Goal: Task Accomplishment & Management: Manage account settings

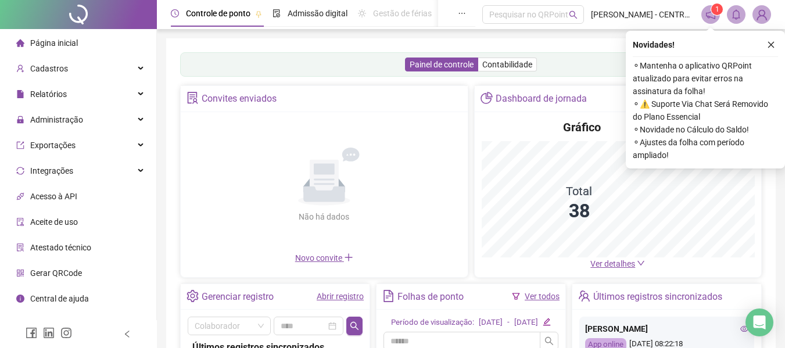
drag, startPoint x: 772, startPoint y: 41, endPoint x: 743, endPoint y: 53, distance: 31.7
click at [771, 41] on icon "close" at bounding box center [771, 45] width 8 height 8
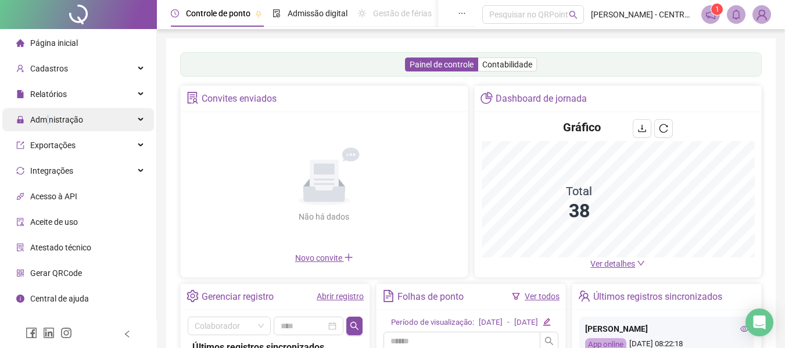
click at [49, 122] on span "Administração" at bounding box center [56, 119] width 53 height 9
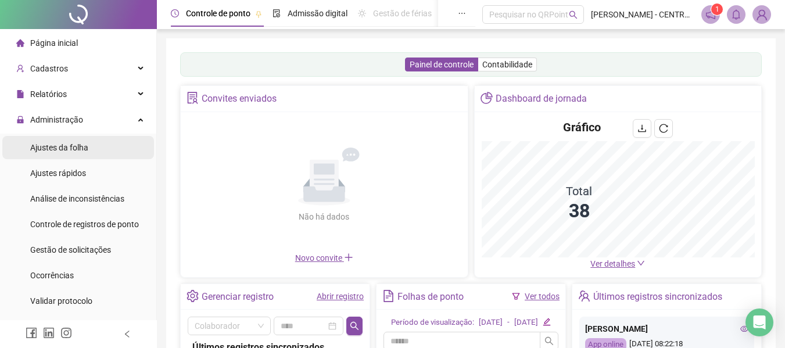
click at [49, 143] on span "Ajustes da folha" at bounding box center [59, 147] width 58 height 9
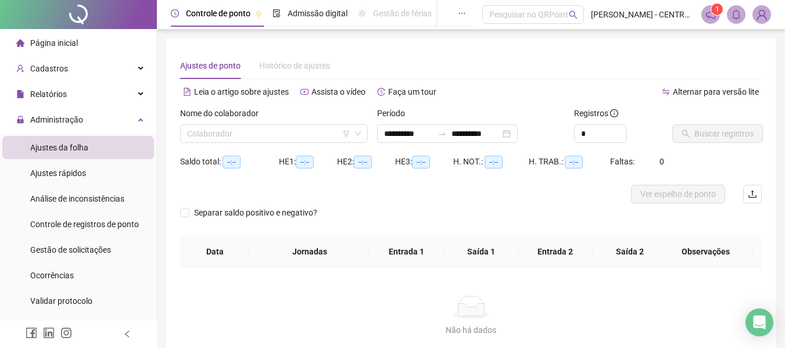
type input "**********"
click at [235, 130] on input "search" at bounding box center [268, 133] width 163 height 17
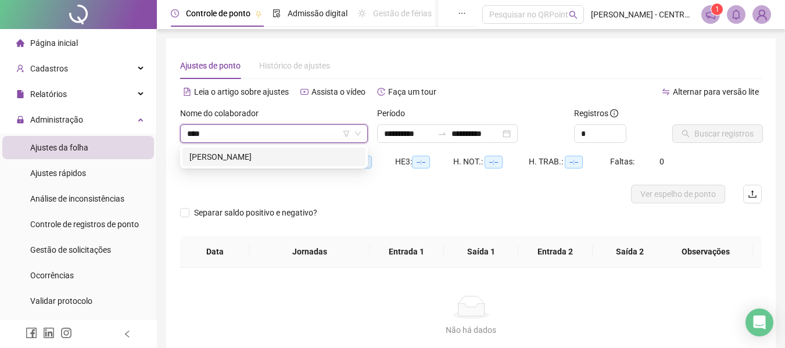
type input "*****"
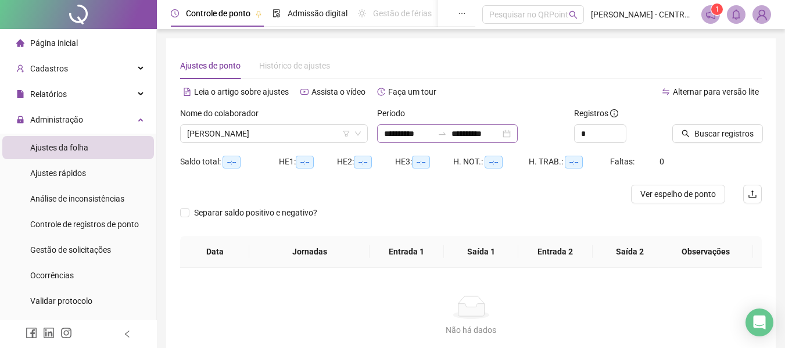
drag, startPoint x: 414, startPoint y: 122, endPoint x: 411, endPoint y: 139, distance: 17.2
click at [414, 122] on div "Período" at bounding box center [471, 115] width 188 height 17
drag, startPoint x: 411, startPoint y: 139, endPoint x: 400, endPoint y: 148, distance: 13.6
click at [411, 139] on input "**********" at bounding box center [408, 133] width 49 height 13
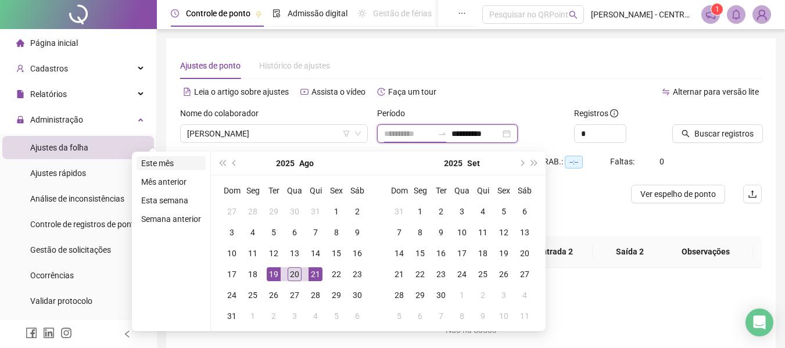
type input "**********"
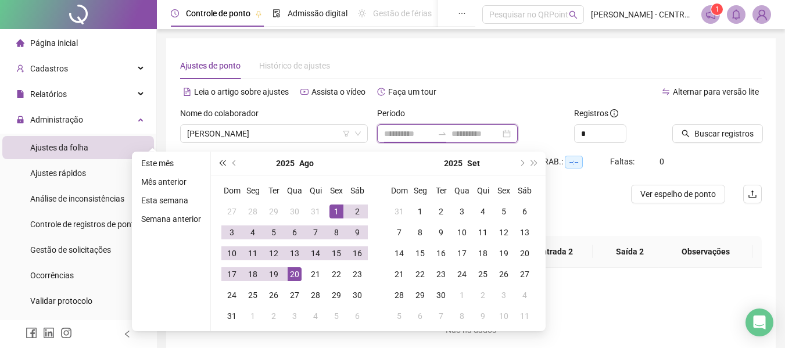
type input "**********"
drag, startPoint x: 242, startPoint y: 164, endPoint x: 236, endPoint y: 164, distance: 5.8
click at [242, 164] on div "2025 Ago" at bounding box center [295, 163] width 106 height 23
click at [233, 164] on span "prev-year" at bounding box center [235, 163] width 6 height 6
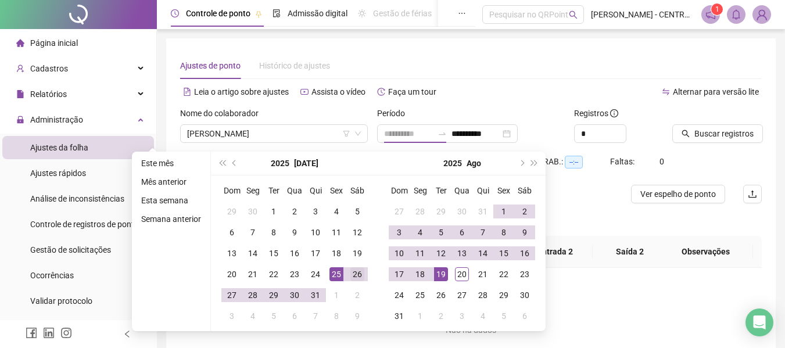
type input "**********"
drag, startPoint x: 360, startPoint y: 278, endPoint x: 368, endPoint y: 278, distance: 7.6
click at [359, 279] on div "26" at bounding box center [357, 274] width 14 height 14
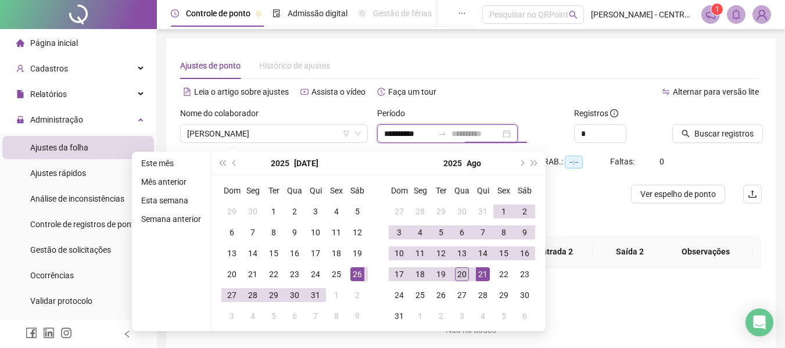
type input "**********"
click at [462, 273] on div "20" at bounding box center [462, 274] width 14 height 14
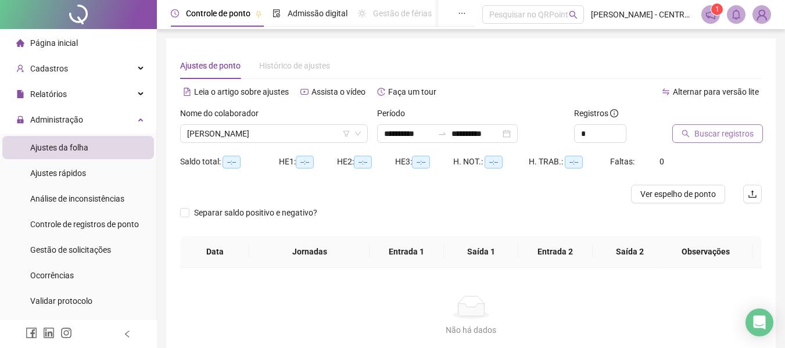
click at [758, 133] on button "Buscar registros" at bounding box center [717, 133] width 91 height 19
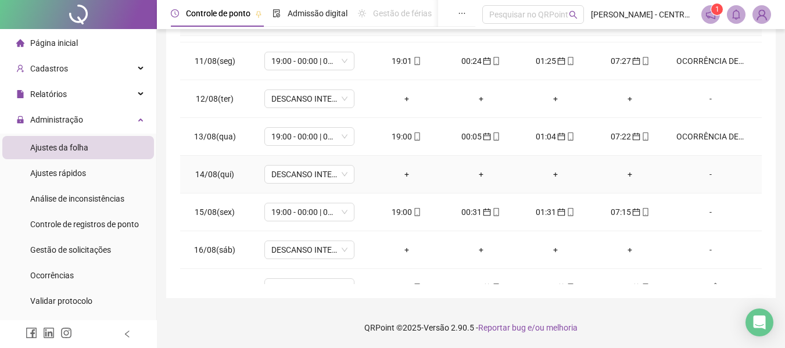
scroll to position [542, 0]
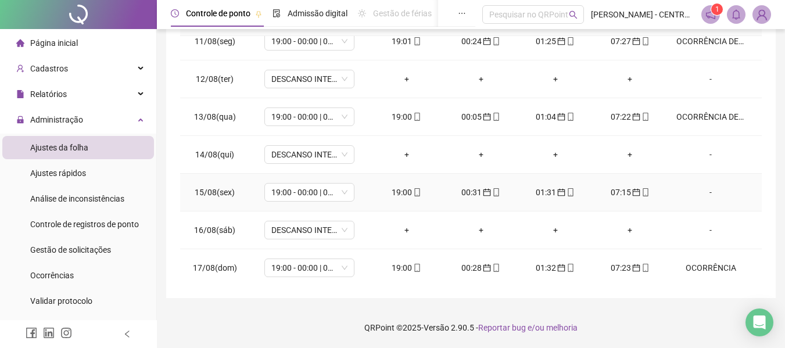
click at [706, 195] on div "-" at bounding box center [711, 192] width 69 height 13
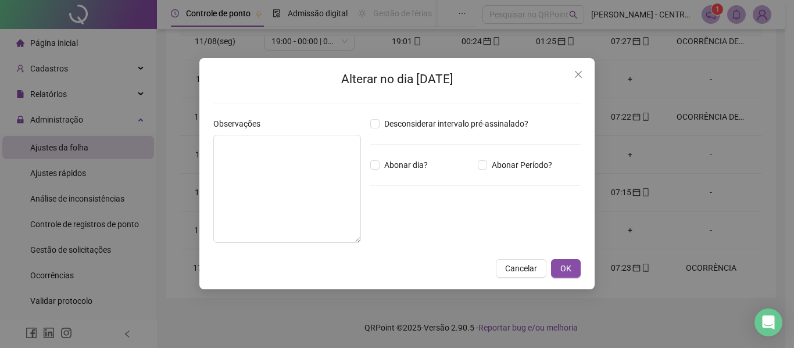
drag, startPoint x: 587, startPoint y: 78, endPoint x: 615, endPoint y: 87, distance: 29.4
click at [586, 78] on span "Close" at bounding box center [578, 74] width 19 height 9
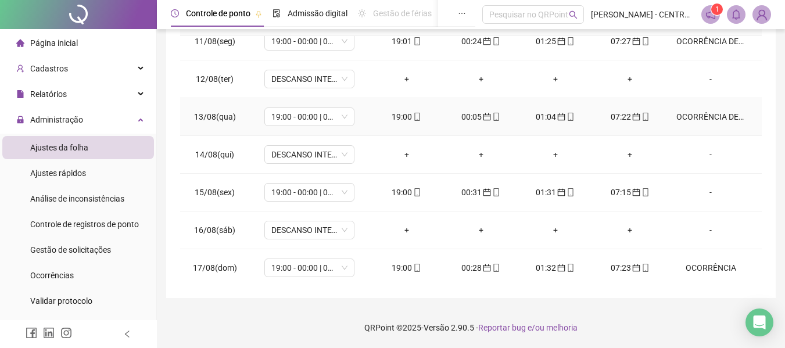
click at [718, 119] on div "OCORRÊNCIA DE ORIENTAÇÃO" at bounding box center [711, 116] width 69 height 13
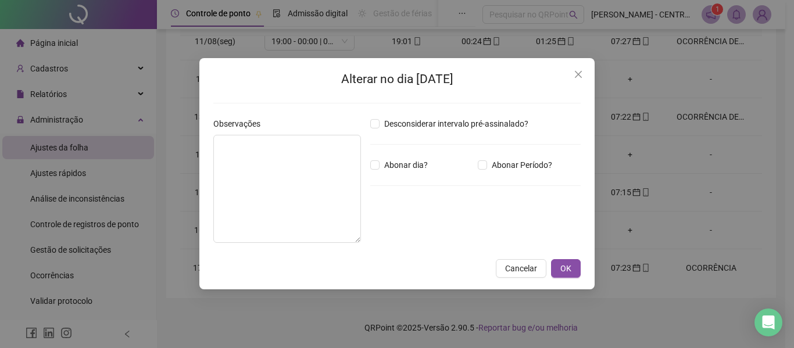
type textarea "**********"
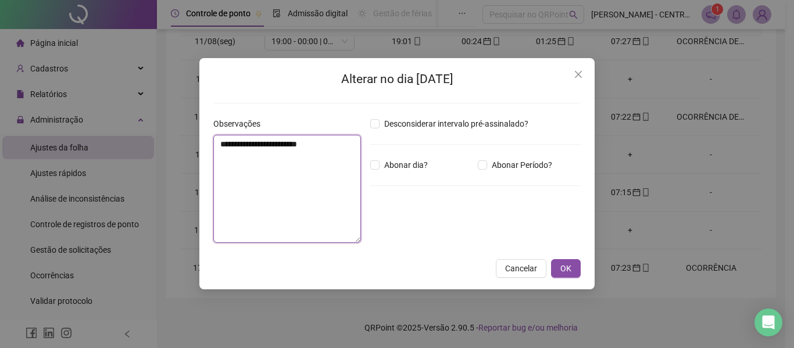
drag, startPoint x: 360, startPoint y: 148, endPoint x: 195, endPoint y: 152, distance: 165.1
click at [195, 152] on div "**********" at bounding box center [397, 174] width 794 height 348
click at [332, 127] on div "Observações" at bounding box center [287, 125] width 148 height 17
drag, startPoint x: 349, startPoint y: 140, endPoint x: 176, endPoint y: 155, distance: 174.4
click at [176, 155] on div "**********" at bounding box center [397, 174] width 794 height 348
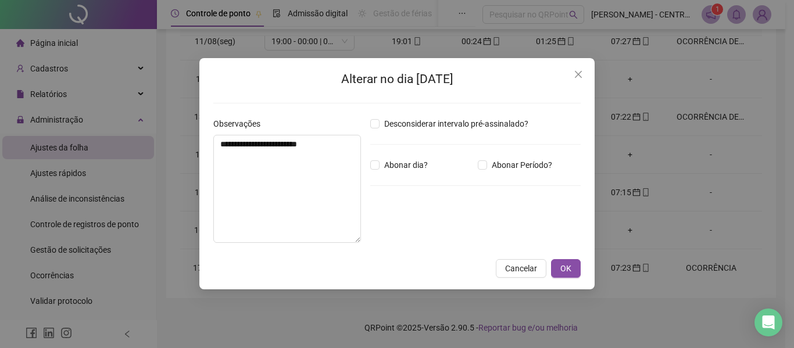
click at [207, 145] on div "**********" at bounding box center [396, 173] width 395 height 231
drag, startPoint x: 309, startPoint y: 146, endPoint x: 217, endPoint y: 149, distance: 91.3
click at [217, 149] on textarea "**********" at bounding box center [287, 189] width 148 height 108
drag, startPoint x: 576, startPoint y: 72, endPoint x: 675, endPoint y: 125, distance: 112.1
click at [575, 74] on icon "close" at bounding box center [578, 74] width 9 height 9
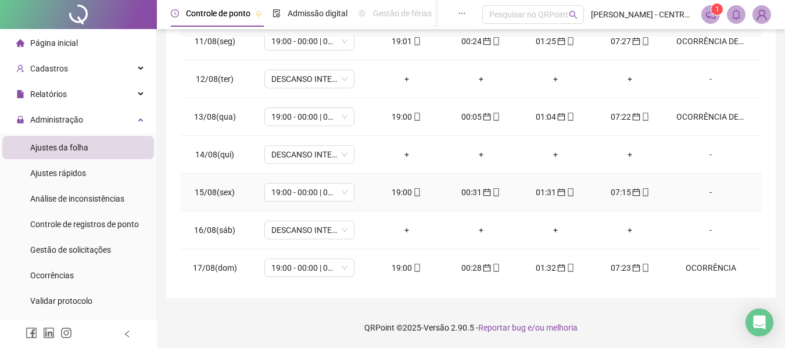
click at [700, 190] on div "-" at bounding box center [711, 192] width 69 height 13
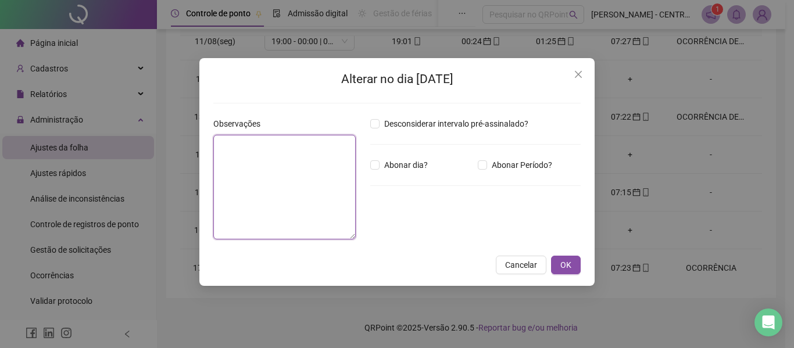
click at [285, 174] on textarea at bounding box center [284, 187] width 142 height 105
paste textarea "**********"
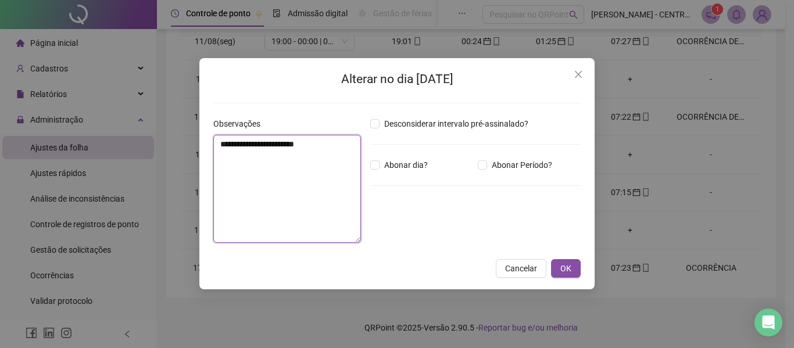
type textarea "**********"
click at [551, 259] on button "OK" at bounding box center [566, 268] width 30 height 19
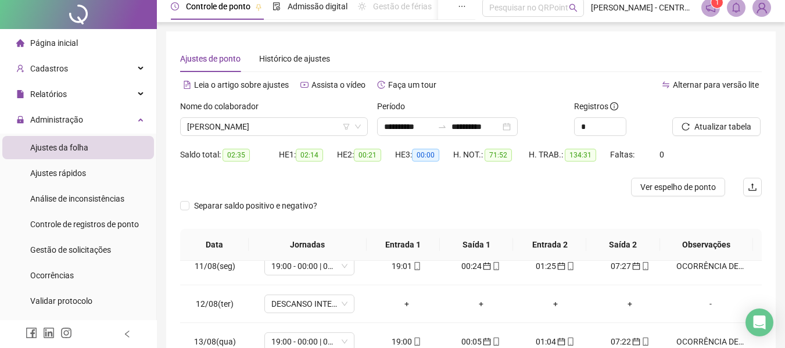
scroll to position [0, 0]
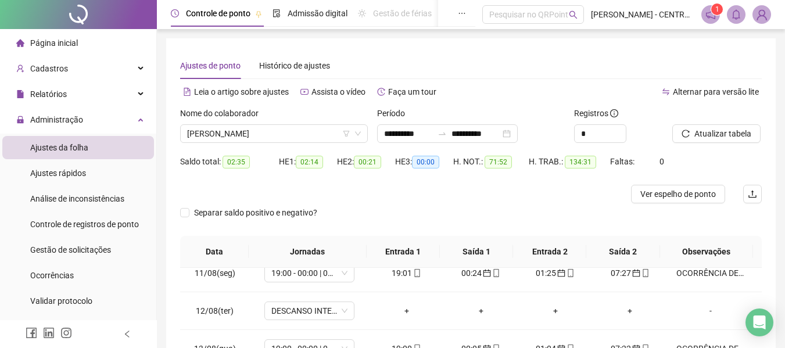
click at [704, 119] on div at bounding box center [702, 115] width 60 height 17
click at [700, 133] on span "Atualizar tabela" at bounding box center [723, 133] width 57 height 13
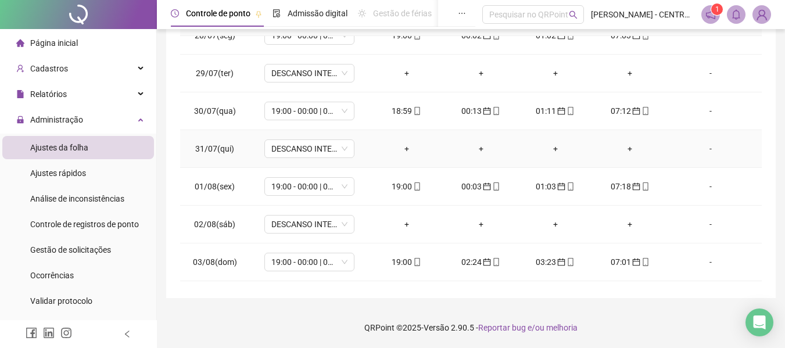
scroll to position [135, 0]
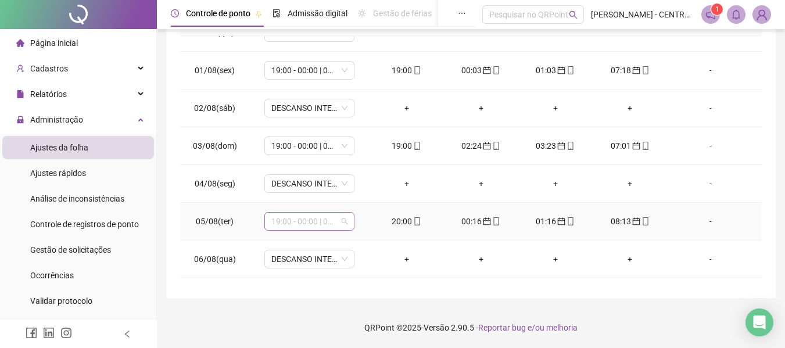
click at [328, 229] on span "19:00 - 00:00 | 01:00 - 07:00" at bounding box center [309, 221] width 76 height 17
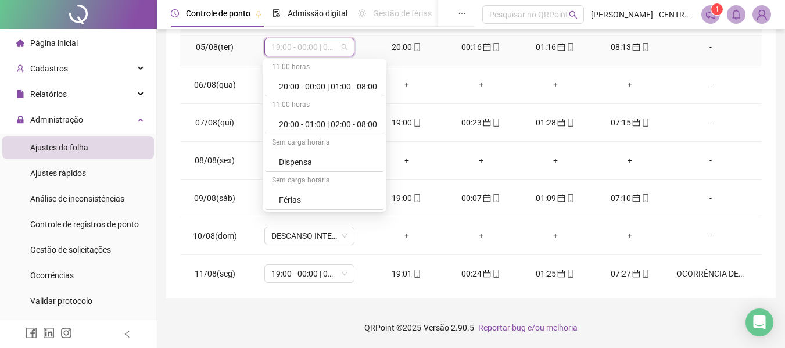
scroll to position [1322, 0]
click at [349, 88] on div "20:00 - 00:00 | 01:00 - 08:00" at bounding box center [328, 89] width 98 height 13
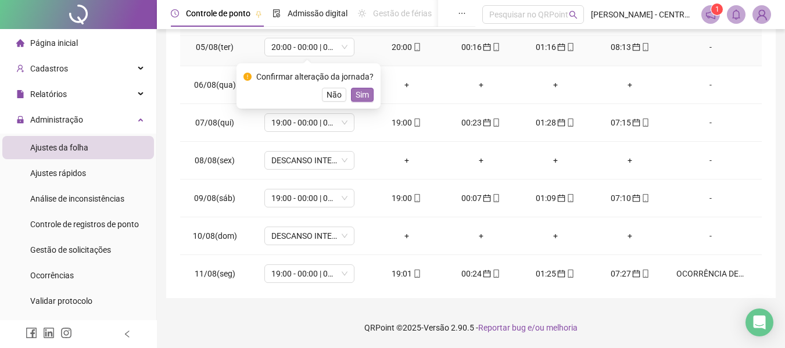
click at [366, 88] on button "Sim" at bounding box center [362, 95] width 23 height 14
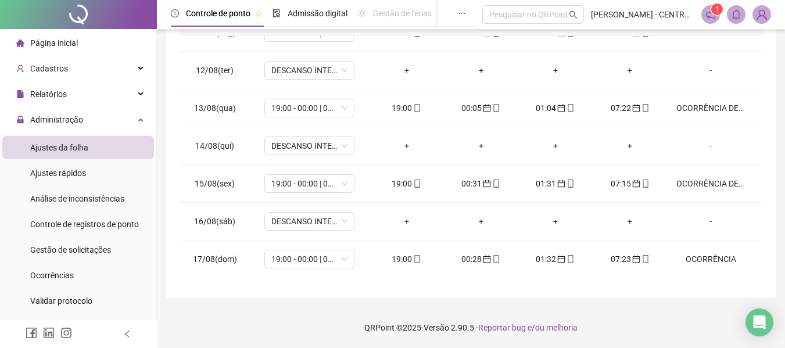
scroll to position [542, 0]
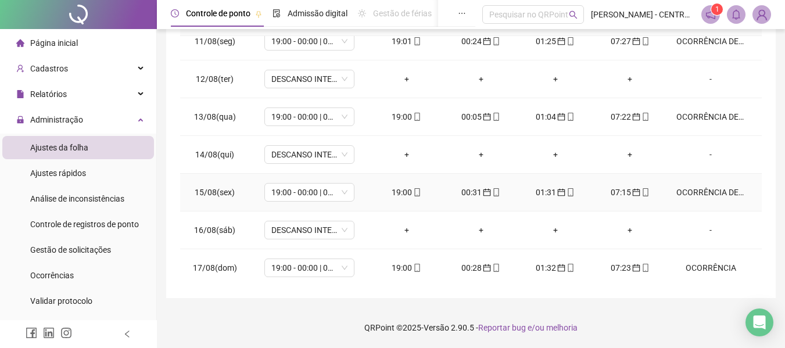
drag, startPoint x: 706, startPoint y: 191, endPoint x: 527, endPoint y: 155, distance: 182.1
click at [705, 192] on div "OCORRÊNCIA DE ORIENTAÇÃO" at bounding box center [711, 192] width 69 height 13
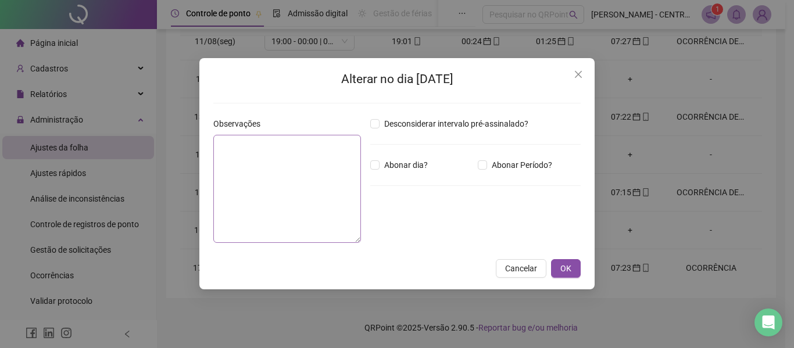
type textarea "**********"
drag, startPoint x: 344, startPoint y: 146, endPoint x: 117, endPoint y: 147, distance: 227.3
click at [117, 147] on div "**********" at bounding box center [397, 174] width 794 height 348
click at [561, 273] on span "OK" at bounding box center [565, 268] width 11 height 13
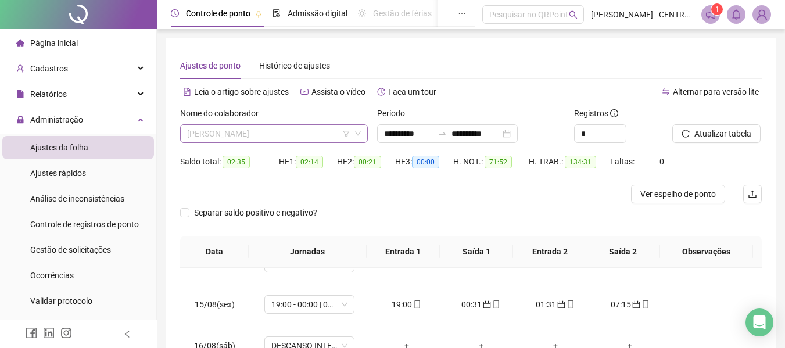
scroll to position [465, 0]
click at [279, 134] on span "[PERSON_NAME]" at bounding box center [274, 133] width 174 height 17
click at [337, 112] on div "Nome do colaborador" at bounding box center [274, 115] width 188 height 17
click at [288, 131] on span "[PERSON_NAME]" at bounding box center [274, 133] width 174 height 17
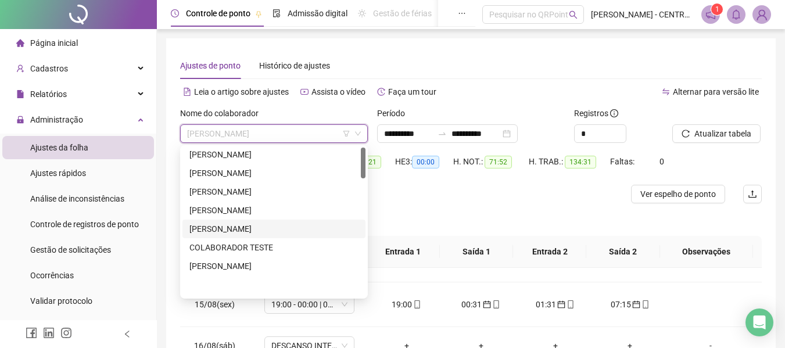
scroll to position [0, 0]
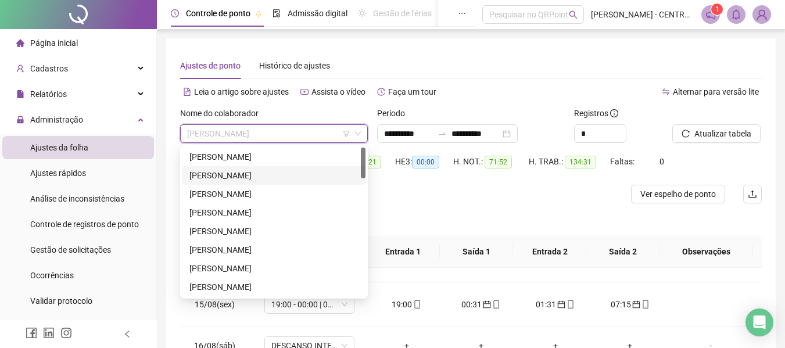
drag, startPoint x: 271, startPoint y: 169, endPoint x: 285, endPoint y: 165, distance: 13.8
click at [271, 168] on div "[PERSON_NAME]" at bounding box center [274, 175] width 183 height 19
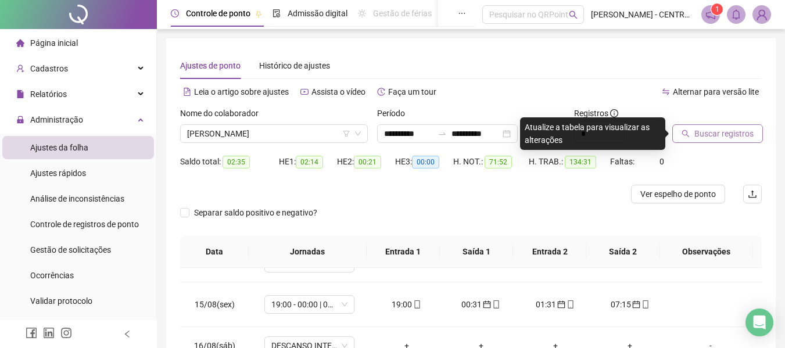
click at [717, 129] on span "Buscar registros" at bounding box center [724, 133] width 59 height 13
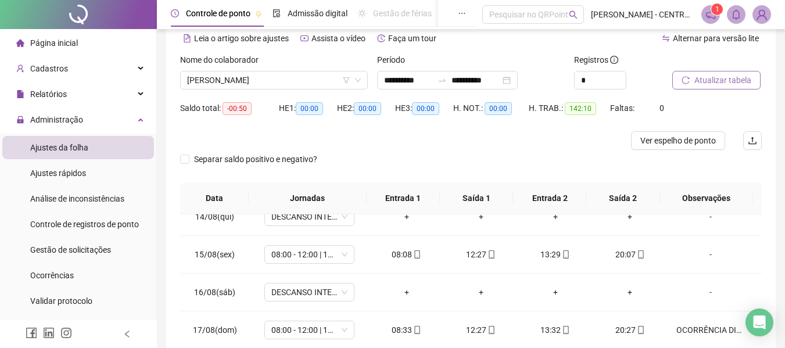
scroll to position [45, 0]
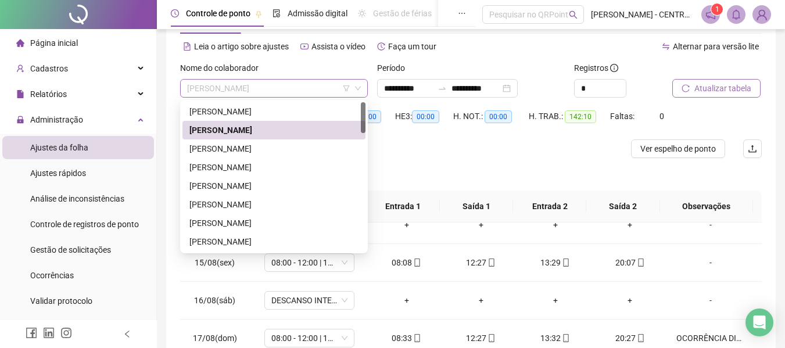
click at [277, 80] on span "[PERSON_NAME]" at bounding box center [274, 88] width 174 height 17
click at [264, 151] on div "[PERSON_NAME]" at bounding box center [273, 148] width 169 height 13
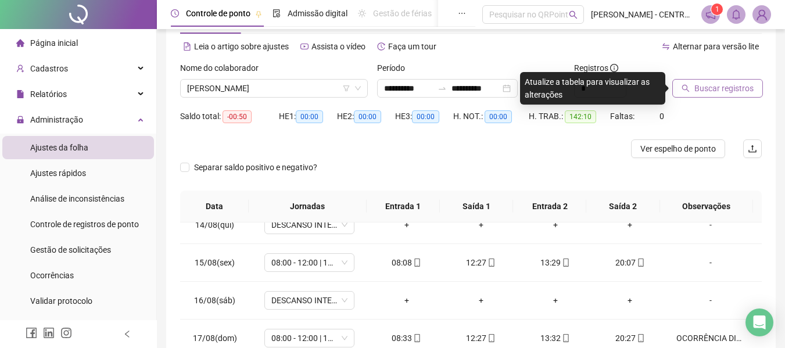
click at [710, 85] on span "Buscar registros" at bounding box center [724, 88] width 59 height 13
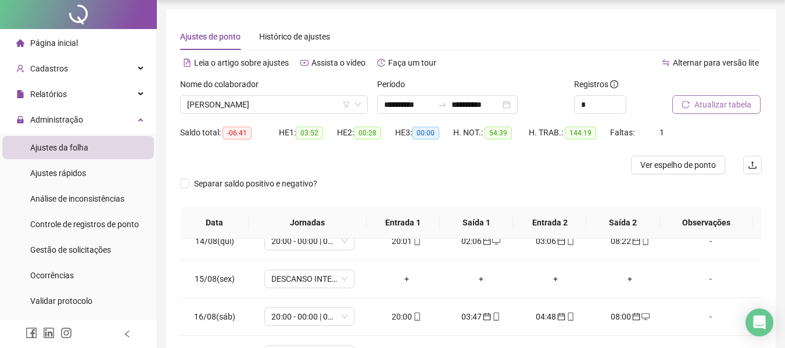
scroll to position [0, 0]
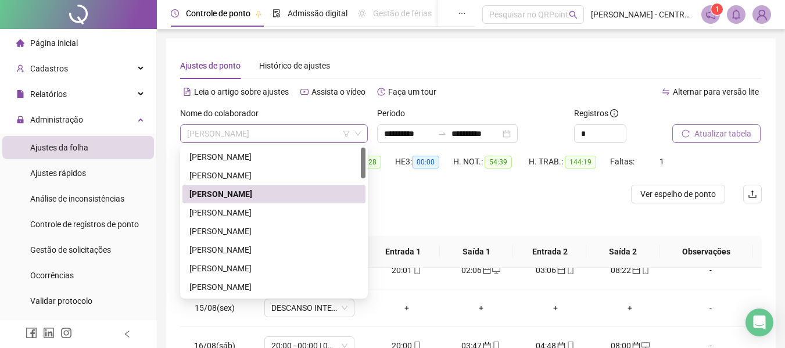
click at [232, 136] on span "[PERSON_NAME]" at bounding box center [274, 133] width 174 height 17
click at [233, 210] on div "[PERSON_NAME]" at bounding box center [273, 212] width 169 height 13
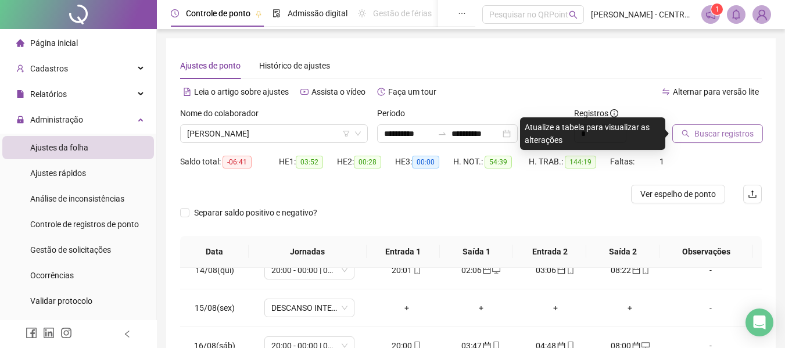
click at [738, 137] on span "Buscar registros" at bounding box center [724, 133] width 59 height 13
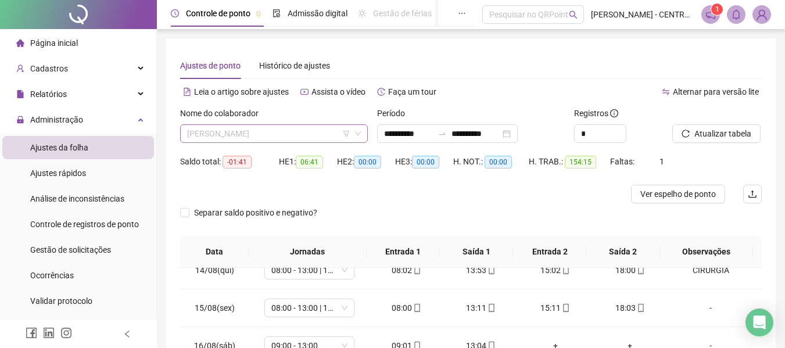
click at [291, 128] on span "[PERSON_NAME]" at bounding box center [274, 133] width 174 height 17
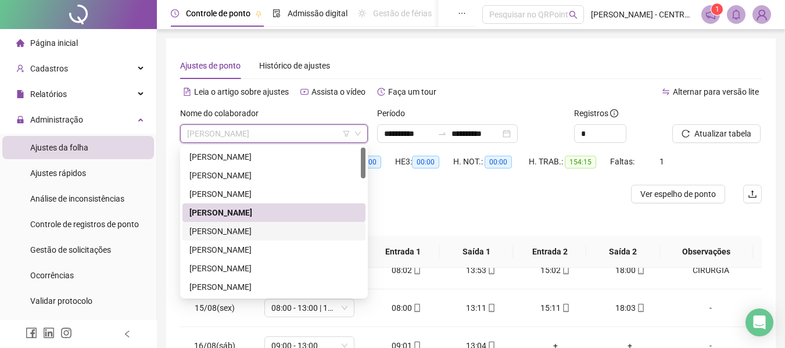
click at [265, 231] on div "[PERSON_NAME]" at bounding box center [273, 231] width 169 height 13
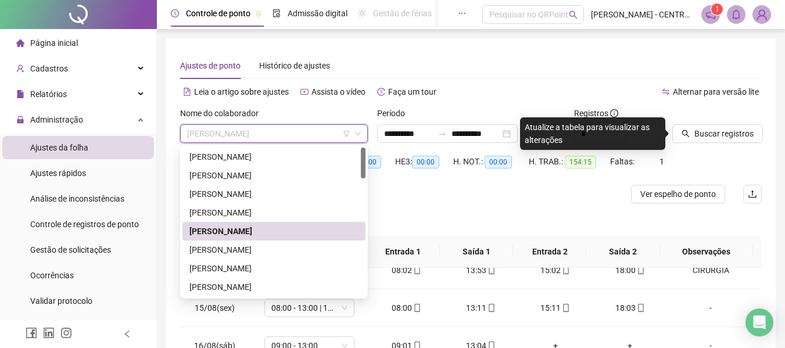
click at [306, 138] on span "[PERSON_NAME]" at bounding box center [274, 133] width 174 height 17
click at [273, 251] on div "[PERSON_NAME]" at bounding box center [273, 250] width 169 height 13
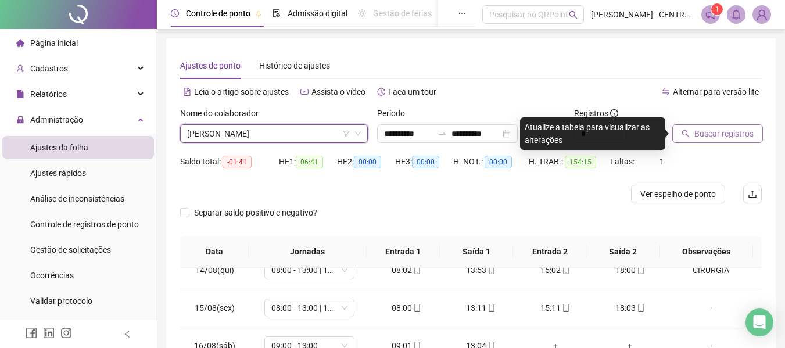
click at [722, 135] on span "Buscar registros" at bounding box center [724, 133] width 59 height 13
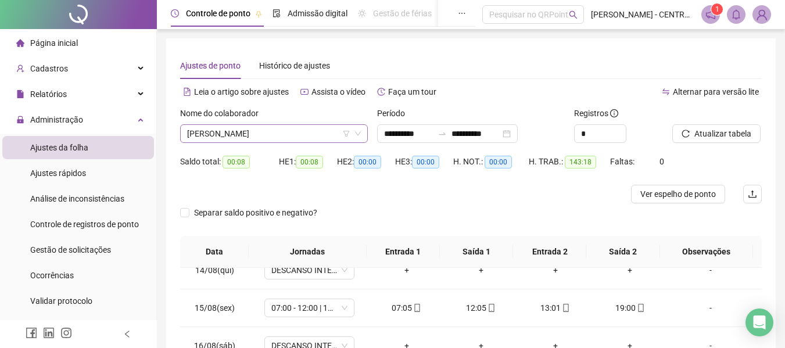
click at [274, 135] on span "[PERSON_NAME]" at bounding box center [274, 133] width 174 height 17
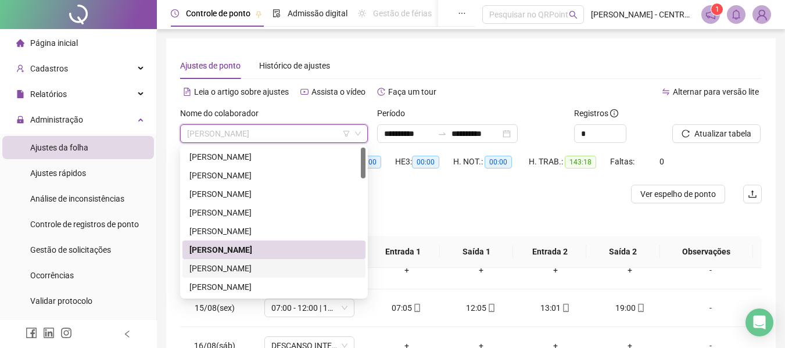
click at [270, 266] on div "[PERSON_NAME]" at bounding box center [273, 268] width 169 height 13
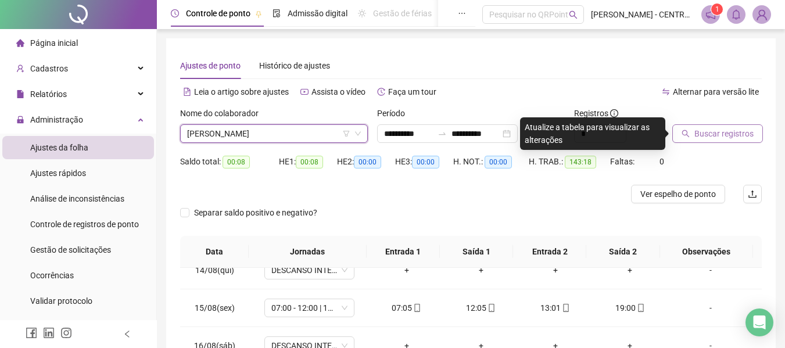
click at [714, 127] on span "Buscar registros" at bounding box center [724, 133] width 59 height 13
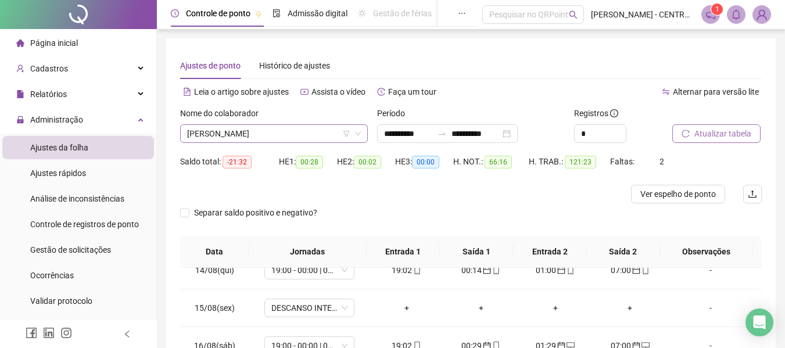
drag, startPoint x: 303, startPoint y: 128, endPoint x: 298, endPoint y: 134, distance: 7.4
click at [302, 128] on span "[PERSON_NAME]" at bounding box center [274, 133] width 174 height 17
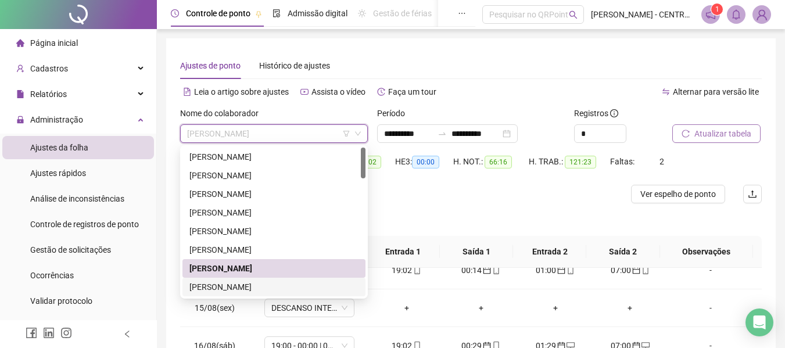
click at [253, 284] on div "[PERSON_NAME]" at bounding box center [273, 287] width 169 height 13
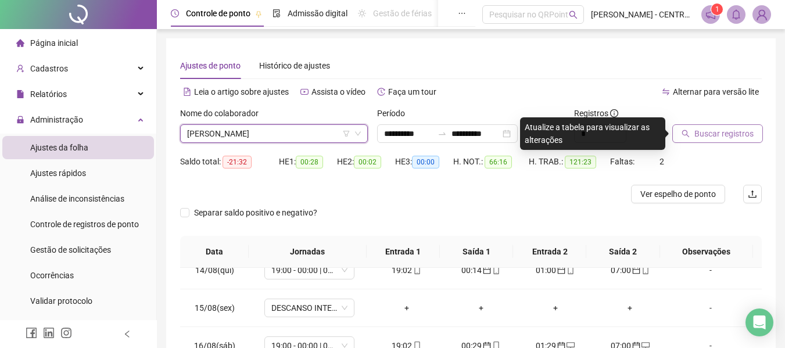
click at [720, 133] on span "Buscar registros" at bounding box center [724, 133] width 59 height 13
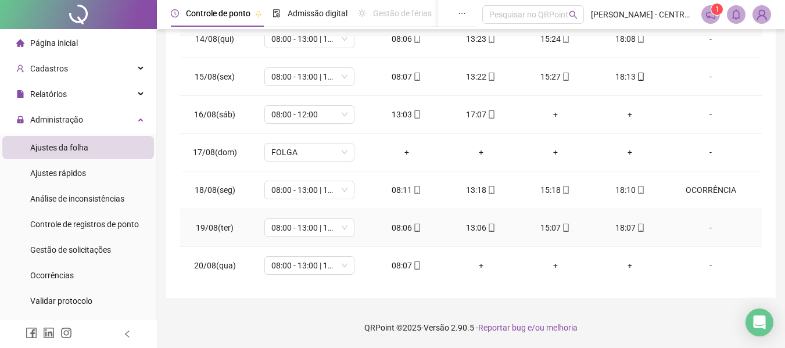
scroll to position [734, 0]
click at [717, 185] on div "OCORRÊNCIA" at bounding box center [711, 189] width 69 height 13
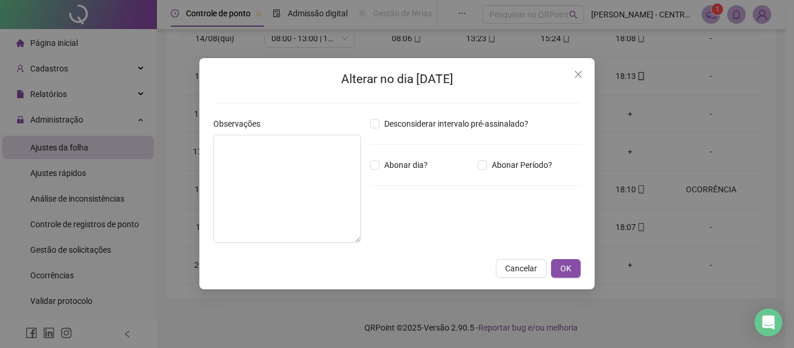
type textarea "**********"
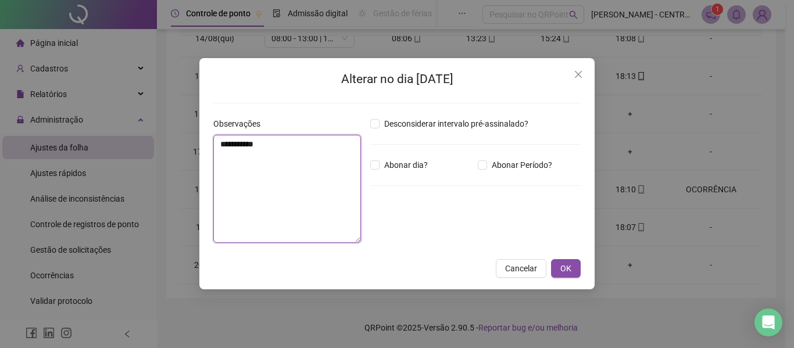
drag, startPoint x: 269, startPoint y: 145, endPoint x: 128, endPoint y: 144, distance: 140.7
click at [129, 144] on div "**********" at bounding box center [397, 174] width 794 height 348
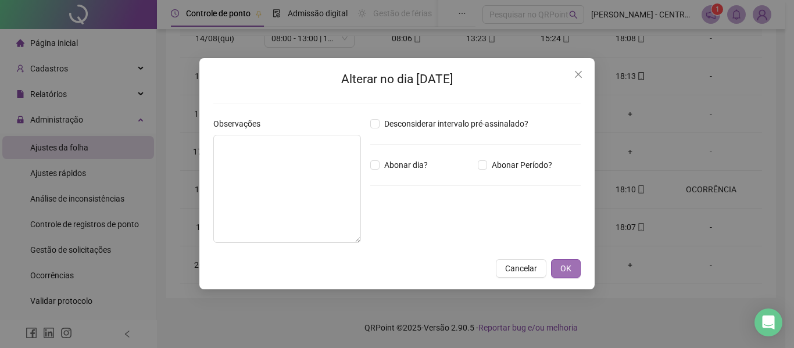
click at [561, 259] on button "OK" at bounding box center [566, 268] width 30 height 19
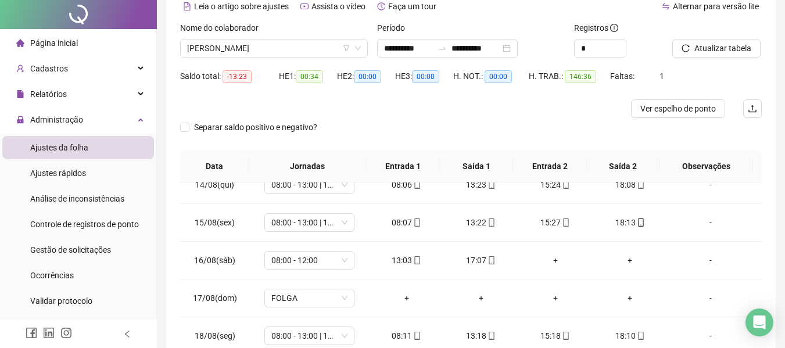
scroll to position [0, 0]
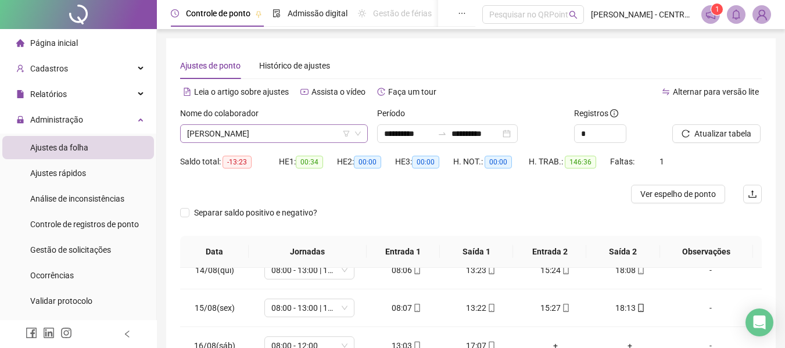
click at [306, 134] on span "[PERSON_NAME]" at bounding box center [274, 133] width 174 height 17
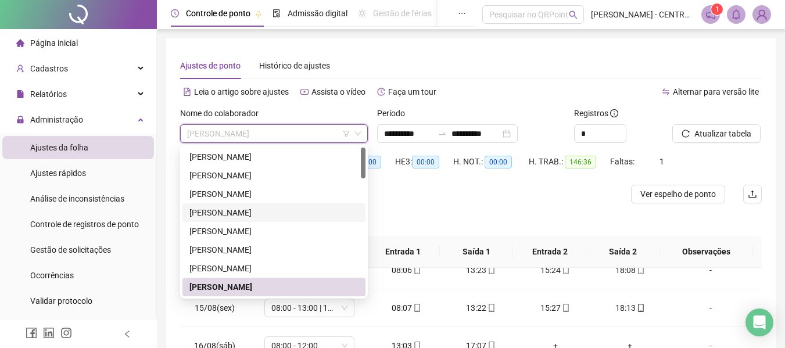
scroll to position [58, 0]
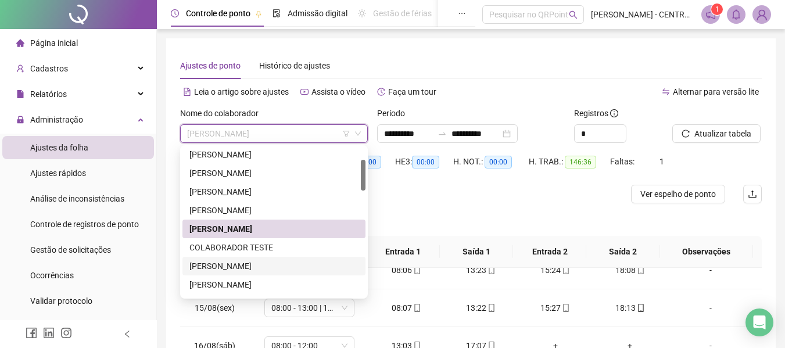
click at [249, 265] on div "[PERSON_NAME]" at bounding box center [273, 266] width 169 height 13
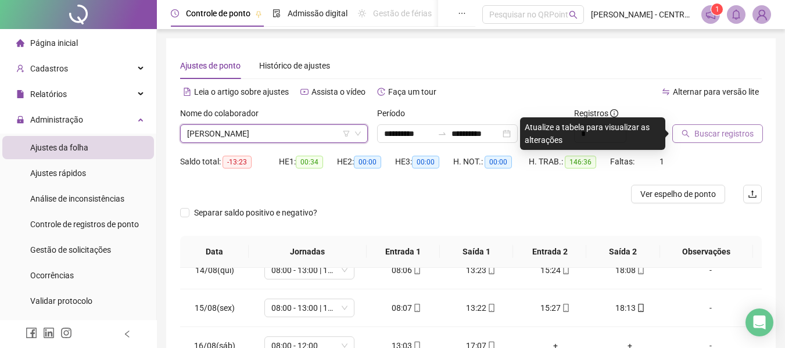
click at [685, 133] on icon "search" at bounding box center [686, 134] width 8 height 8
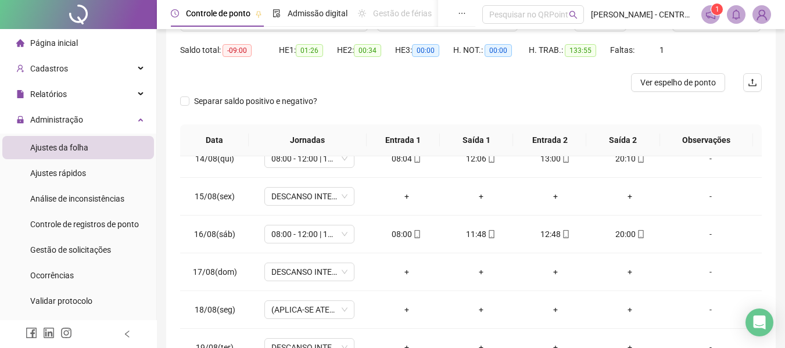
scroll to position [17, 0]
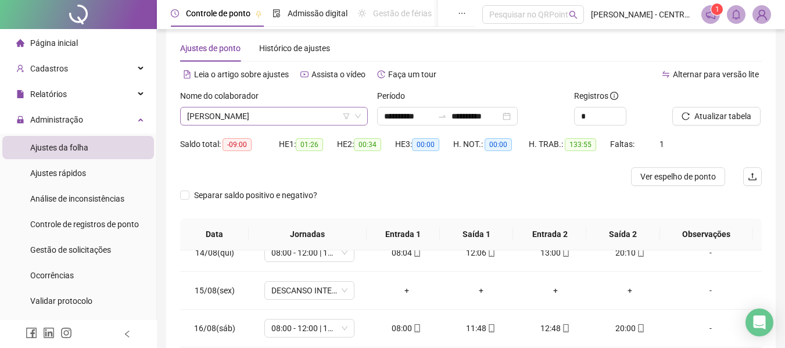
click at [320, 114] on span "[PERSON_NAME]" at bounding box center [274, 116] width 174 height 17
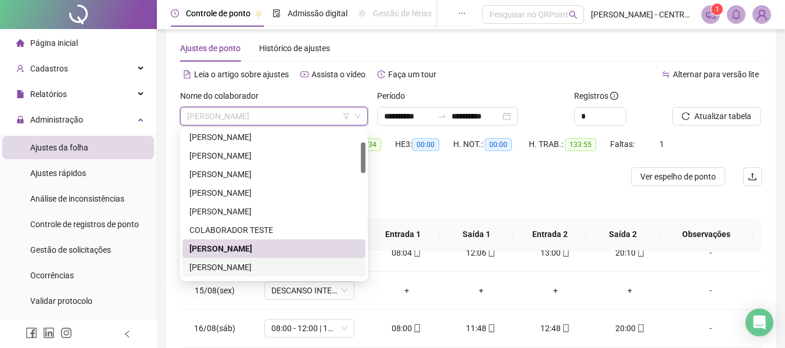
click at [241, 274] on div "[PERSON_NAME]" at bounding box center [274, 267] width 183 height 19
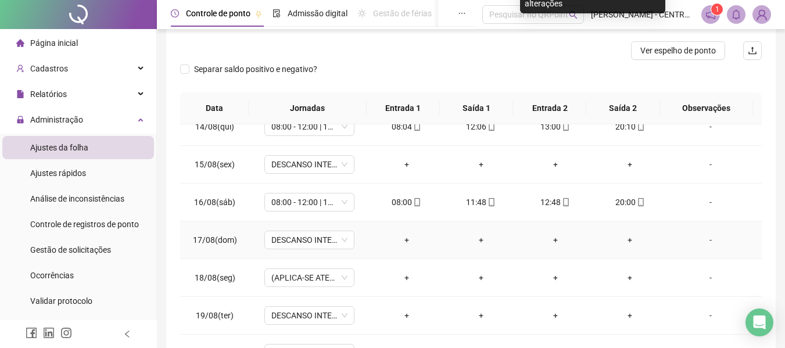
scroll to position [232, 0]
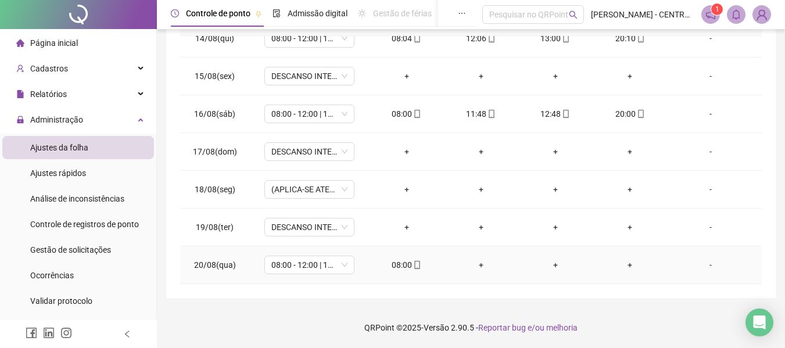
click at [405, 262] on div "08:00" at bounding box center [407, 265] width 56 height 13
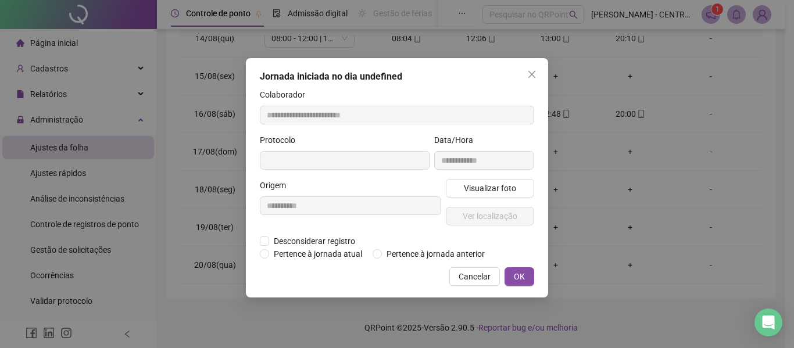
type input "**********"
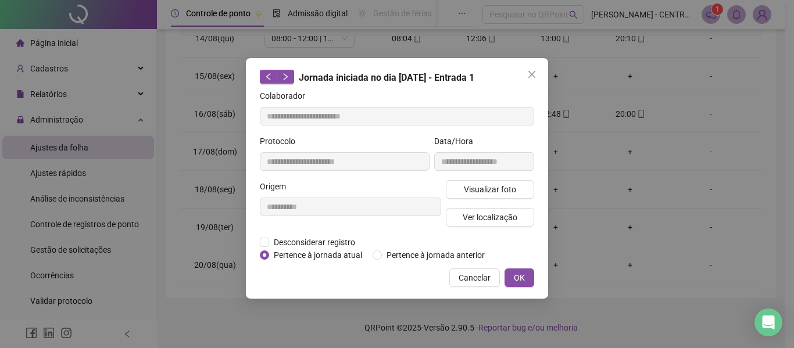
drag, startPoint x: 476, startPoint y: 199, endPoint x: 476, endPoint y: 192, distance: 6.4
click at [476, 198] on div "Visualizar foto Ver localização" at bounding box center [489, 208] width 93 height 56
click at [476, 192] on span "Visualizar foto" at bounding box center [490, 189] width 52 height 13
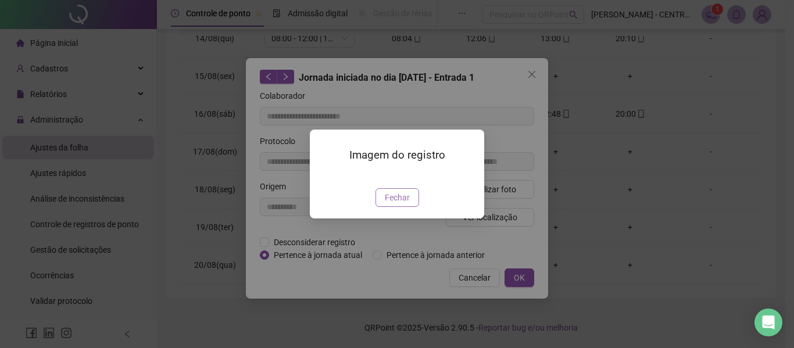
click at [390, 204] on span "Fechar" at bounding box center [397, 197] width 25 height 13
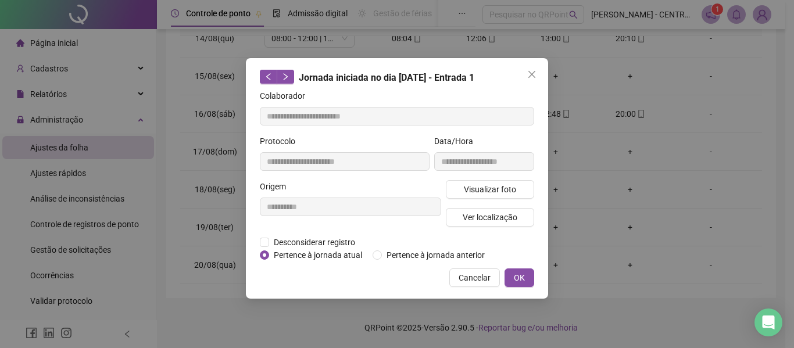
click at [534, 84] on div "Jornada iniciada no dia [DATE] - Entrada 1" at bounding box center [397, 77] width 274 height 15
click at [533, 76] on icon "close" at bounding box center [531, 74] width 7 height 7
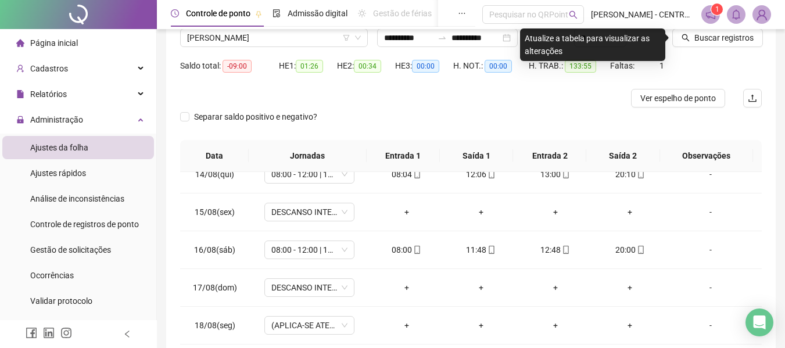
scroll to position [51, 0]
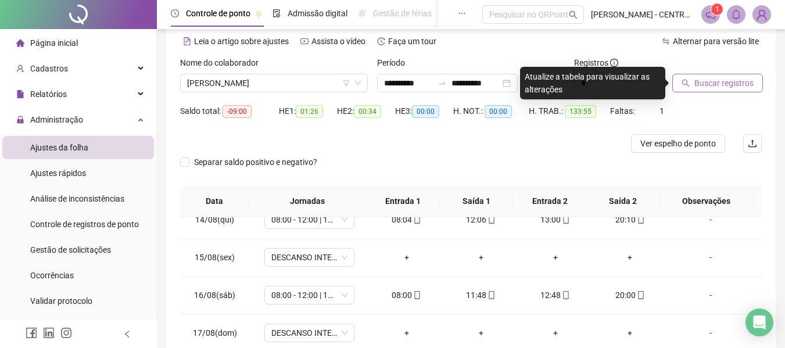
click at [713, 81] on span "Buscar registros" at bounding box center [724, 83] width 59 height 13
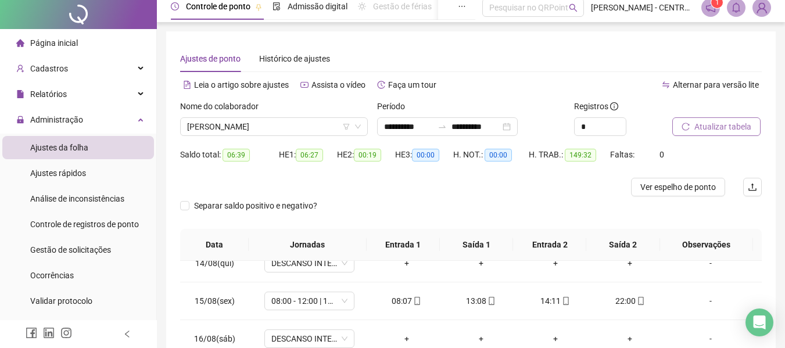
scroll to position [0, 0]
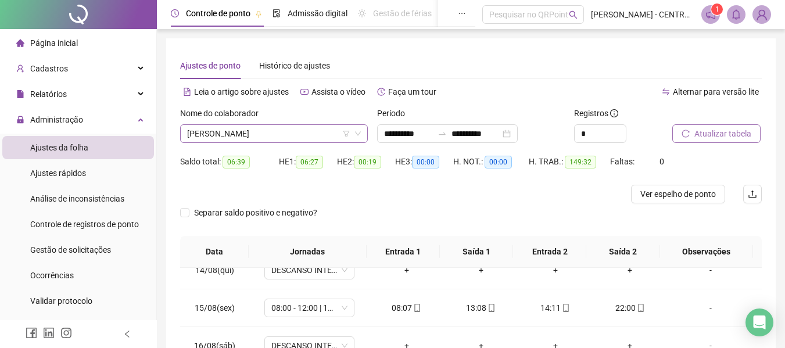
click at [291, 134] on span "[PERSON_NAME]" at bounding box center [274, 133] width 174 height 17
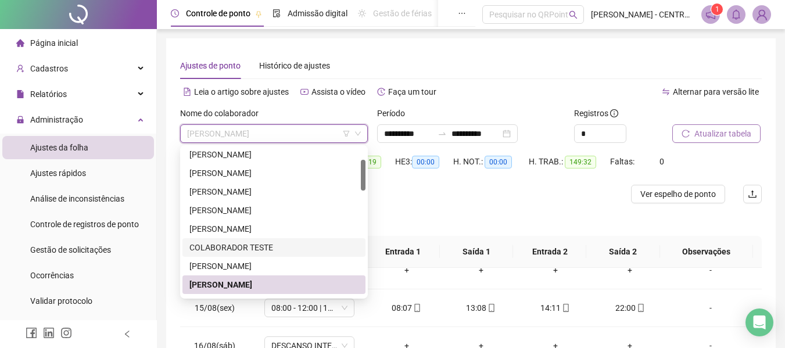
scroll to position [174, 0]
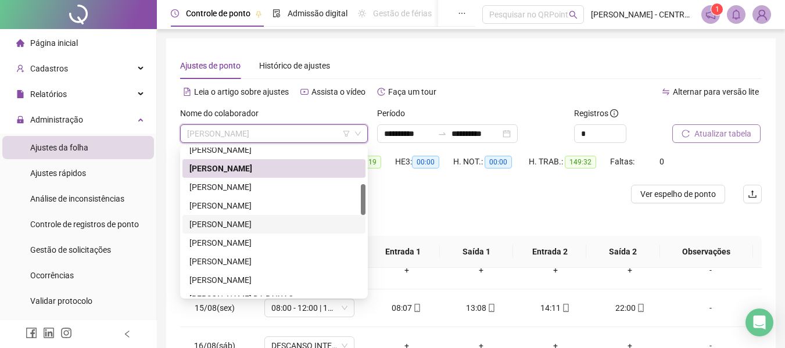
click at [252, 228] on div "[PERSON_NAME]" at bounding box center [273, 224] width 169 height 13
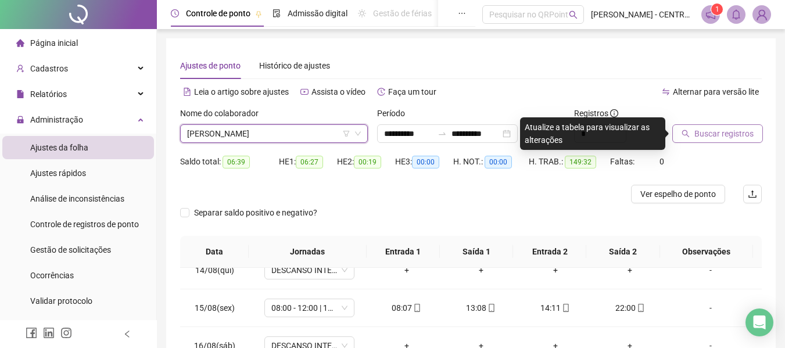
click at [697, 131] on span "Buscar registros" at bounding box center [724, 133] width 59 height 13
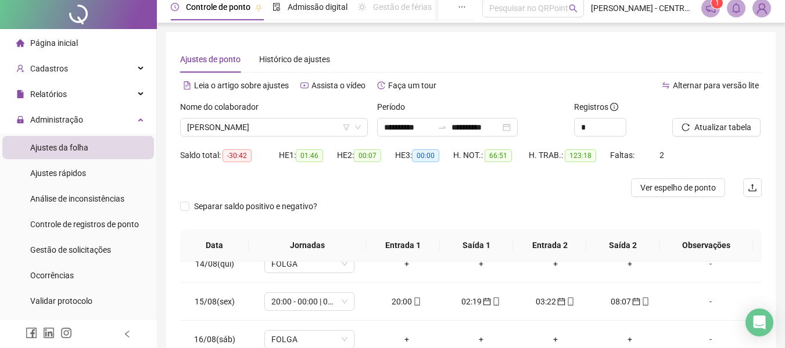
scroll to position [232, 0]
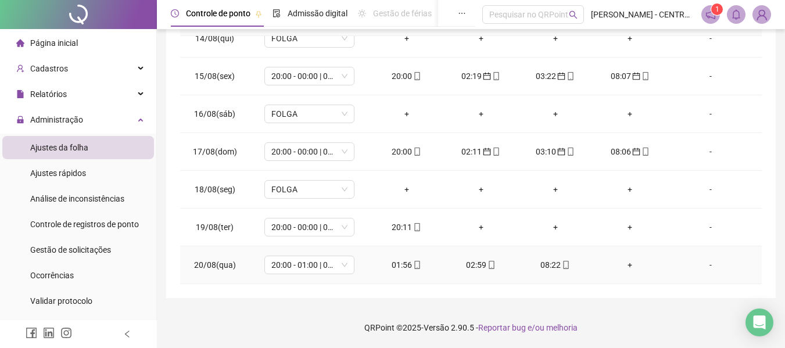
click at [404, 263] on div "01:56" at bounding box center [407, 265] width 56 height 13
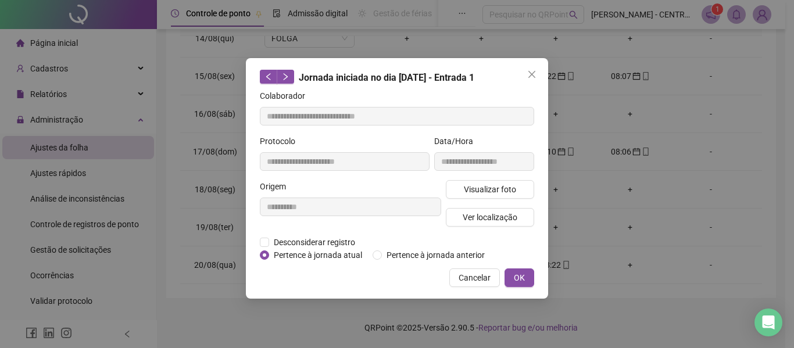
type input "**********"
click at [407, 256] on span "Pertence à jornada anterior" at bounding box center [436, 255] width 108 height 13
click at [528, 288] on div "**********" at bounding box center [397, 178] width 302 height 241
click at [521, 281] on span "OK" at bounding box center [519, 277] width 11 height 13
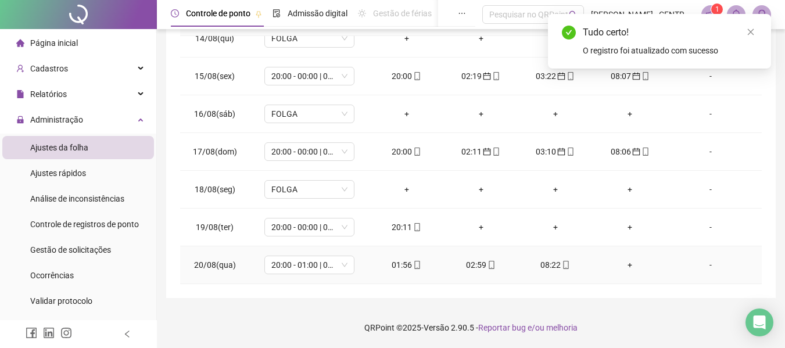
click at [466, 263] on div "02:59" at bounding box center [481, 265] width 56 height 13
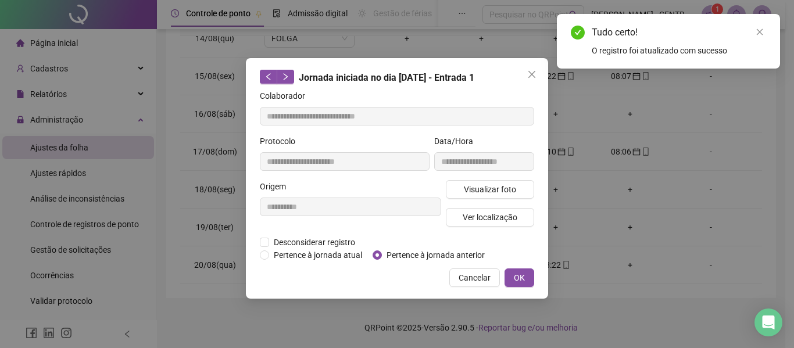
type input "**********"
click at [391, 255] on span "Pertence à jornada anterior" at bounding box center [436, 255] width 108 height 13
click at [509, 282] on button "OK" at bounding box center [519, 278] width 30 height 19
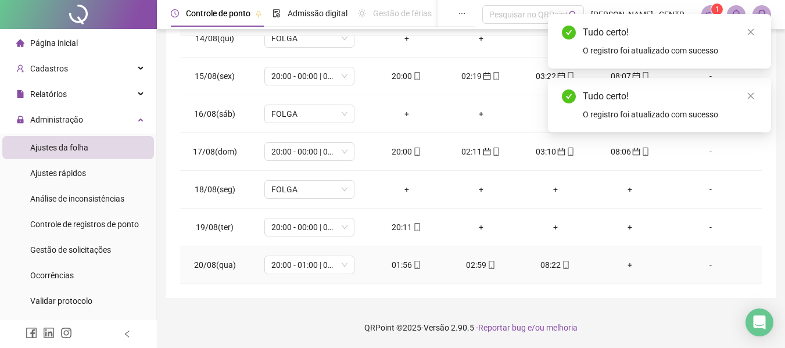
click at [561, 264] on span "mobile" at bounding box center [565, 265] width 9 height 8
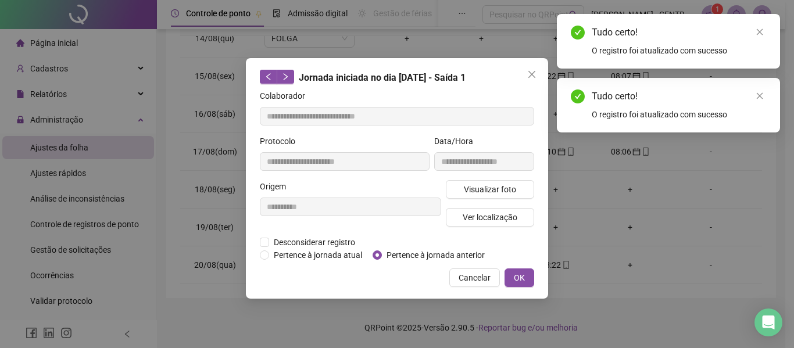
type input "**********"
click at [418, 253] on span "Pertence à jornada anterior" at bounding box center [436, 255] width 108 height 13
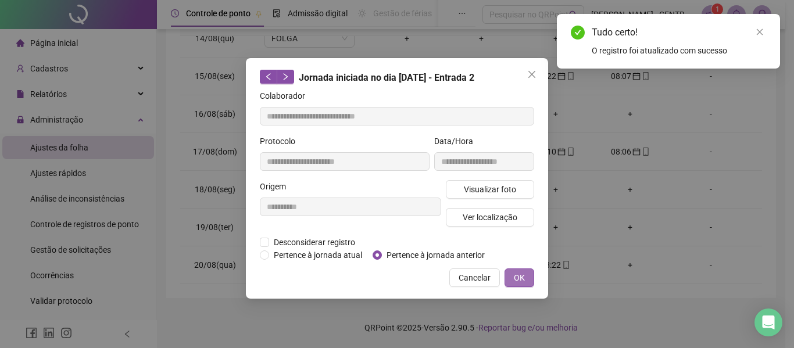
click at [516, 276] on span "OK" at bounding box center [519, 277] width 11 height 13
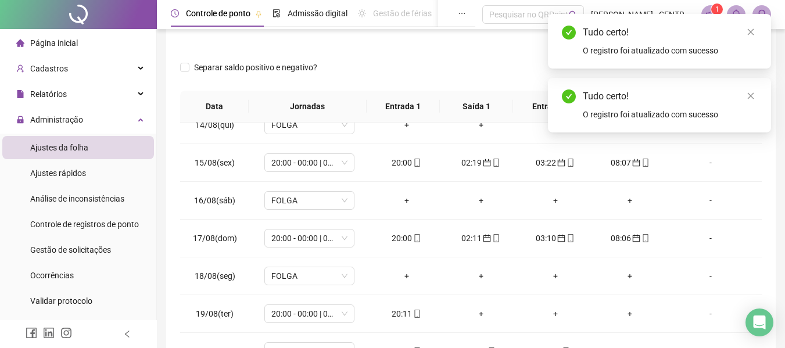
scroll to position [0, 0]
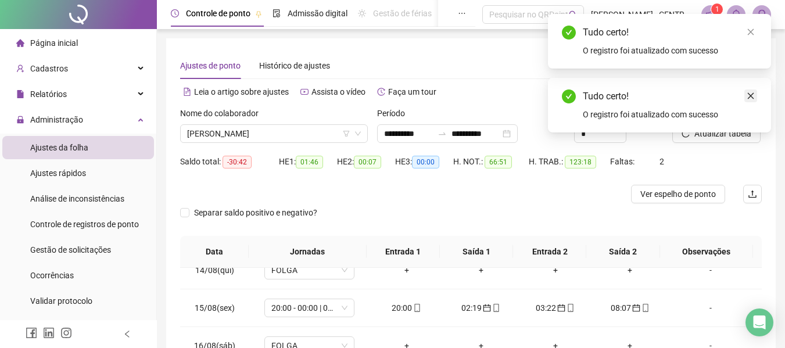
click at [748, 99] on icon "close" at bounding box center [751, 96] width 8 height 8
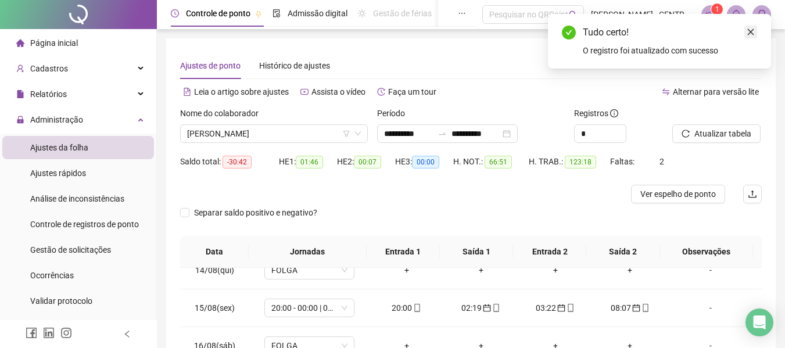
click at [751, 30] on icon "close" at bounding box center [751, 32] width 8 height 8
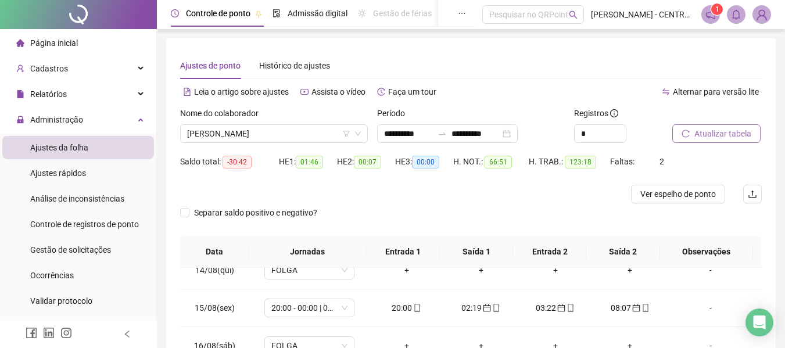
click at [722, 130] on span "Atualizar tabela" at bounding box center [723, 133] width 57 height 13
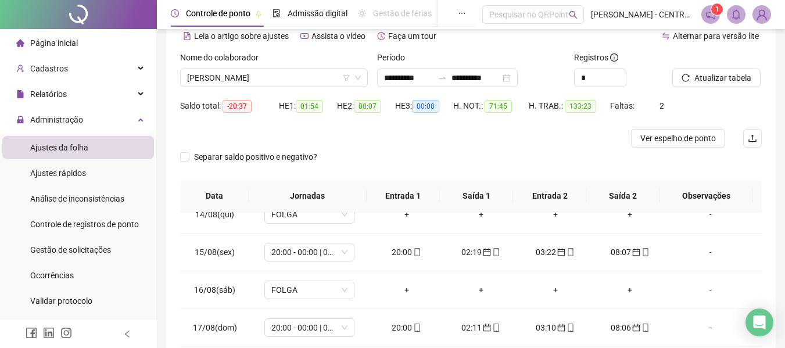
scroll to position [232, 0]
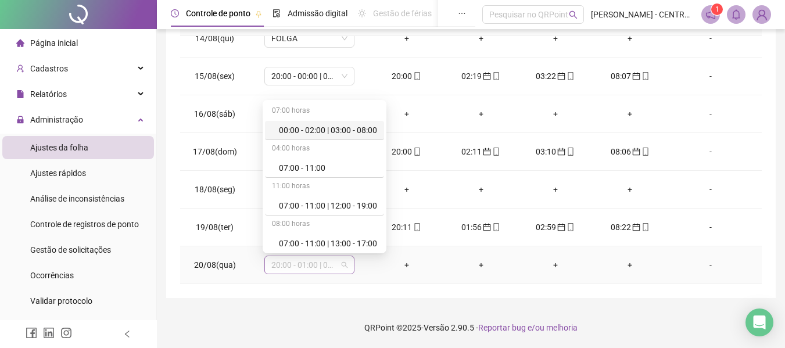
click at [299, 266] on span "20:00 - 01:00 | 02:00 - 08:00" at bounding box center [309, 264] width 76 height 17
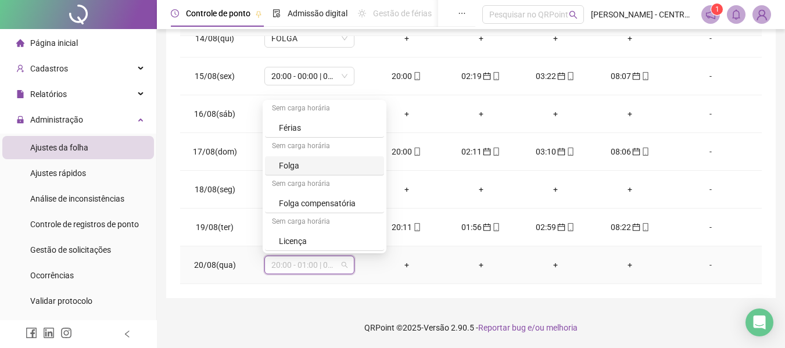
click at [320, 163] on div "Folga" at bounding box center [328, 165] width 98 height 13
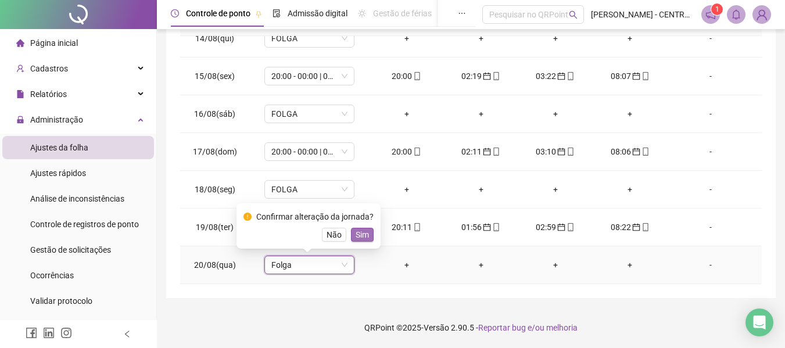
click at [366, 238] on span "Sim" at bounding box center [362, 234] width 13 height 13
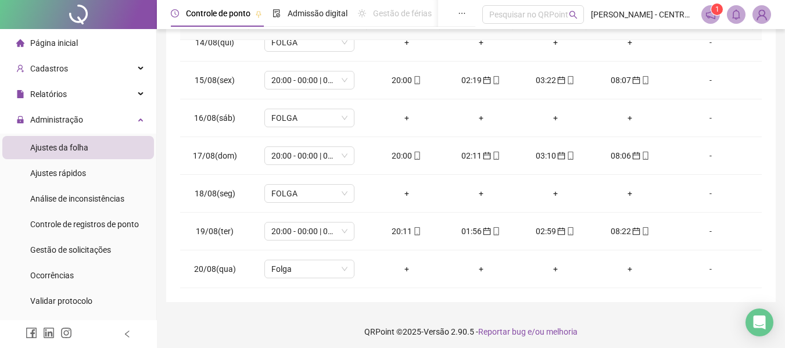
scroll to position [0, 0]
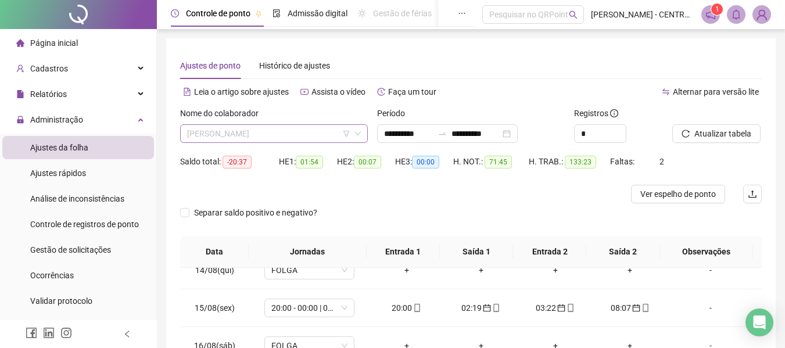
click at [305, 132] on span "[PERSON_NAME]" at bounding box center [274, 133] width 174 height 17
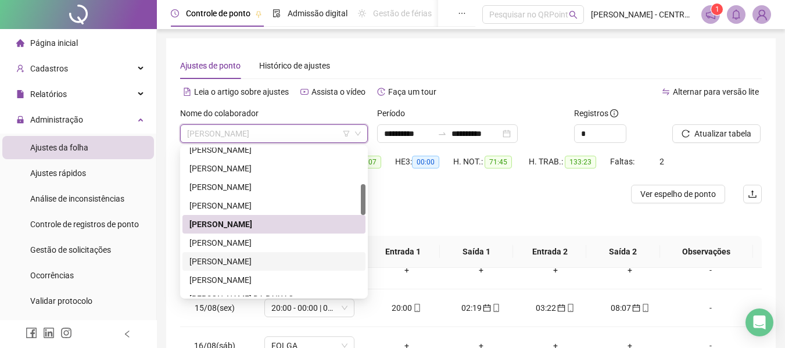
click at [261, 260] on div "[PERSON_NAME]" at bounding box center [273, 261] width 169 height 13
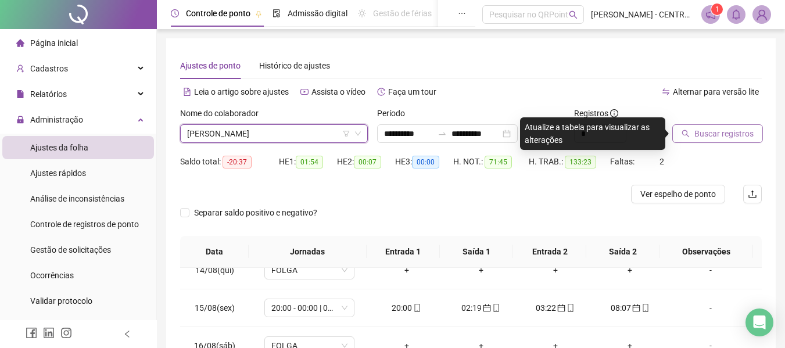
click at [746, 133] on span "Buscar registros" at bounding box center [724, 133] width 59 height 13
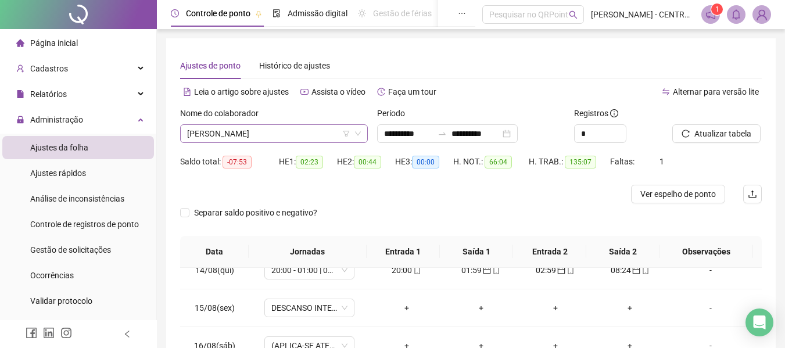
click at [235, 131] on span "[PERSON_NAME]" at bounding box center [274, 133] width 174 height 17
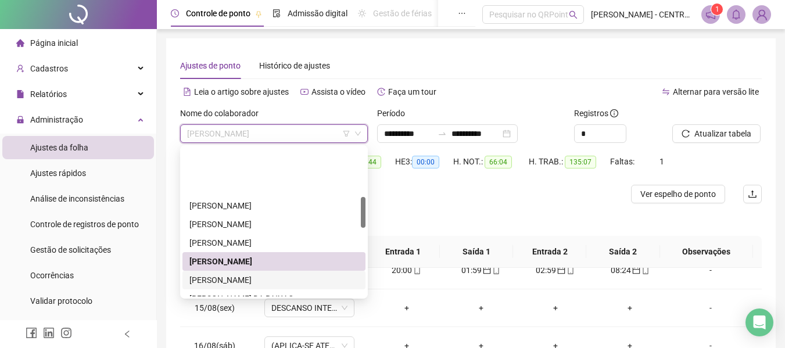
scroll to position [232, 0]
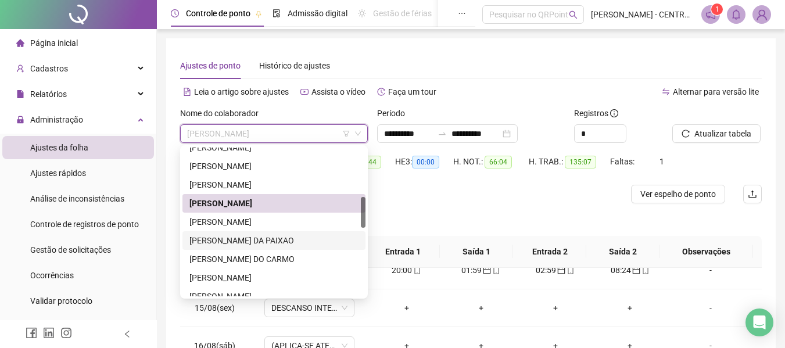
click at [241, 238] on div "[PERSON_NAME] DA PAIXAO" at bounding box center [273, 240] width 169 height 13
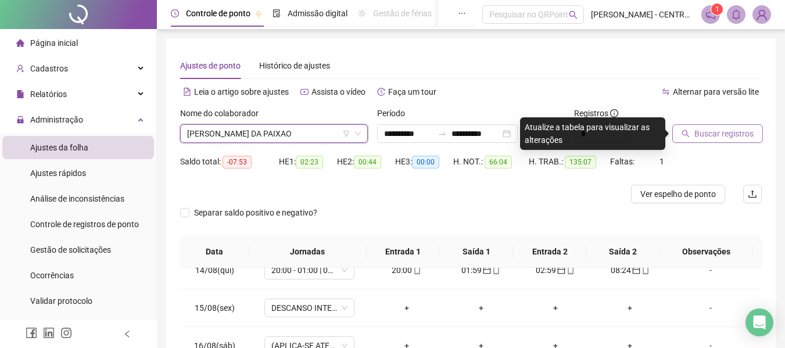
click at [747, 132] on span "Buscar registros" at bounding box center [724, 133] width 59 height 13
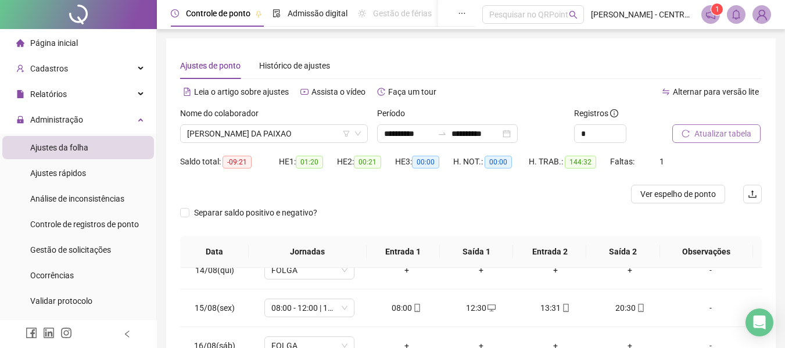
scroll to position [232, 0]
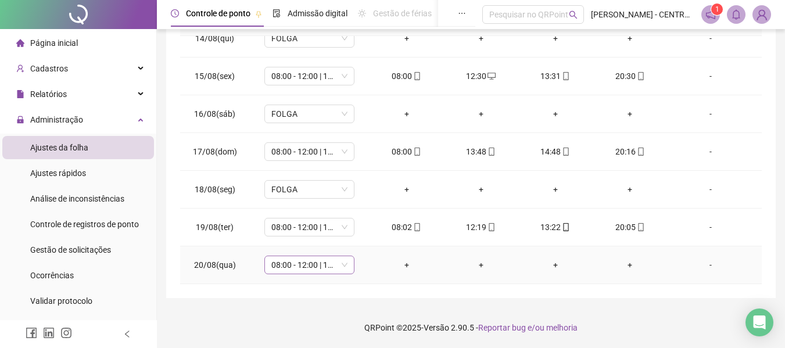
click at [317, 265] on span "08:00 - 12:00 | 13:00 - 20:00" at bounding box center [309, 264] width 76 height 17
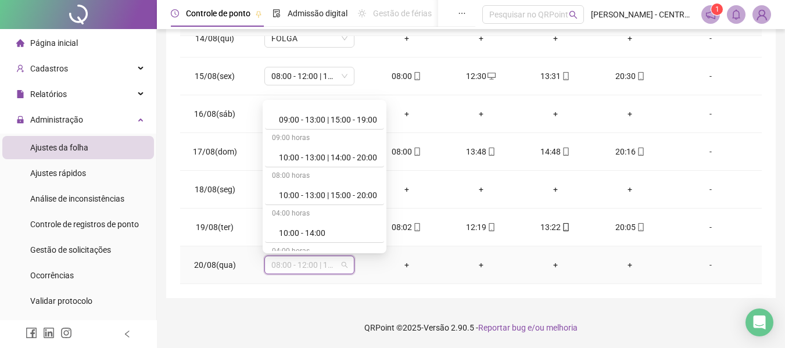
scroll to position [1438, 0]
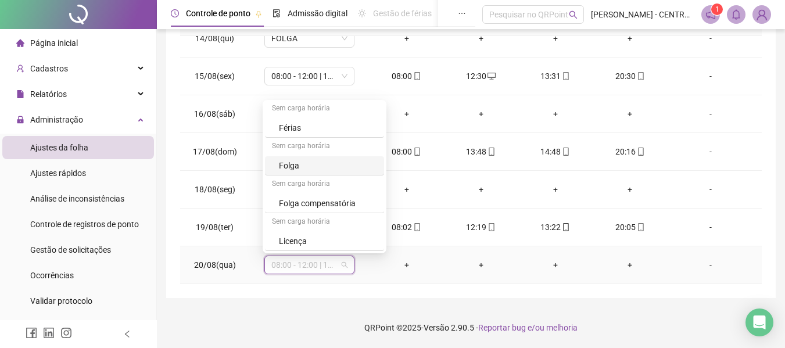
click at [307, 153] on div "Sem carga horária" at bounding box center [324, 147] width 119 height 19
click at [307, 162] on div "Folga" at bounding box center [328, 165] width 98 height 13
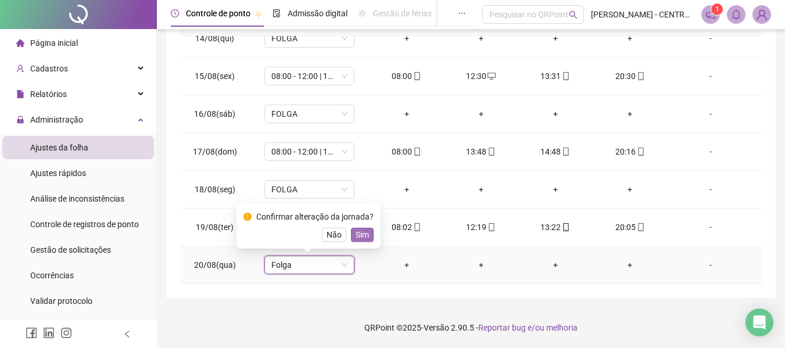
click at [356, 230] on span "Sim" at bounding box center [362, 234] width 13 height 13
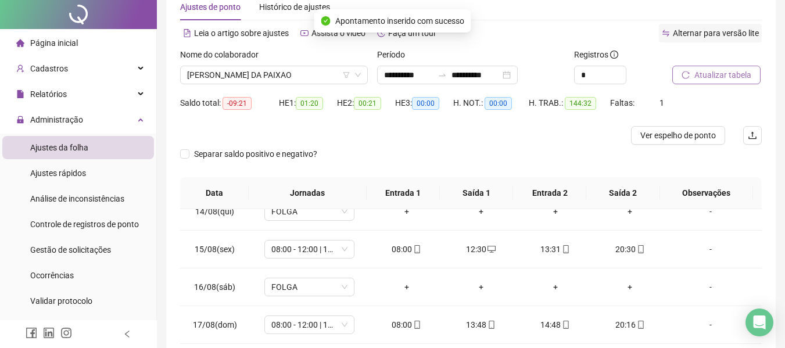
scroll to position [0, 0]
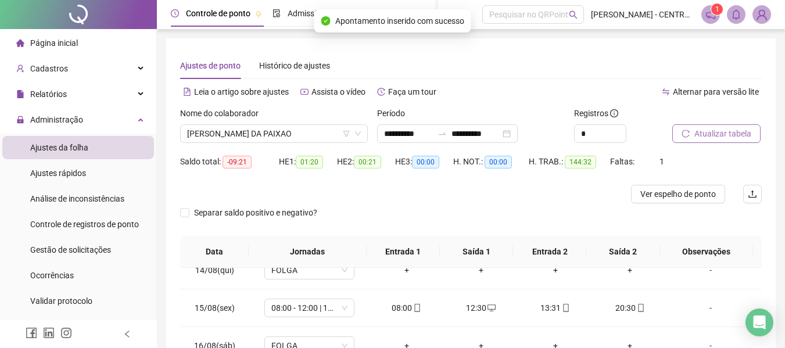
click at [703, 131] on span "Atualizar tabela" at bounding box center [723, 133] width 57 height 13
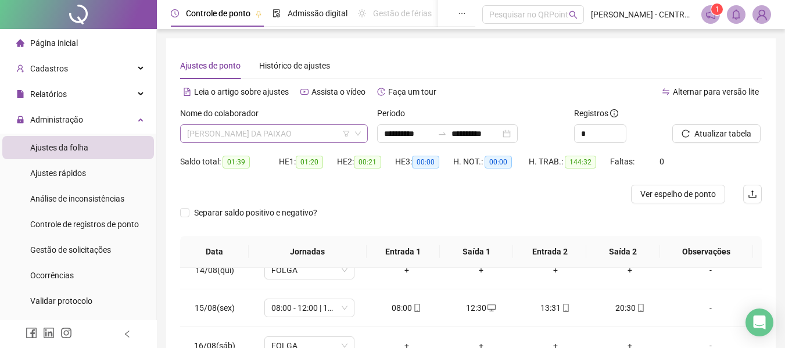
click at [274, 140] on span "[PERSON_NAME] DA PAIXAO" at bounding box center [274, 133] width 174 height 17
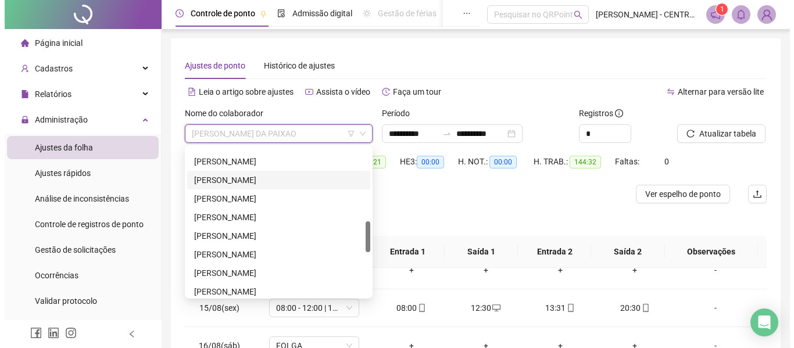
scroll to position [291, 0]
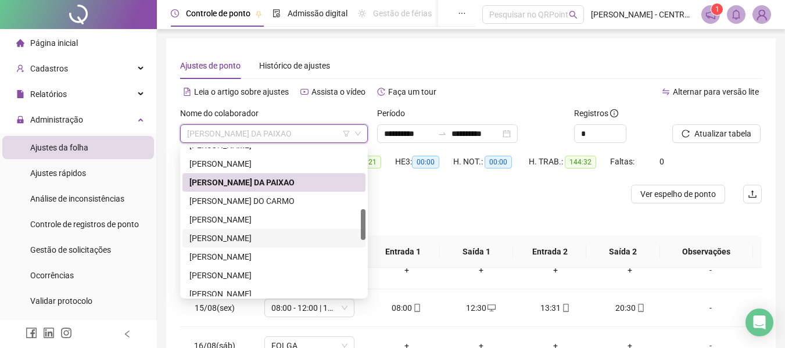
click at [254, 237] on div "[PERSON_NAME]" at bounding box center [273, 238] width 169 height 13
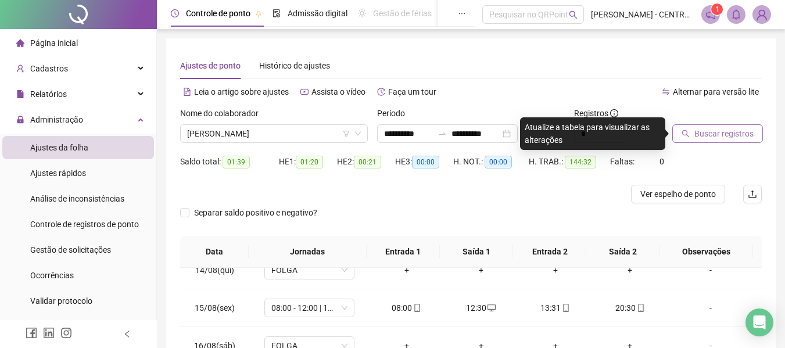
click at [739, 133] on span "Buscar registros" at bounding box center [724, 133] width 59 height 13
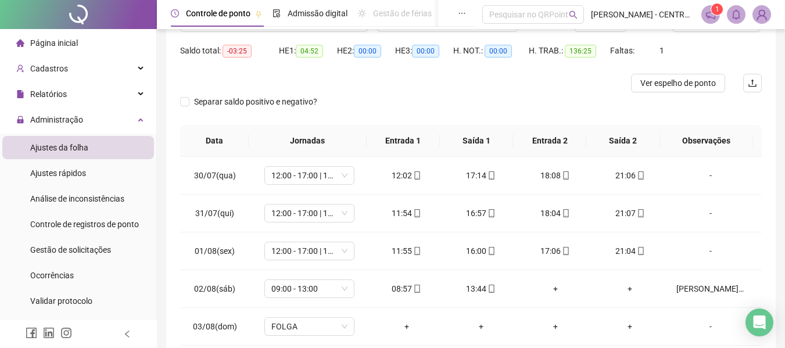
scroll to position [0, 0]
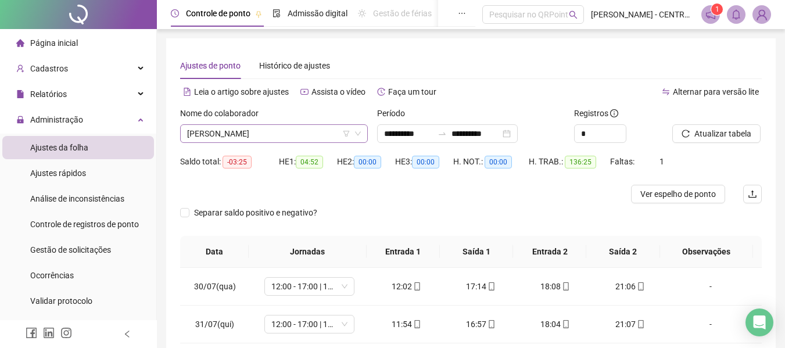
click at [309, 125] on span "[PERSON_NAME]" at bounding box center [274, 133] width 174 height 17
click at [230, 131] on span "[PERSON_NAME]" at bounding box center [274, 133] width 174 height 17
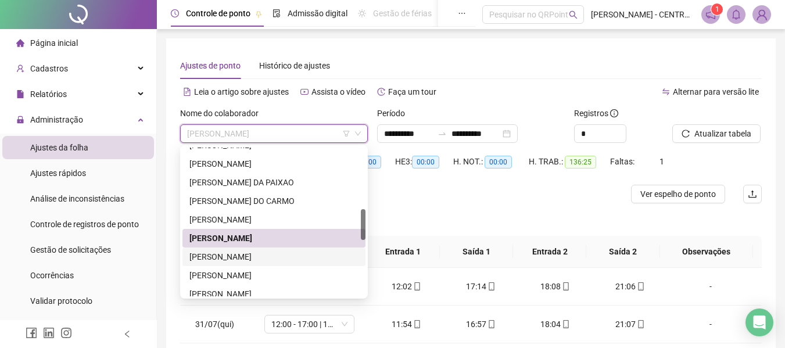
click at [233, 253] on div "[PERSON_NAME]" at bounding box center [273, 257] width 169 height 13
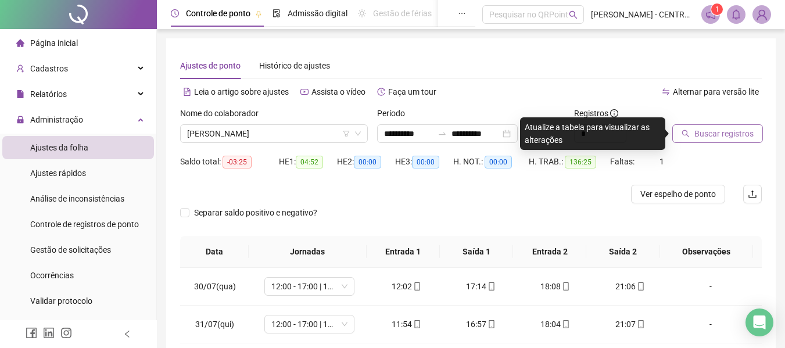
click at [676, 142] on button "Buscar registros" at bounding box center [717, 133] width 91 height 19
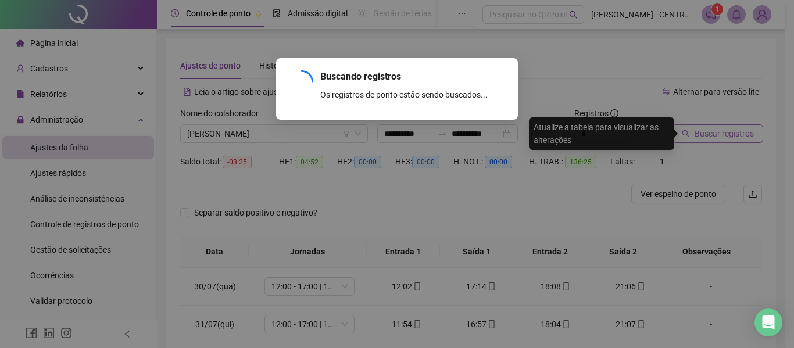
click at [681, 127] on div "Buscando registros Os registros de ponto estão sendo buscados... OK" at bounding box center [397, 174] width 794 height 348
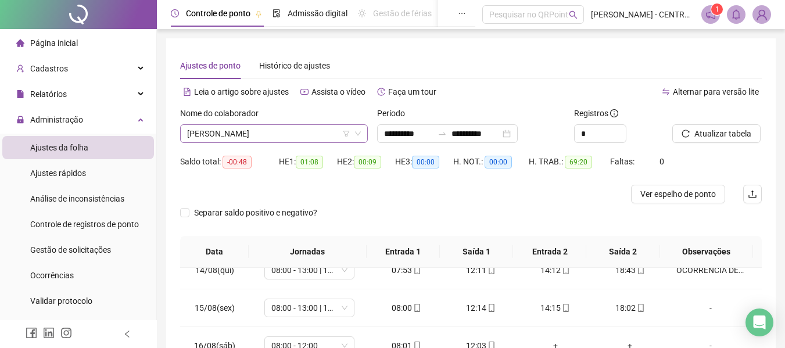
click at [270, 133] on span "[PERSON_NAME]" at bounding box center [274, 133] width 174 height 17
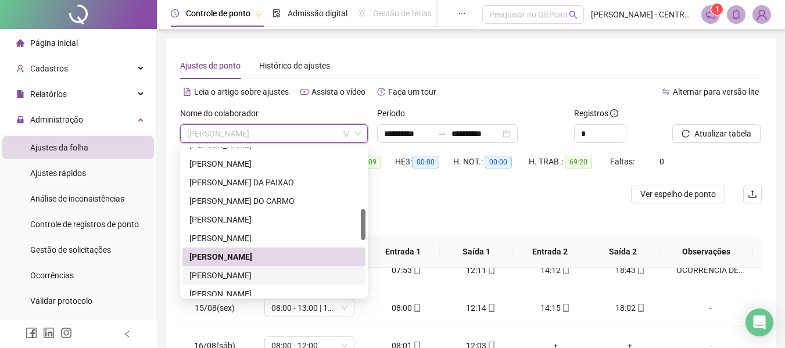
click at [259, 277] on div "[PERSON_NAME]" at bounding box center [273, 275] width 169 height 13
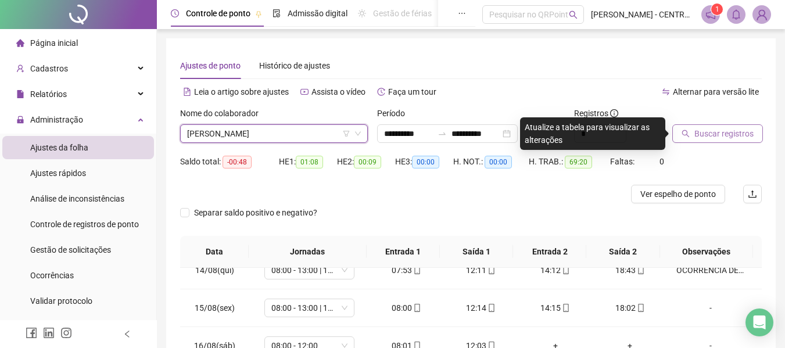
click at [708, 132] on span "Buscar registros" at bounding box center [724, 133] width 59 height 13
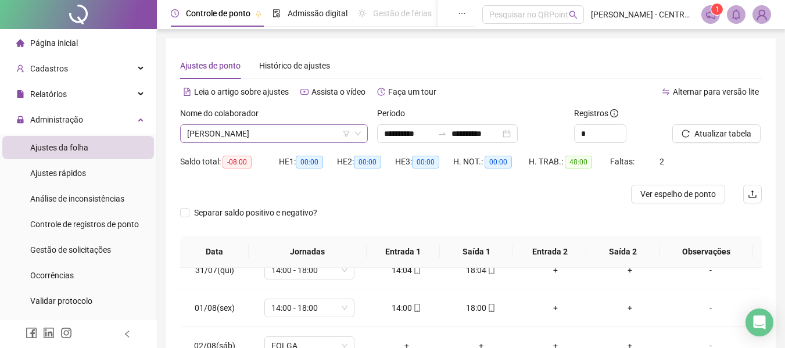
click at [319, 128] on span "[PERSON_NAME]" at bounding box center [274, 133] width 174 height 17
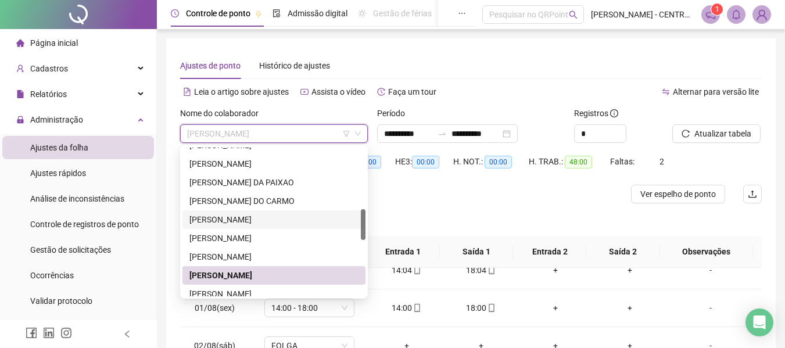
scroll to position [407, 0]
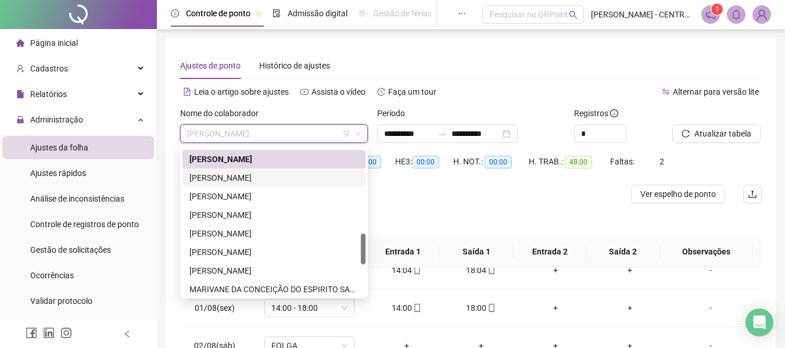
click at [264, 175] on div "[PERSON_NAME]" at bounding box center [273, 177] width 169 height 13
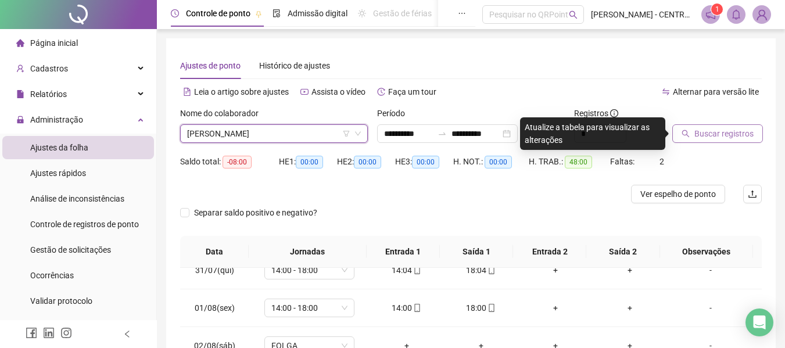
click at [693, 141] on button "Buscar registros" at bounding box center [717, 133] width 91 height 19
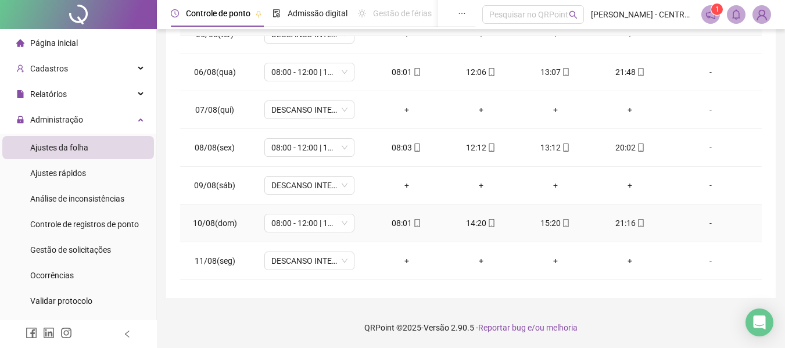
scroll to position [380, 0]
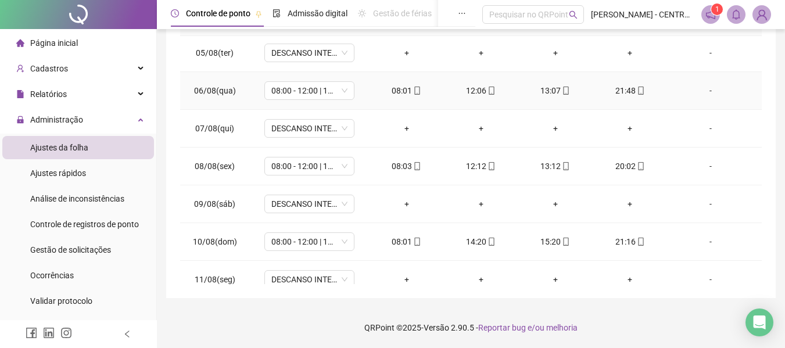
click at [705, 90] on div "-" at bounding box center [711, 90] width 69 height 13
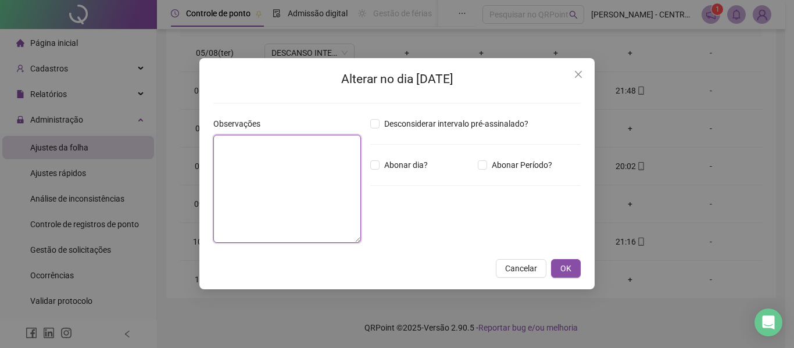
click at [240, 191] on textarea at bounding box center [287, 189] width 148 height 108
type textarea "*"
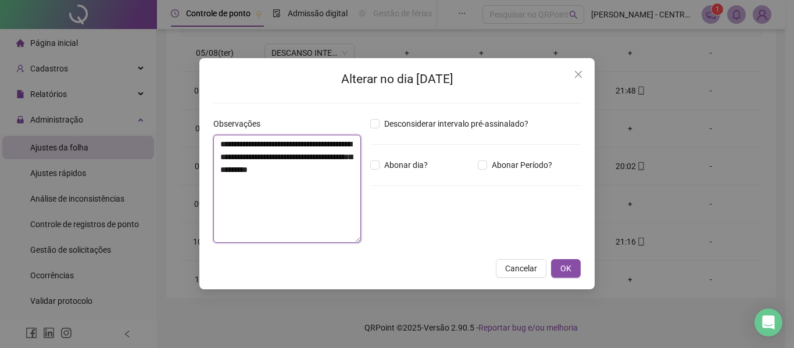
drag, startPoint x: 219, startPoint y: 146, endPoint x: 350, endPoint y: 181, distance: 135.3
click at [350, 181] on textarea "**********" at bounding box center [287, 189] width 148 height 108
type textarea "**********"
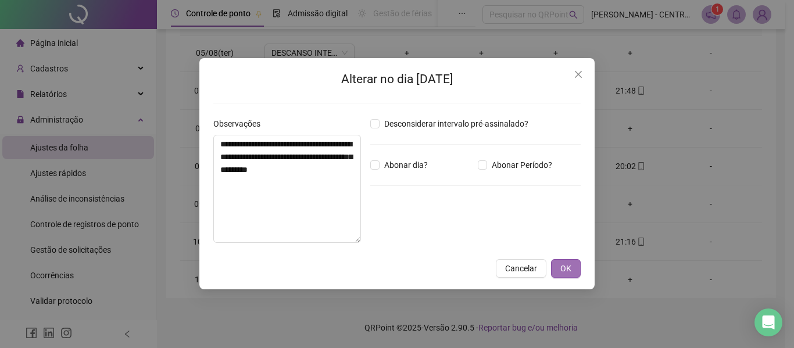
click at [566, 271] on span "OK" at bounding box center [565, 268] width 11 height 13
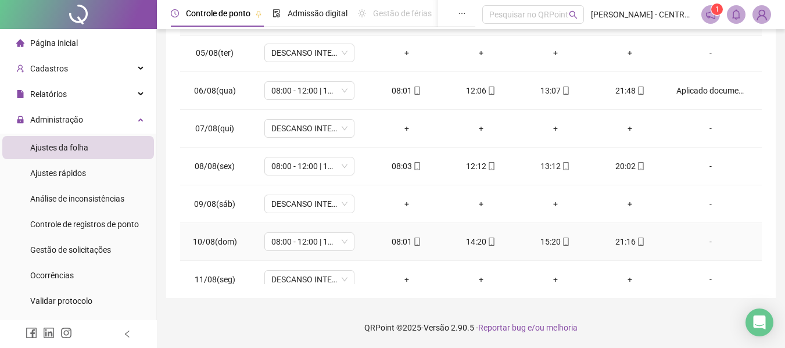
click at [702, 243] on div "-" at bounding box center [711, 241] width 69 height 13
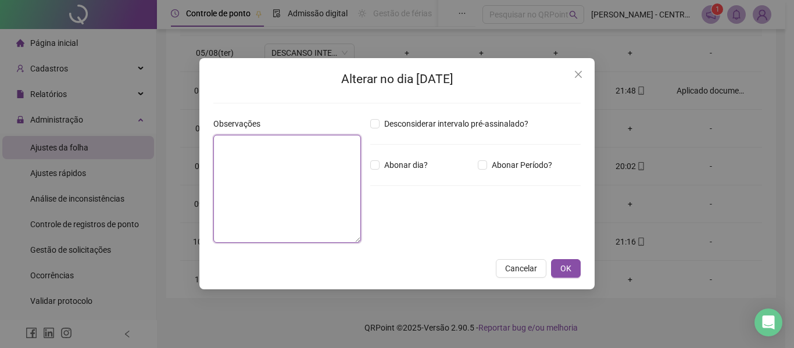
click at [293, 198] on textarea at bounding box center [287, 189] width 148 height 108
paste textarea "**********"
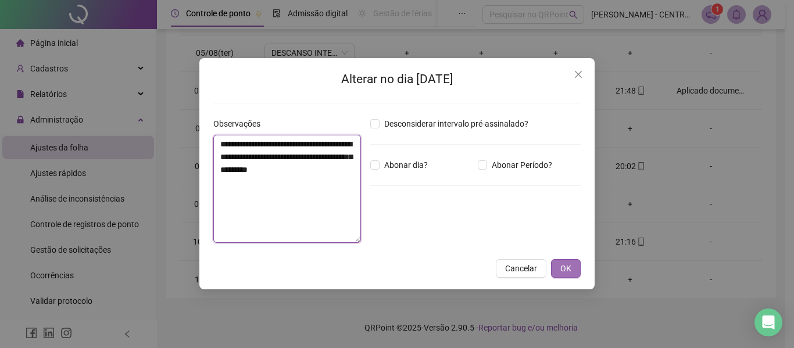
type textarea "**********"
click at [574, 266] on button "OK" at bounding box center [566, 268] width 30 height 19
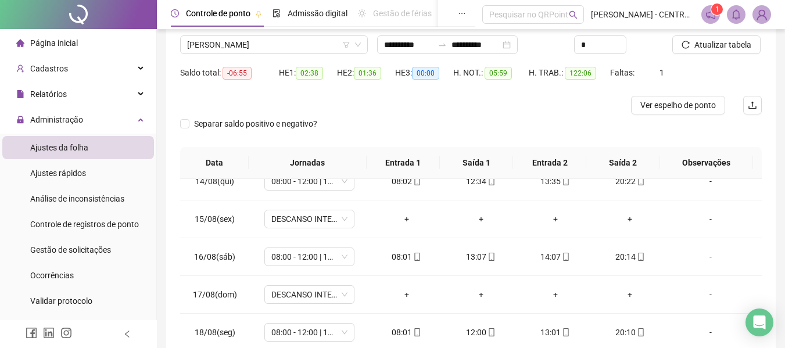
scroll to position [0, 0]
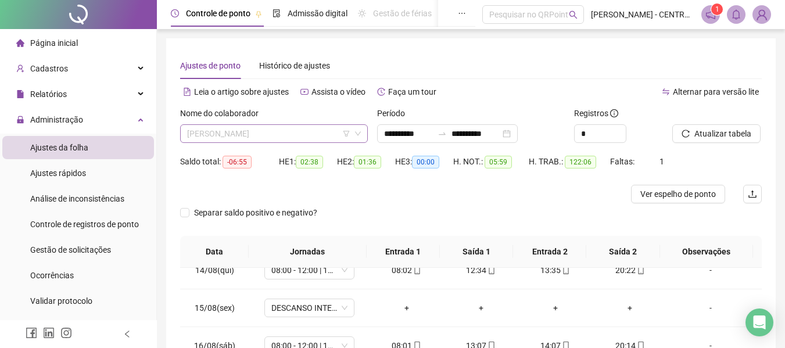
click at [302, 132] on span "[PERSON_NAME]" at bounding box center [274, 133] width 174 height 17
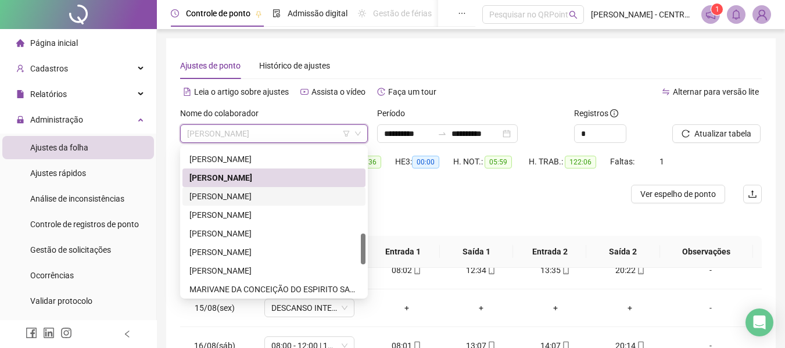
click at [275, 195] on div "[PERSON_NAME]" at bounding box center [273, 196] width 169 height 13
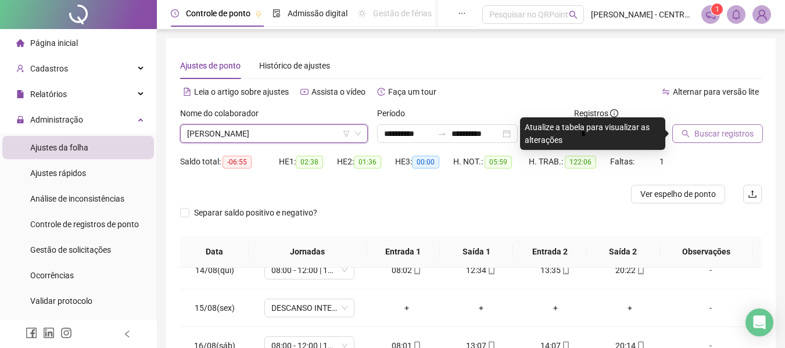
click at [679, 130] on button "Buscar registros" at bounding box center [717, 133] width 91 height 19
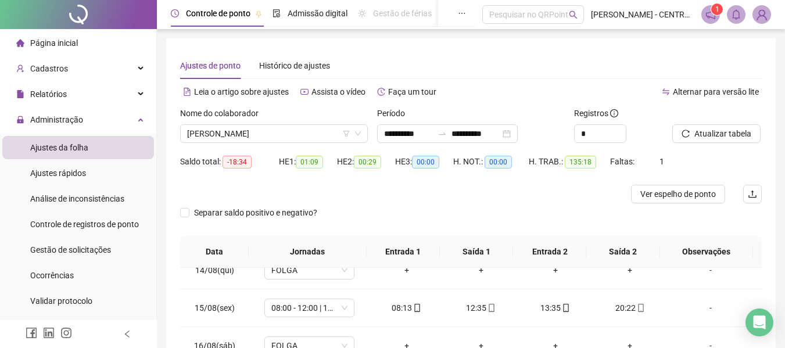
scroll to position [232, 0]
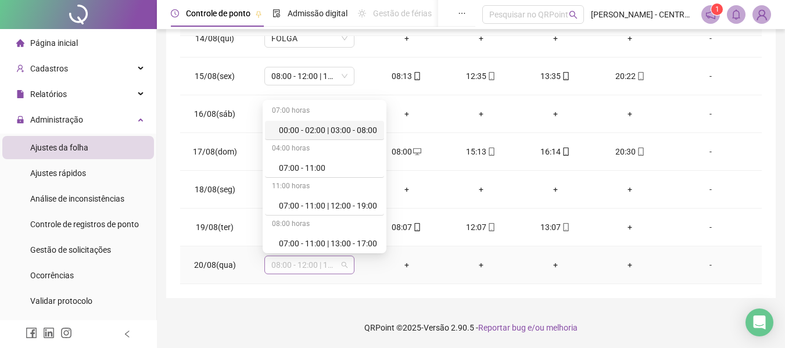
click at [306, 270] on span "08:00 - 12:00 | 13:00 - 20:00" at bounding box center [309, 264] width 76 height 17
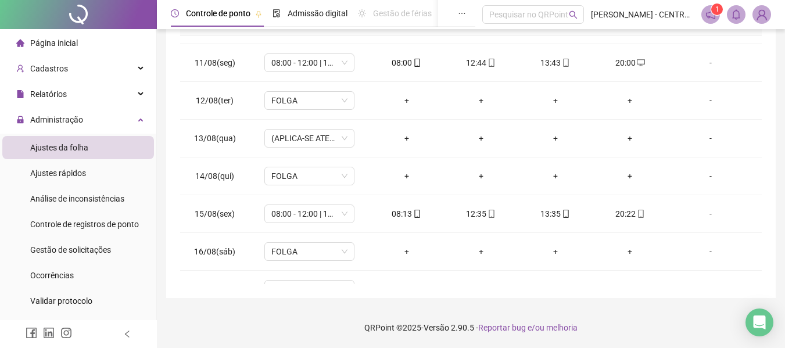
scroll to position [734, 0]
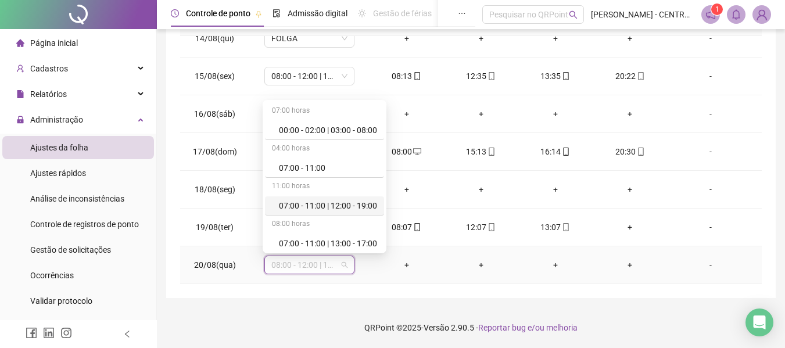
click at [312, 268] on span "08:00 - 12:00 | 13:00 - 20:00" at bounding box center [309, 264] width 76 height 17
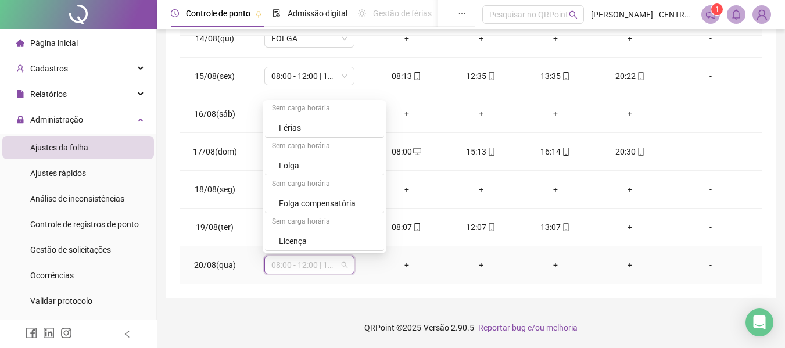
click at [330, 171] on div "Folga" at bounding box center [328, 165] width 98 height 13
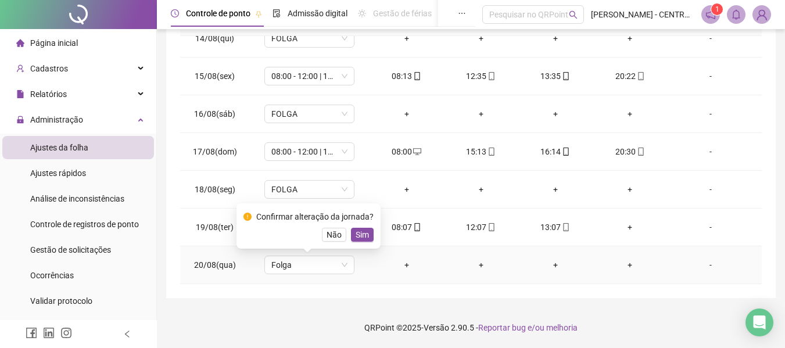
click at [360, 227] on div "Confirmar alteração da jornada? Não Sim" at bounding box center [309, 225] width 130 height 31
click at [359, 237] on span "Sim" at bounding box center [362, 234] width 13 height 13
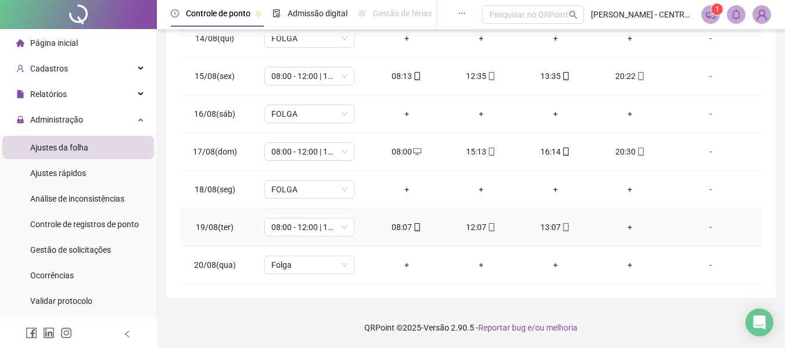
click at [624, 227] on div "+" at bounding box center [630, 227] width 56 height 13
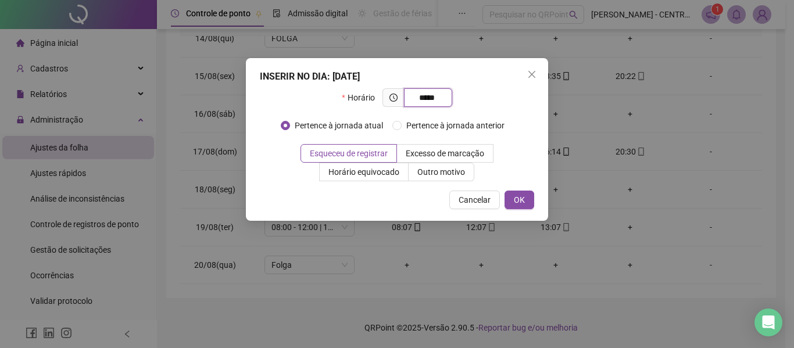
type input "*****"
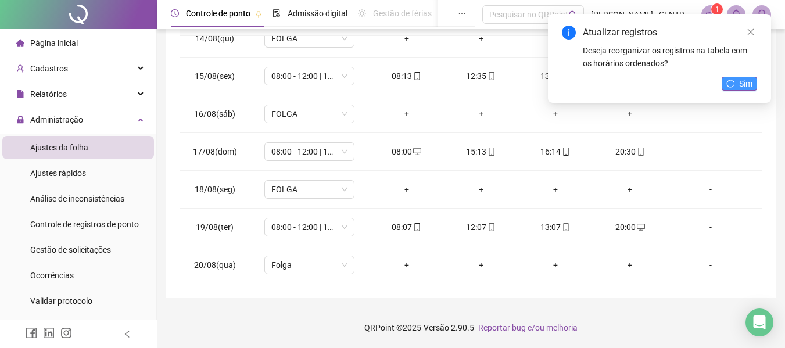
click at [729, 78] on button "Sim" at bounding box center [739, 84] width 35 height 14
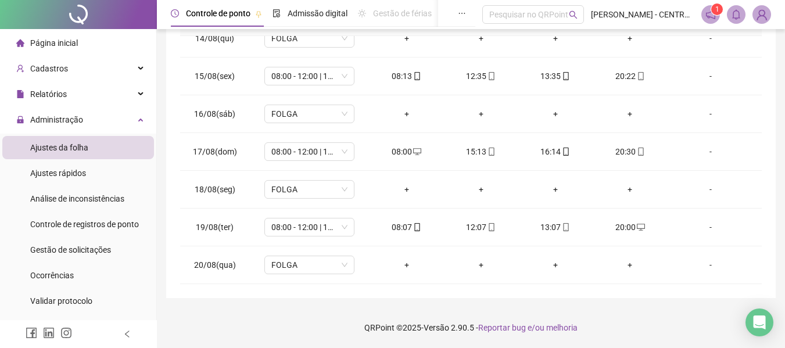
scroll to position [0, 0]
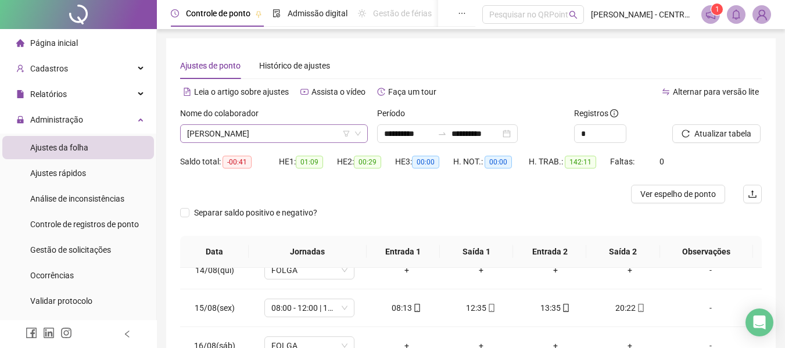
click at [281, 141] on span "[PERSON_NAME]" at bounding box center [274, 133] width 174 height 17
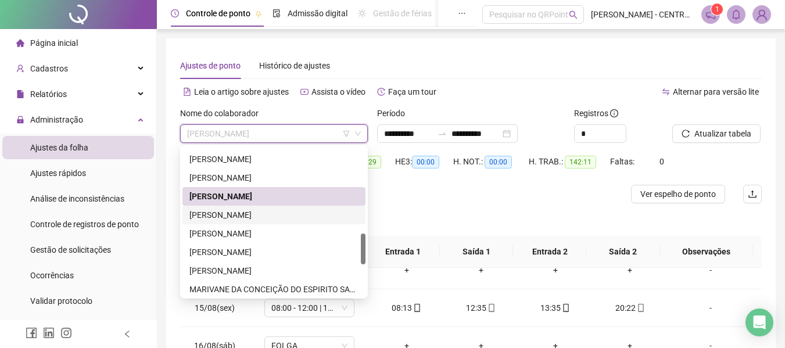
drag, startPoint x: 263, startPoint y: 217, endPoint x: 345, endPoint y: 217, distance: 81.4
click at [263, 217] on div "[PERSON_NAME]" at bounding box center [273, 215] width 169 height 13
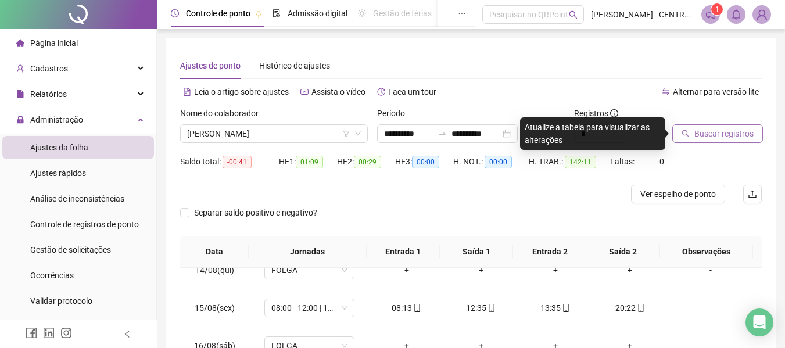
click at [735, 135] on span "Buscar registros" at bounding box center [724, 133] width 59 height 13
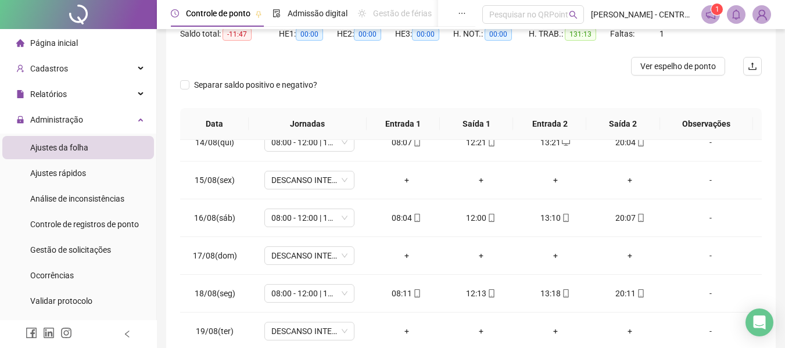
scroll to position [232, 0]
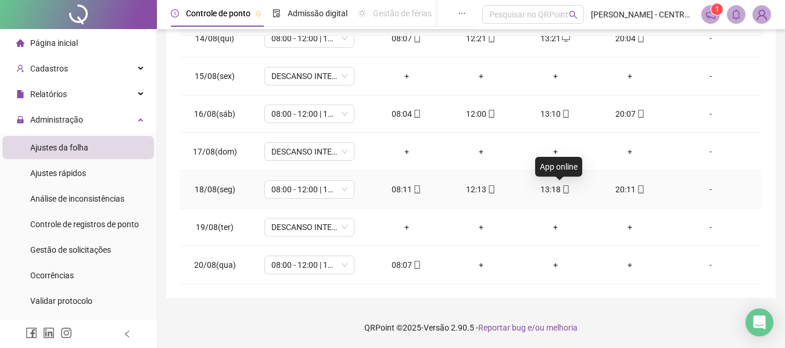
click at [556, 183] on div "13:18" at bounding box center [556, 189] width 56 height 13
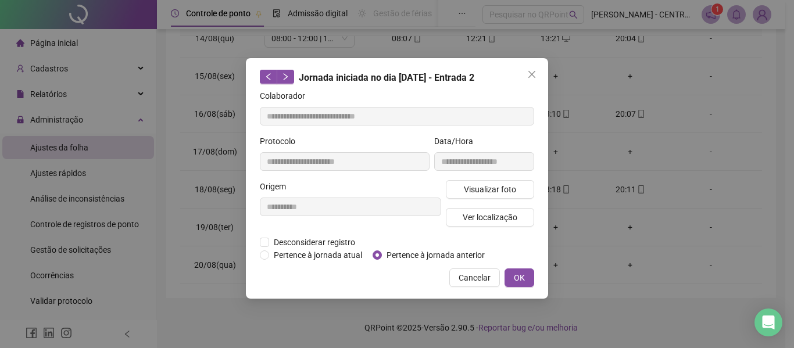
type input "**********"
click at [506, 188] on span "Visualizar foto" at bounding box center [490, 189] width 52 height 13
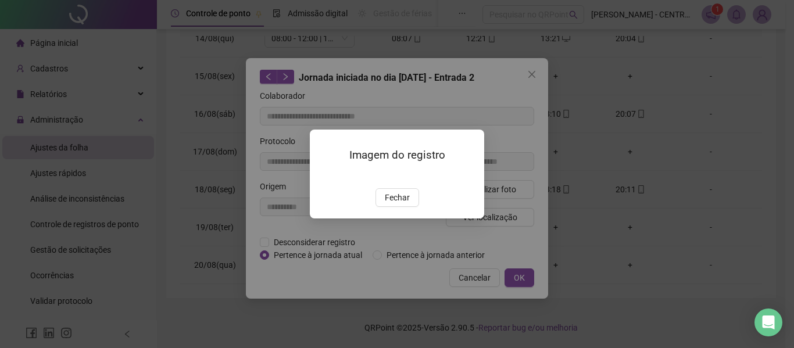
drag, startPoint x: 386, startPoint y: 268, endPoint x: 393, endPoint y: 246, distance: 23.3
click at [385, 204] on span "Fechar" at bounding box center [397, 197] width 25 height 13
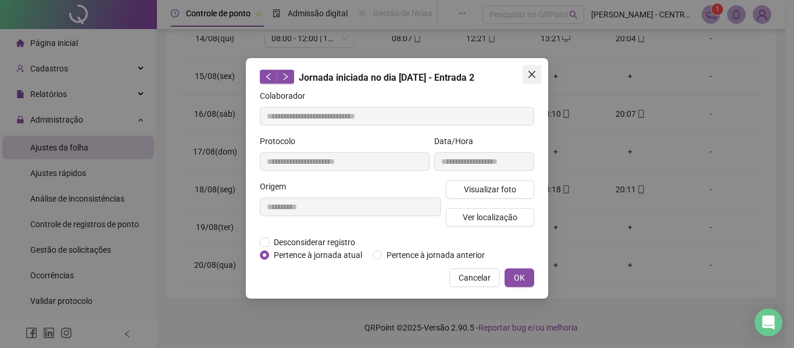
click at [534, 71] on icon "close" at bounding box center [531, 74] width 9 height 9
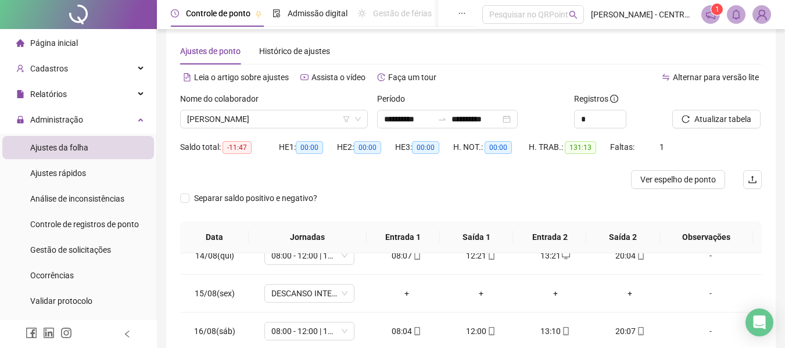
scroll to position [0, 0]
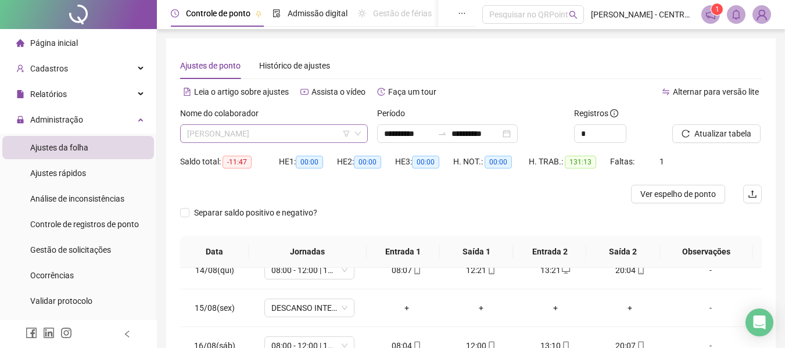
click at [276, 138] on span "[PERSON_NAME]" at bounding box center [274, 133] width 174 height 17
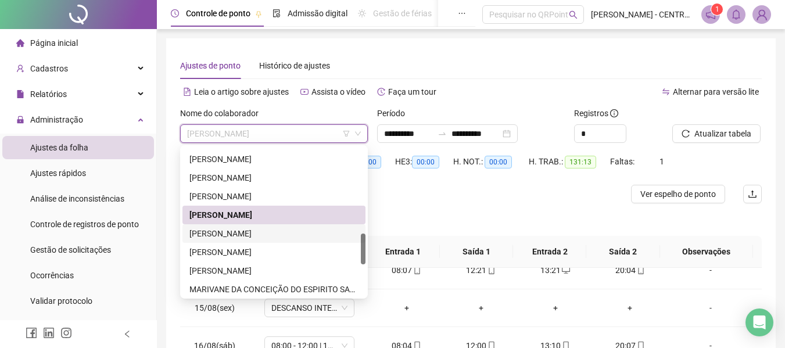
click at [251, 238] on div "[PERSON_NAME]" at bounding box center [273, 233] width 169 height 13
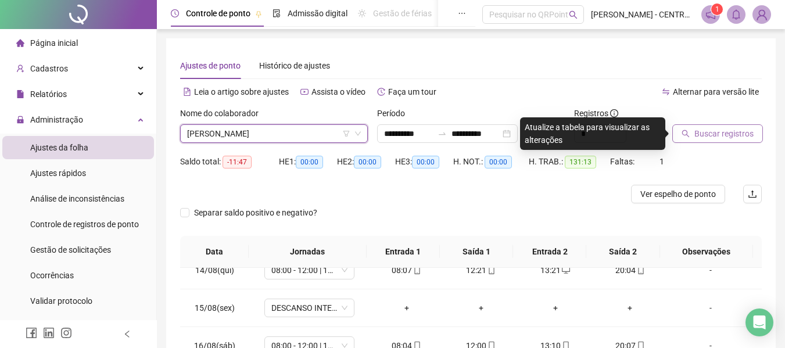
click at [689, 133] on icon "search" at bounding box center [686, 134] width 8 height 8
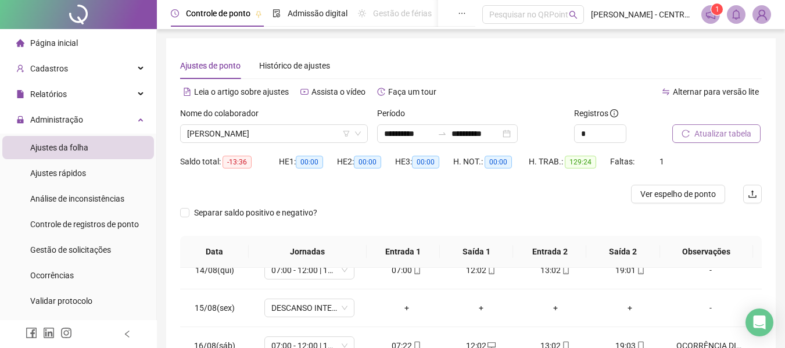
scroll to position [232, 0]
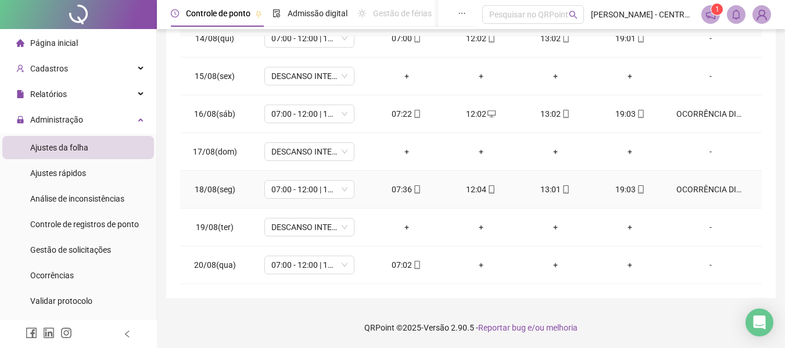
drag, startPoint x: 691, startPoint y: 200, endPoint x: 695, endPoint y: 192, distance: 9.1
click at [692, 200] on td "OCORRÊNCIA DISCIPLINAR" at bounding box center [714, 190] width 95 height 38
click at [695, 192] on div "OCORRÊNCIA DISCIPLINAR" at bounding box center [711, 189] width 69 height 13
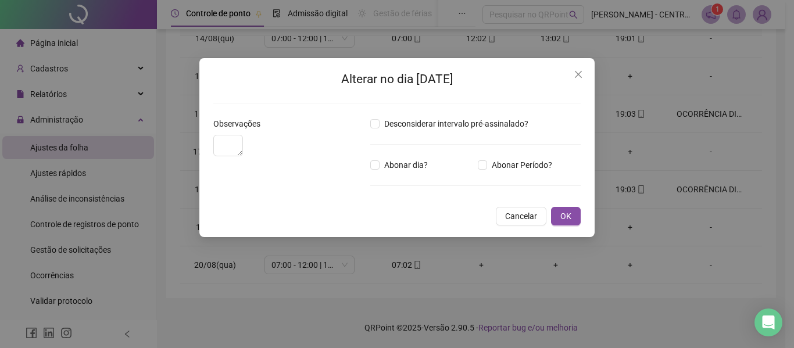
type textarea "**********"
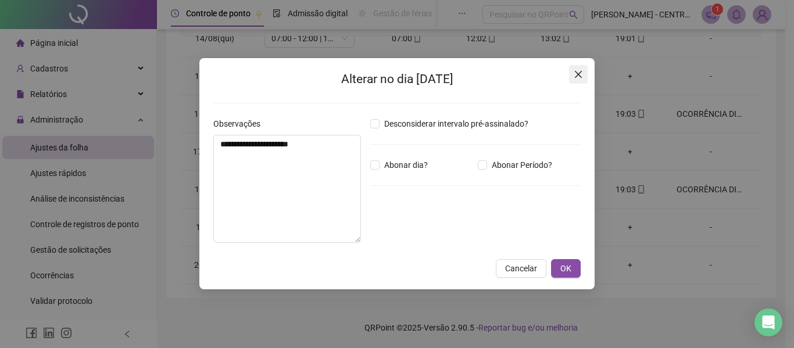
click at [584, 69] on button "Close" at bounding box center [578, 74] width 19 height 19
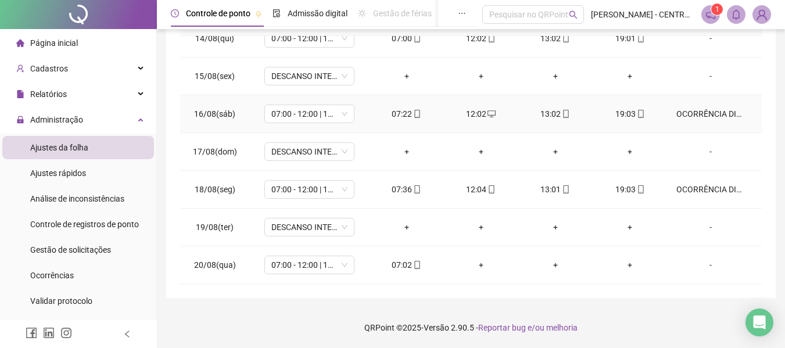
click at [686, 106] on td "OCORRÊNCIA DISCIPLINAR" at bounding box center [714, 114] width 95 height 38
click at [686, 112] on div "OCORRÊNCIA DISCIPLINAR" at bounding box center [711, 114] width 69 height 13
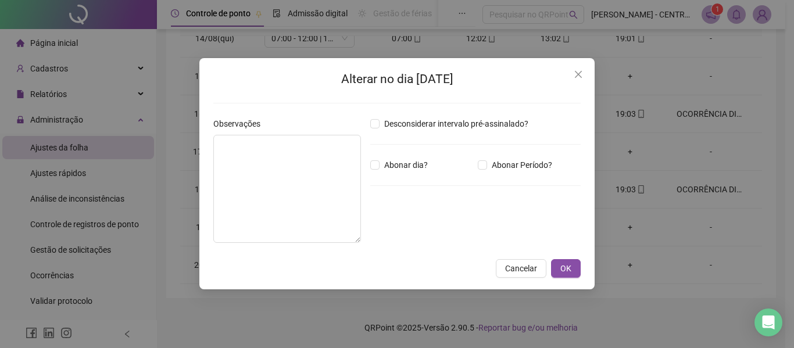
type textarea "**********"
click at [582, 72] on icon "close" at bounding box center [578, 74] width 9 height 9
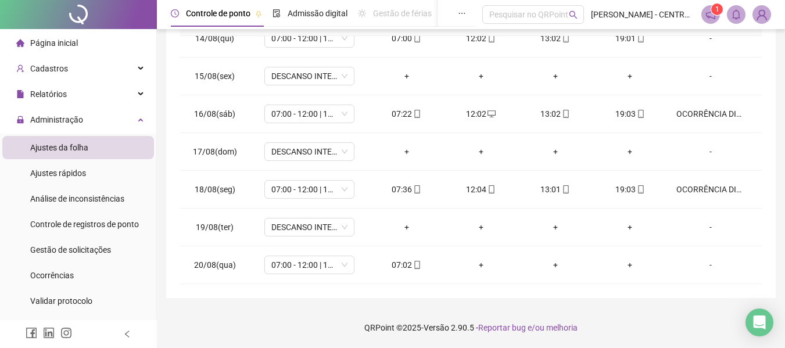
scroll to position [0, 0]
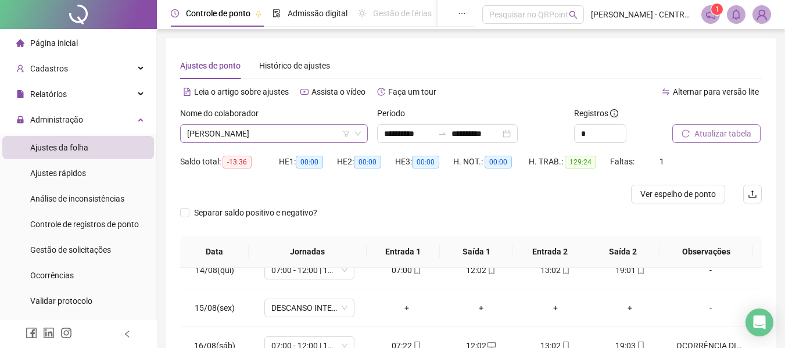
click at [256, 134] on span "[PERSON_NAME]" at bounding box center [274, 133] width 174 height 17
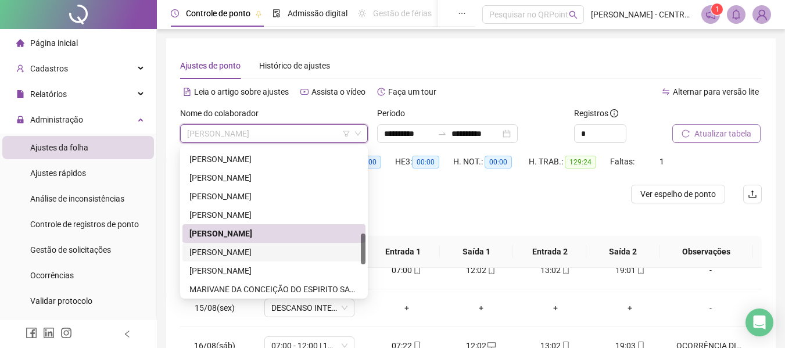
drag, startPoint x: 235, startPoint y: 251, endPoint x: 347, endPoint y: 221, distance: 116.2
click at [235, 251] on div "[PERSON_NAME]" at bounding box center [273, 252] width 169 height 13
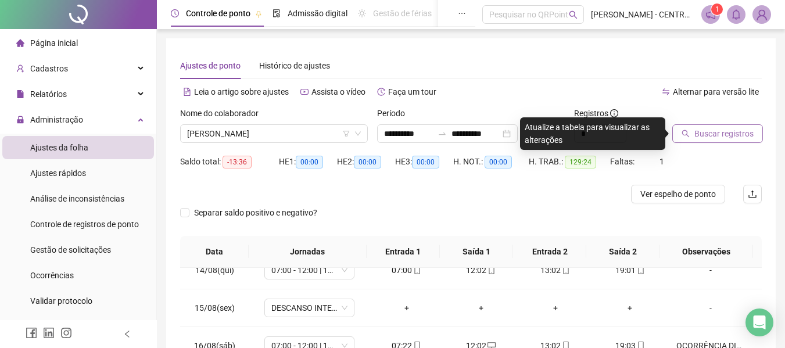
click at [737, 129] on span "Buscar registros" at bounding box center [724, 133] width 59 height 13
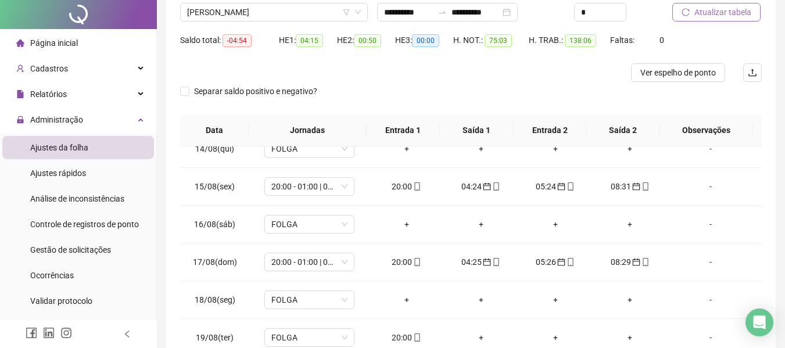
scroll to position [232, 0]
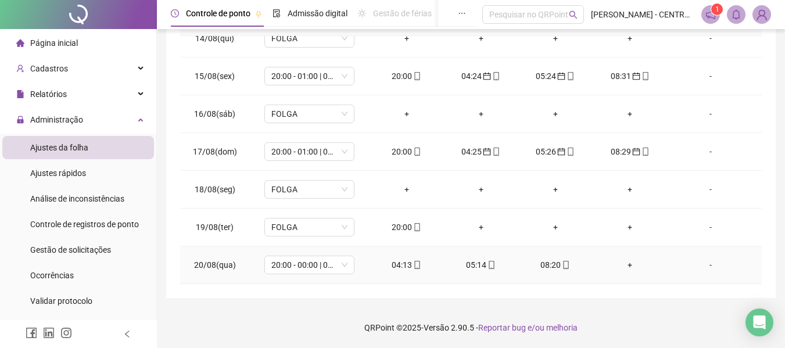
click at [400, 264] on div "04:13" at bounding box center [407, 265] width 56 height 13
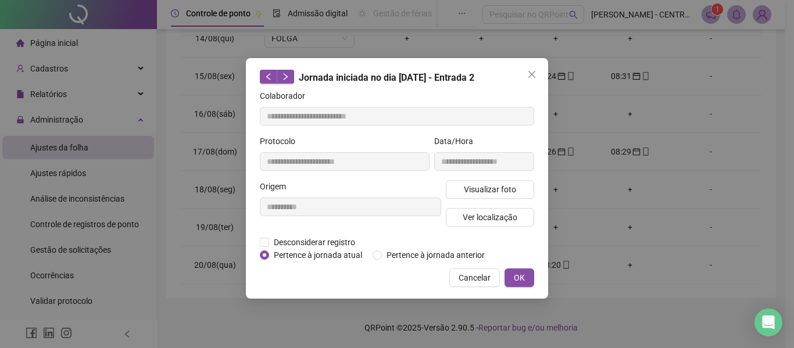
type input "**********"
click at [401, 253] on span "Pertence à jornada anterior" at bounding box center [436, 255] width 108 height 13
click at [528, 278] on button "OK" at bounding box center [519, 278] width 30 height 19
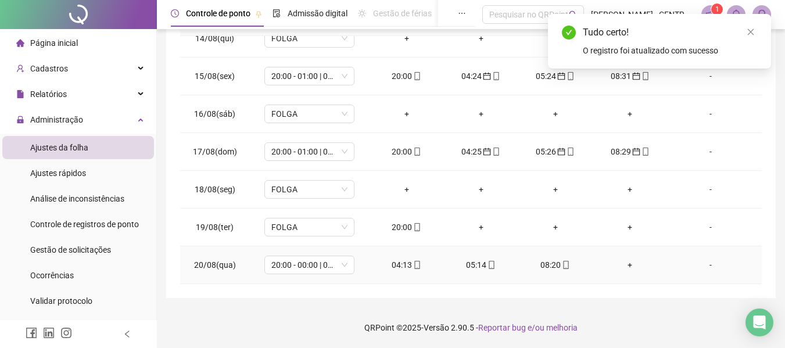
click at [476, 270] on div "05:14" at bounding box center [481, 265] width 56 height 13
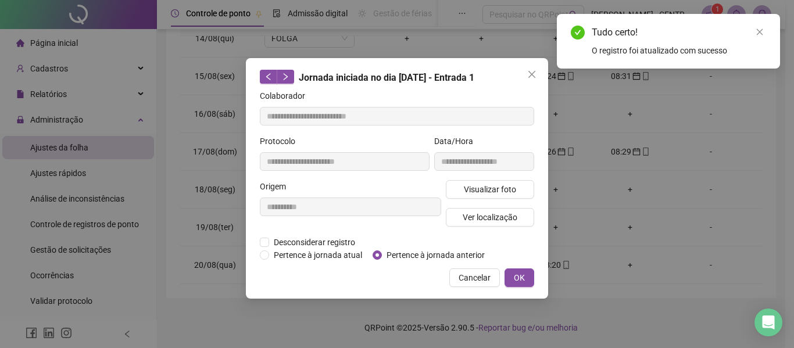
type input "**********"
click at [455, 254] on span "Pertence à jornada anterior" at bounding box center [436, 255] width 108 height 13
click at [522, 282] on span "OK" at bounding box center [519, 277] width 11 height 13
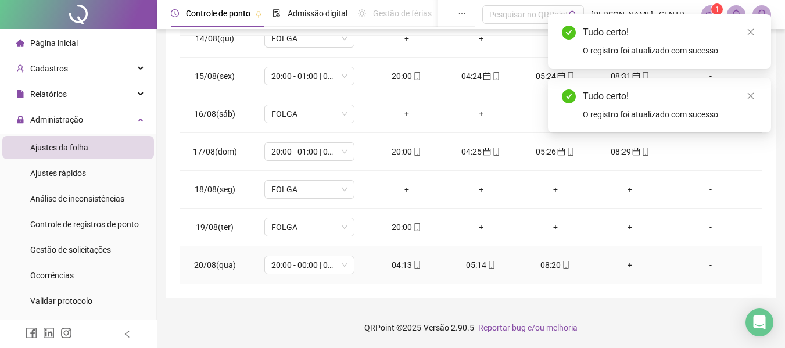
click at [547, 266] on div "08:20" at bounding box center [556, 265] width 56 height 13
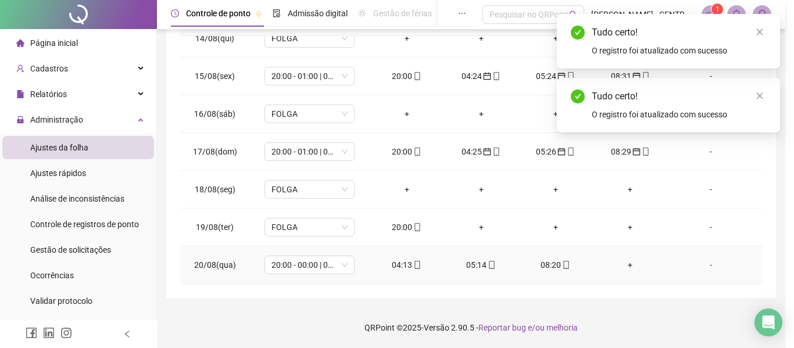
type input "**********"
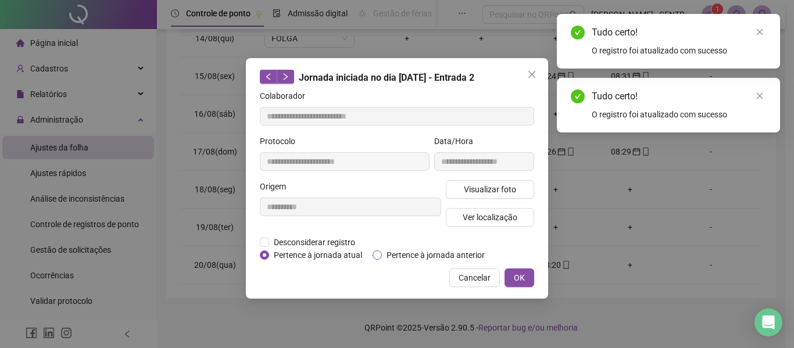
click at [441, 255] on span "Pertence à jornada anterior" at bounding box center [436, 255] width 108 height 13
drag, startPoint x: 543, startPoint y: 277, endPoint x: 525, endPoint y: 278, distance: 18.6
click at [540, 278] on div "**********" at bounding box center [397, 178] width 302 height 241
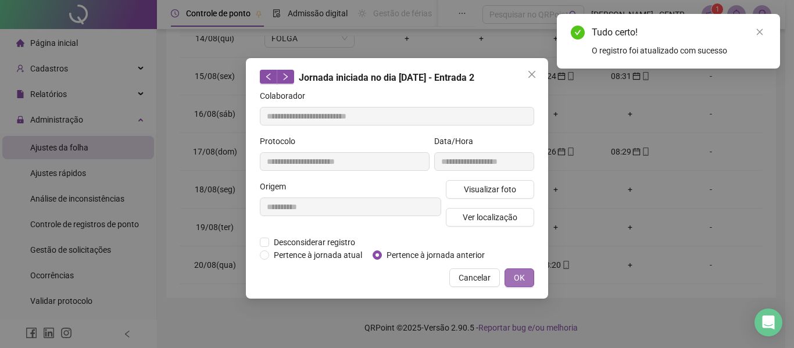
click at [525, 278] on button "OK" at bounding box center [519, 278] width 30 height 19
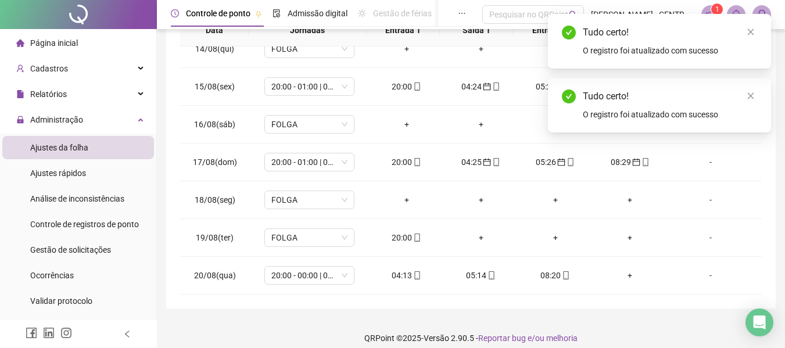
scroll to position [0, 0]
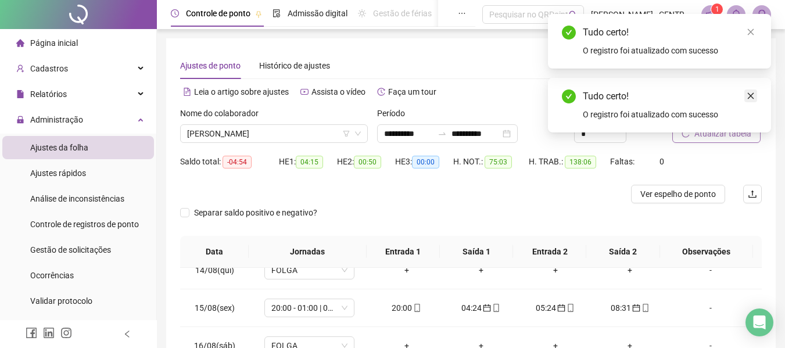
click at [752, 95] on icon "close" at bounding box center [751, 96] width 8 height 8
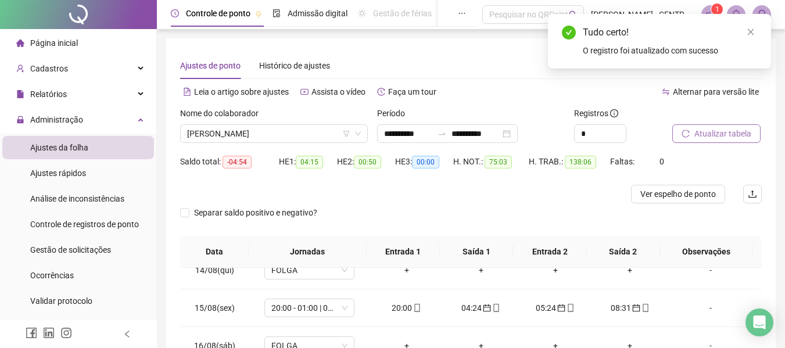
click at [735, 137] on span "Atualizar tabela" at bounding box center [723, 133] width 57 height 13
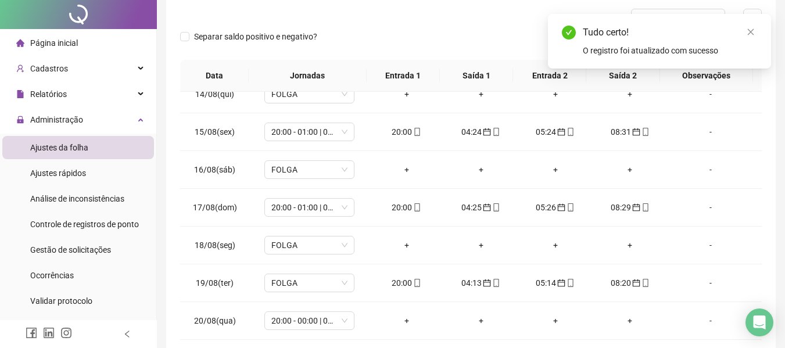
scroll to position [232, 0]
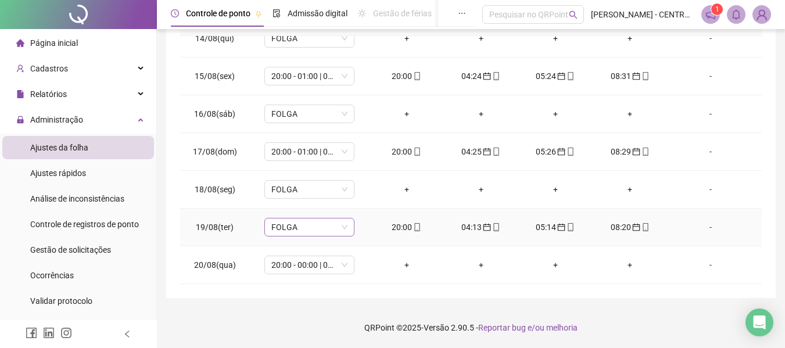
click at [316, 228] on span "FOLGA" at bounding box center [309, 227] width 76 height 17
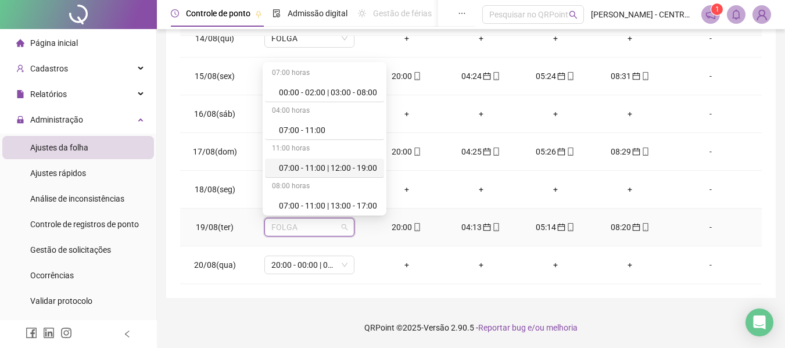
click at [317, 228] on span "FOLGA" at bounding box center [309, 227] width 76 height 17
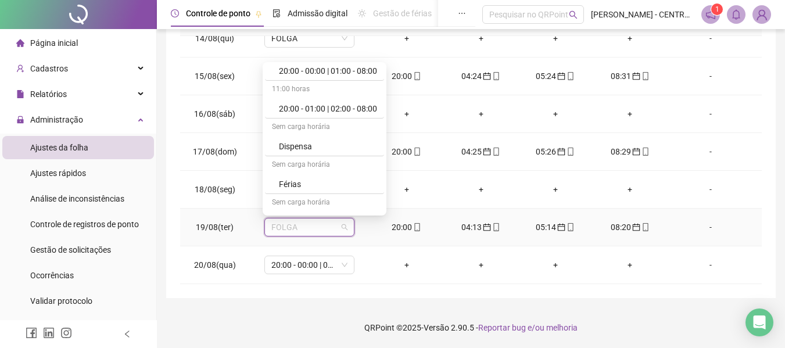
scroll to position [1250, 0]
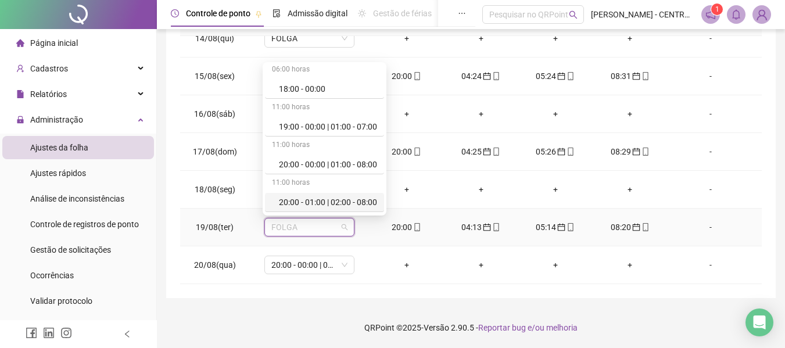
click at [341, 206] on div "20:00 - 01:00 | 02:00 - 08:00" at bounding box center [328, 202] width 98 height 13
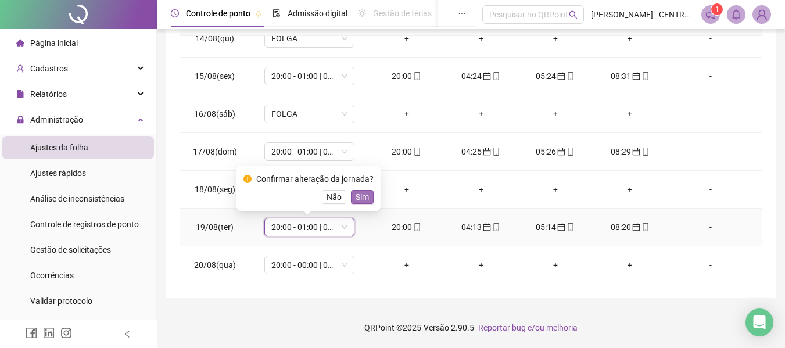
click at [366, 198] on span "Sim" at bounding box center [362, 197] width 13 height 13
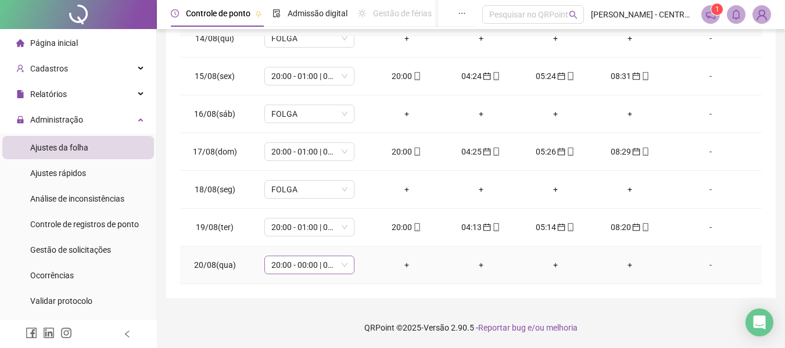
click at [319, 259] on span "20:00 - 00:00 | 01:00 - 08:00" at bounding box center [309, 264] width 76 height 17
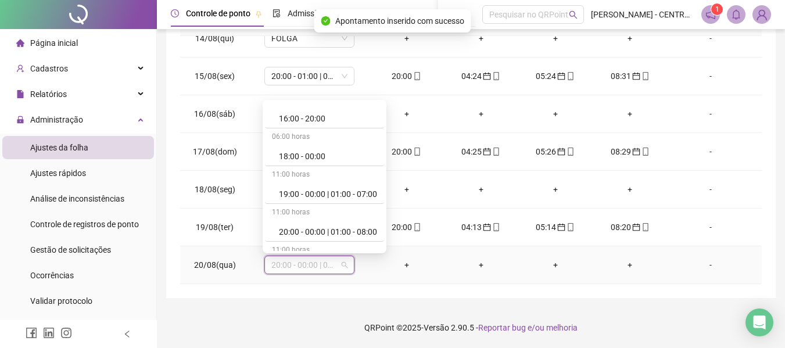
scroll to position [1438, 0]
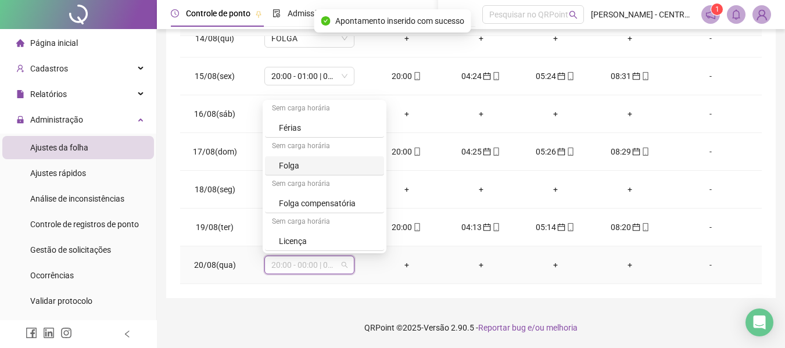
click at [338, 164] on div "Folga" at bounding box center [328, 165] width 98 height 13
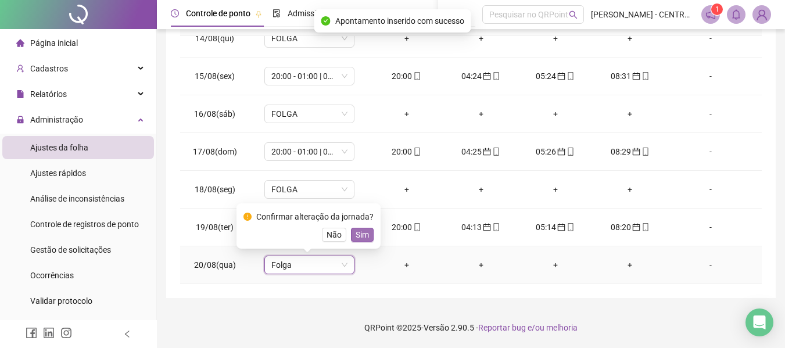
click at [366, 230] on span "Sim" at bounding box center [362, 234] width 13 height 13
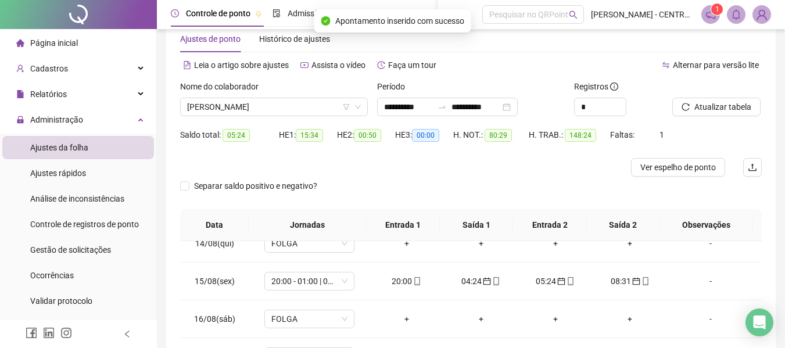
scroll to position [23, 0]
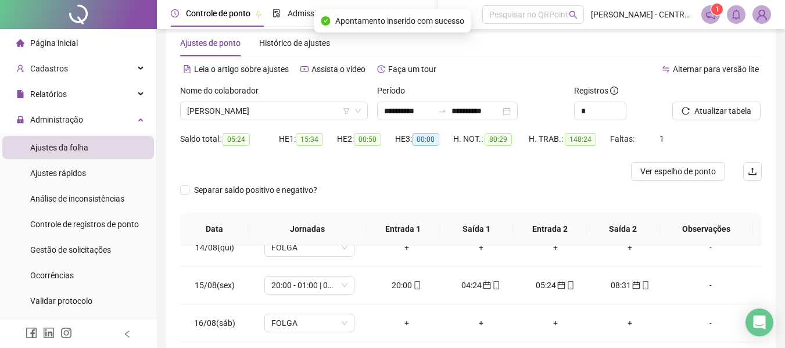
click at [718, 124] on div "Atualizar tabela" at bounding box center [717, 106] width 99 height 45
click at [718, 111] on span "Atualizar tabela" at bounding box center [723, 111] width 57 height 13
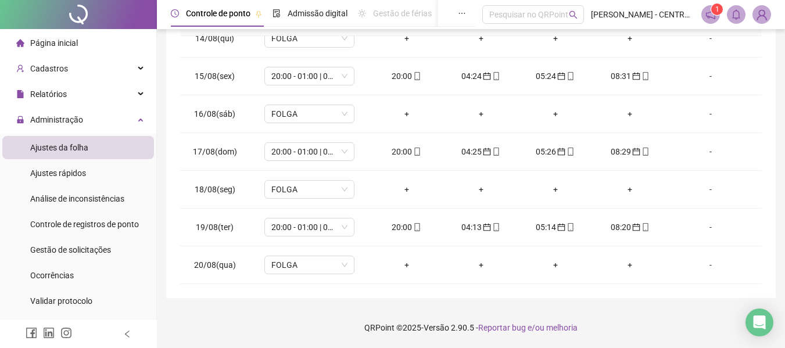
scroll to position [0, 0]
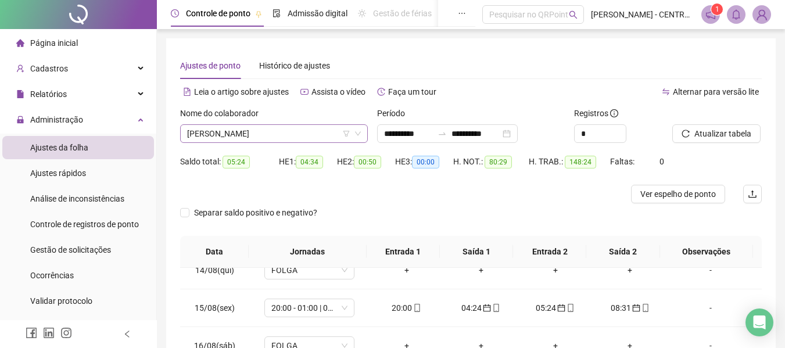
click at [290, 135] on span "[PERSON_NAME]" at bounding box center [274, 133] width 174 height 17
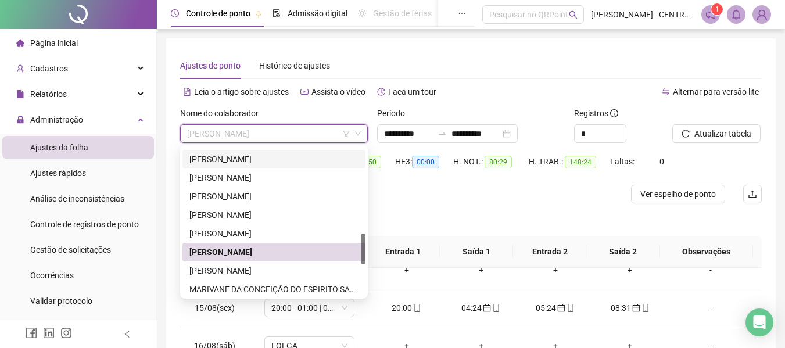
click at [392, 216] on div "Separar saldo positivo e negativo?" at bounding box center [471, 219] width 582 height 33
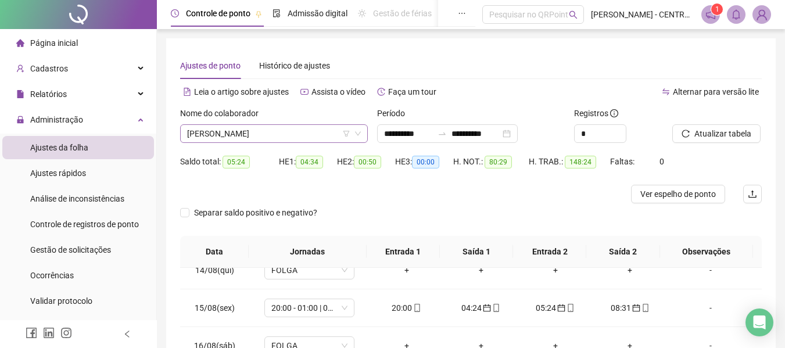
click at [298, 135] on span "[PERSON_NAME]" at bounding box center [274, 133] width 174 height 17
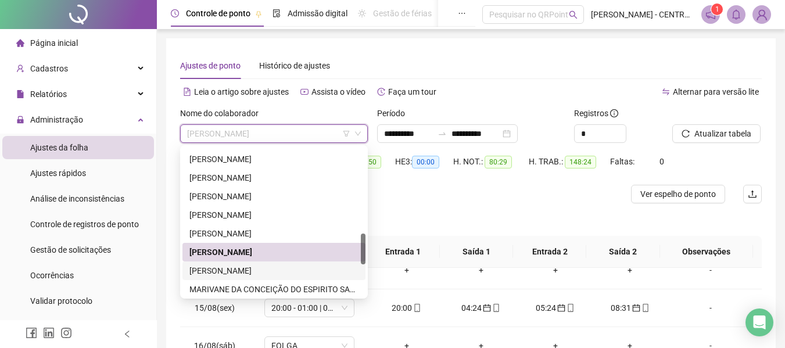
drag, startPoint x: 267, startPoint y: 277, endPoint x: 310, endPoint y: 256, distance: 47.3
click at [267, 278] on div "[PERSON_NAME]" at bounding box center [274, 271] width 183 height 19
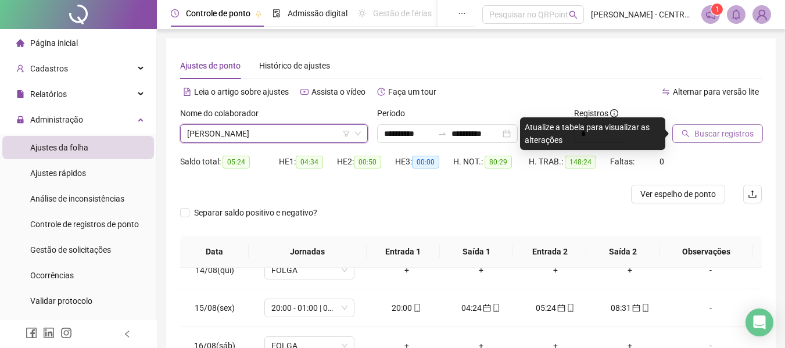
click at [735, 138] on span "Buscar registros" at bounding box center [724, 133] width 59 height 13
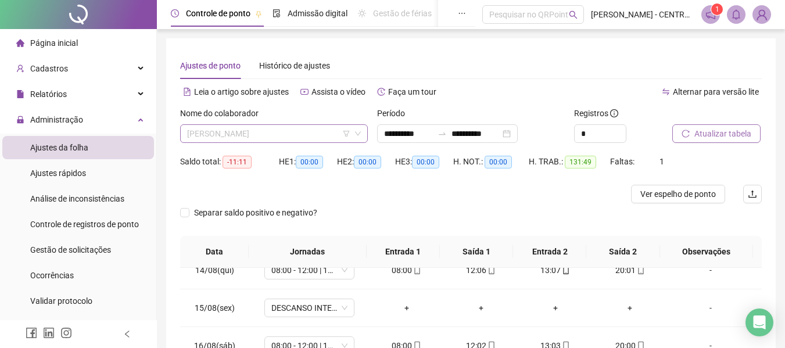
click at [300, 131] on span "[PERSON_NAME]" at bounding box center [274, 133] width 174 height 17
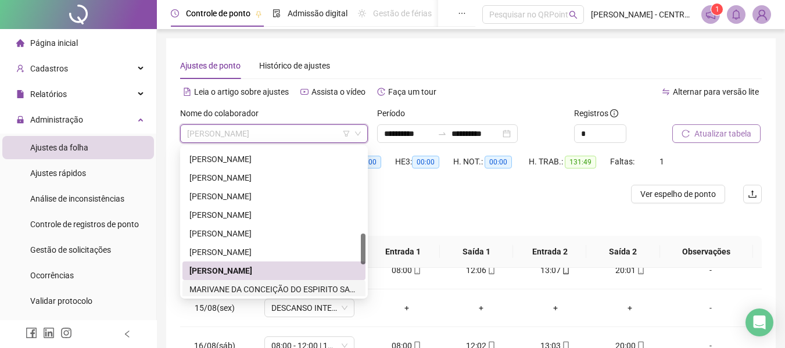
click at [262, 290] on div "MARIVANE DA CONCEIÇÃO DO ESPIRITO SANTO" at bounding box center [273, 289] width 169 height 13
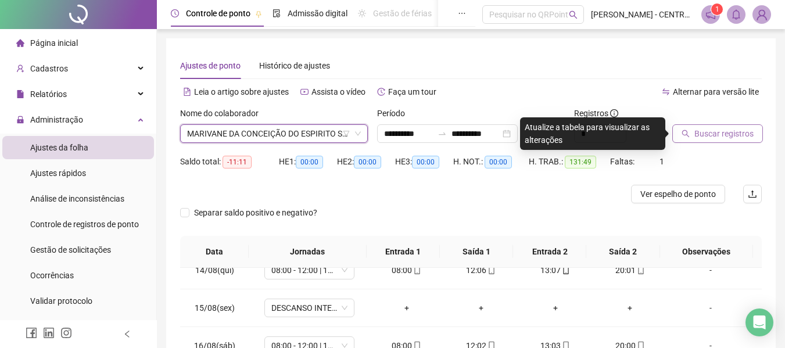
click at [704, 130] on span "Buscar registros" at bounding box center [724, 133] width 59 height 13
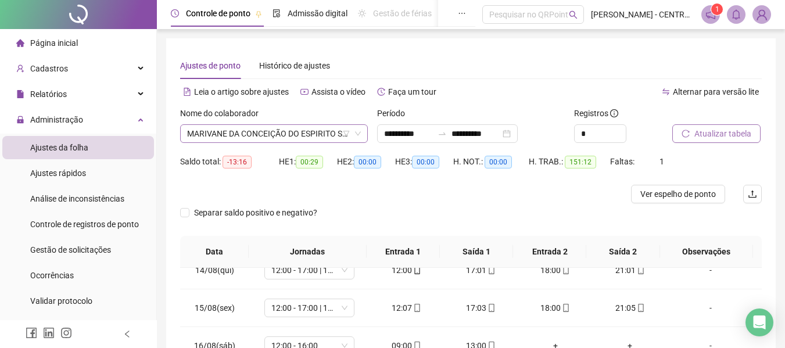
click at [334, 125] on span "MARIVANE DA CONCEIÇÃO DO ESPIRITO SANTO" at bounding box center [274, 133] width 174 height 17
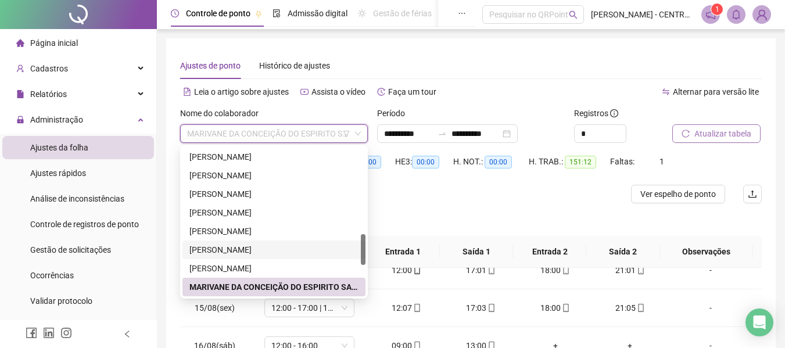
scroll to position [525, 0]
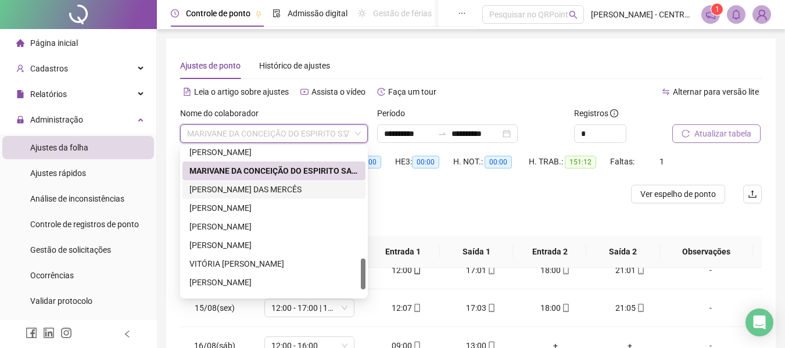
click at [299, 195] on div "[PERSON_NAME] DAS MERCÊS" at bounding box center [273, 189] width 169 height 13
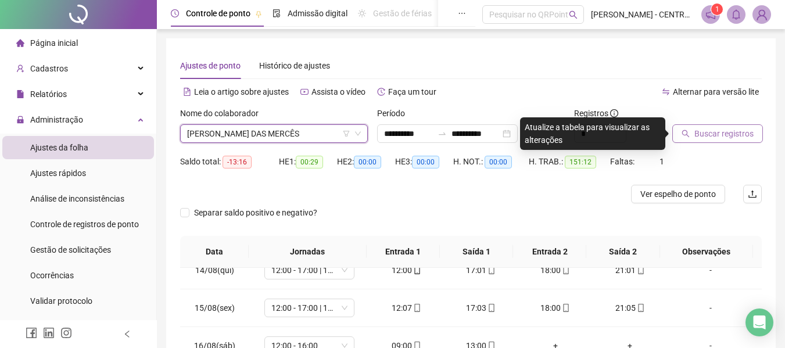
click at [693, 135] on button "Buscar registros" at bounding box center [717, 133] width 91 height 19
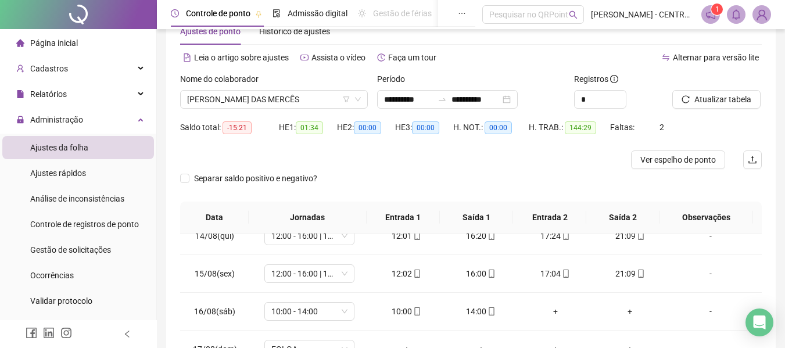
scroll to position [0, 0]
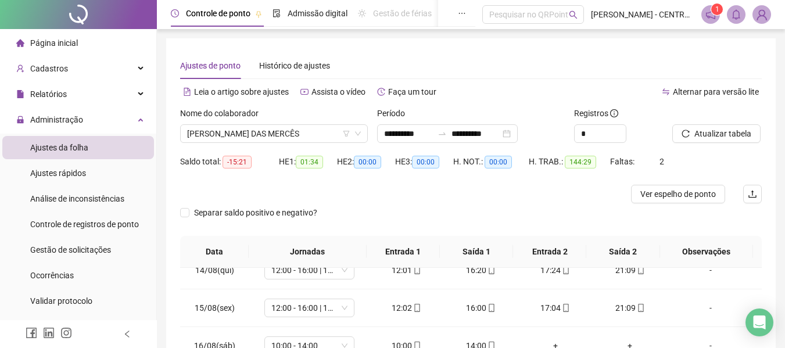
drag, startPoint x: 238, startPoint y: 134, endPoint x: 235, endPoint y: 146, distance: 13.1
click at [237, 135] on span "[PERSON_NAME] DAS MERCÊS" at bounding box center [274, 133] width 174 height 17
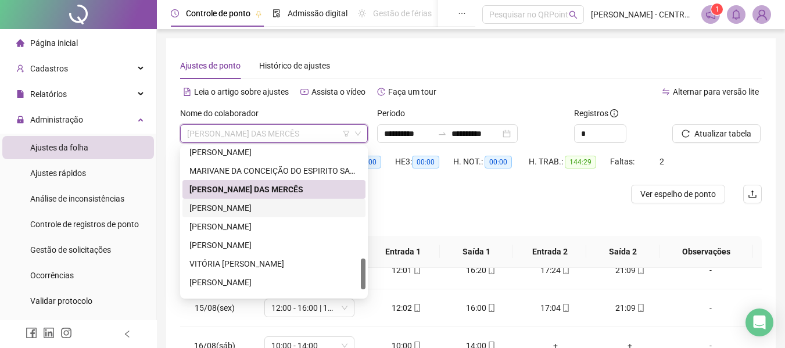
click at [222, 207] on div "[PERSON_NAME]" at bounding box center [273, 208] width 169 height 13
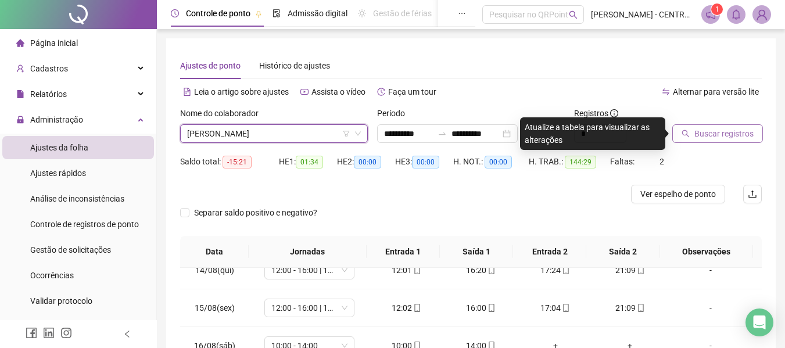
click at [702, 132] on span "Buscar registros" at bounding box center [724, 133] width 59 height 13
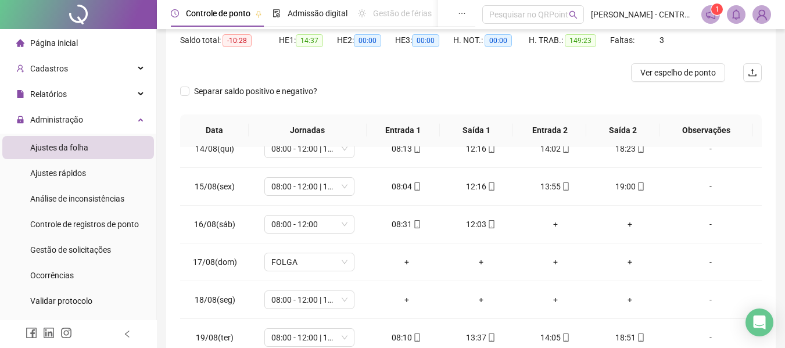
scroll to position [232, 0]
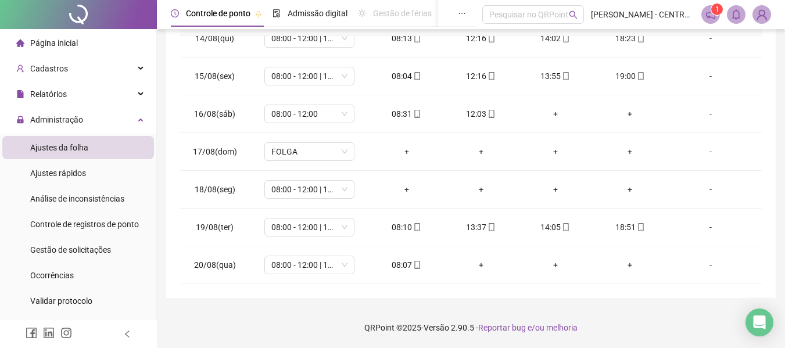
drag, startPoint x: 778, startPoint y: 167, endPoint x: 792, endPoint y: 65, distance: 103.2
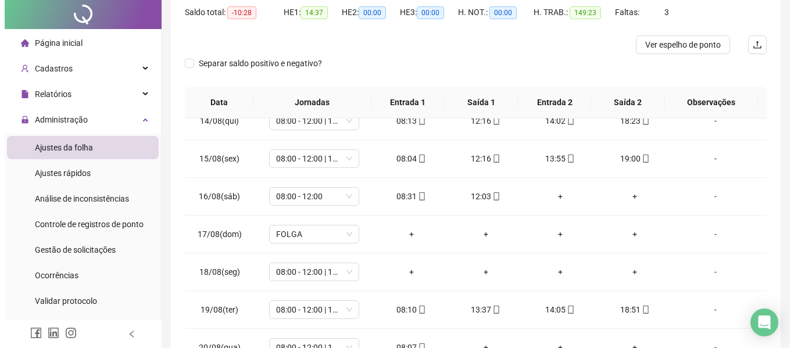
scroll to position [0, 0]
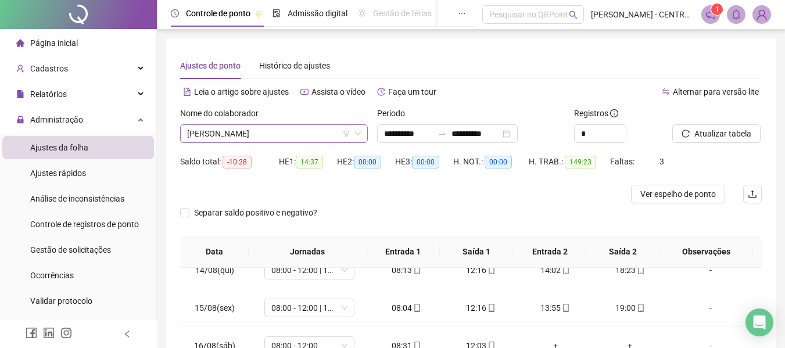
click at [310, 130] on span "[PERSON_NAME]" at bounding box center [274, 133] width 174 height 17
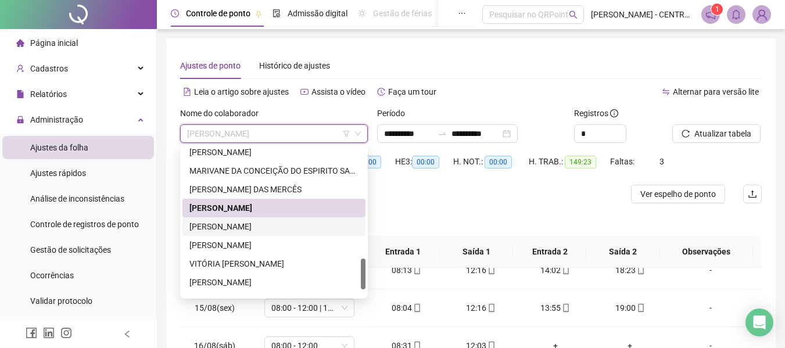
click at [273, 229] on div "[PERSON_NAME]" at bounding box center [273, 226] width 169 height 13
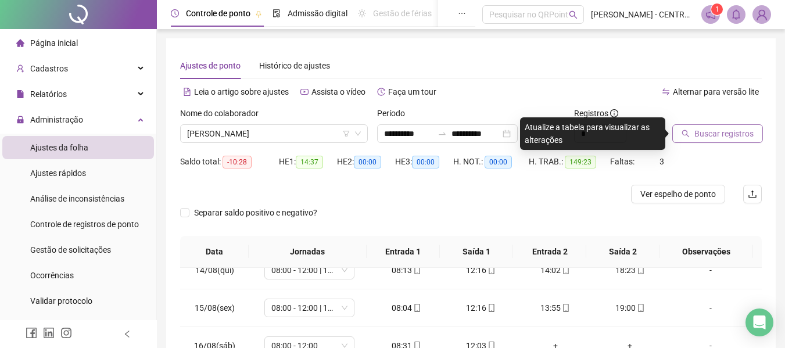
click at [740, 130] on span "Buscar registros" at bounding box center [724, 133] width 59 height 13
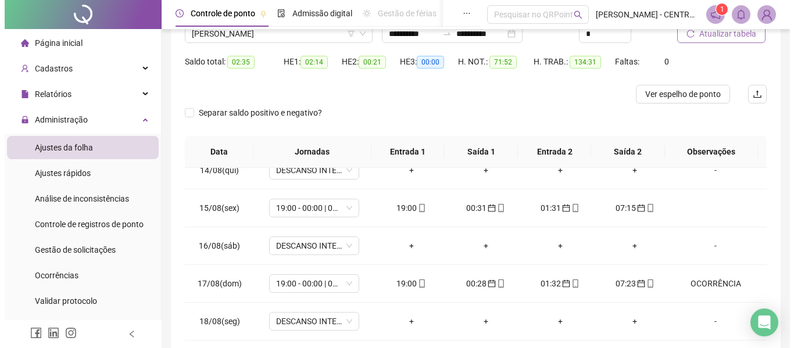
scroll to position [91, 0]
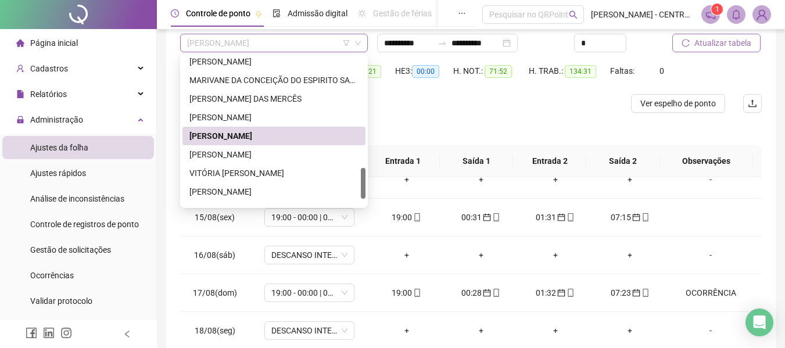
click at [316, 41] on span "[PERSON_NAME]" at bounding box center [274, 42] width 174 height 17
click at [277, 155] on div "[PERSON_NAME]" at bounding box center [273, 154] width 169 height 13
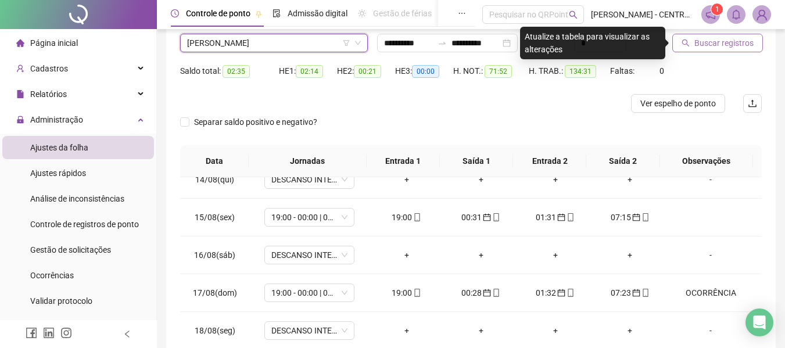
click at [697, 40] on span "Buscar registros" at bounding box center [724, 43] width 59 height 13
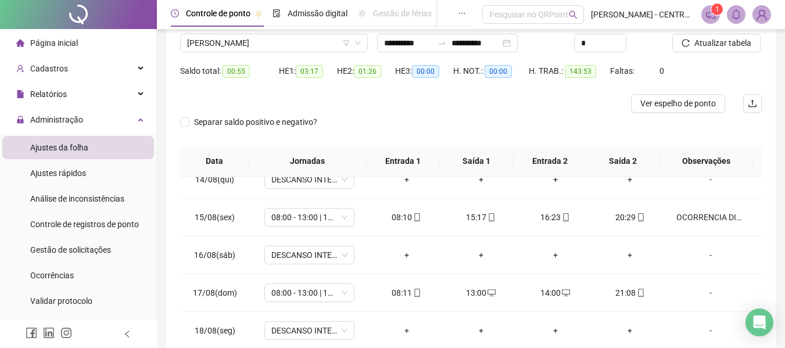
scroll to position [232, 0]
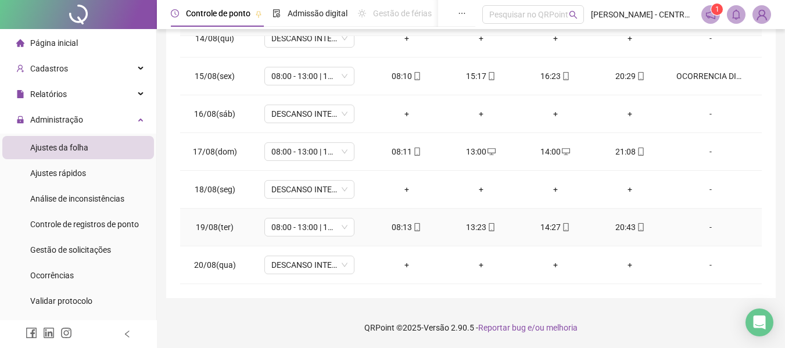
click at [701, 226] on div "-" at bounding box center [711, 227] width 69 height 13
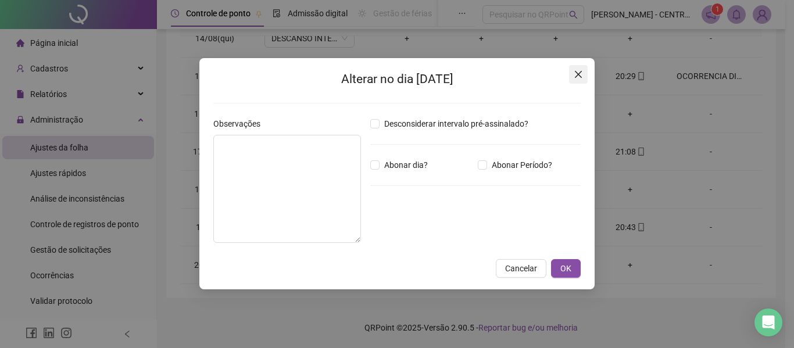
click at [576, 69] on button "Close" at bounding box center [578, 74] width 19 height 19
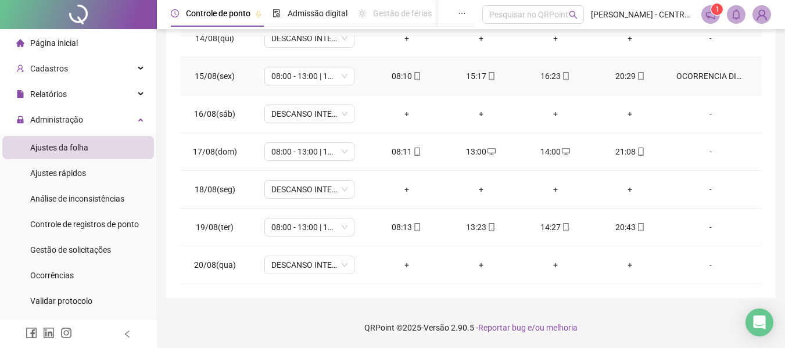
click at [712, 81] on div "OCORRENCIA DISCIPLINAR" at bounding box center [711, 76] width 69 height 13
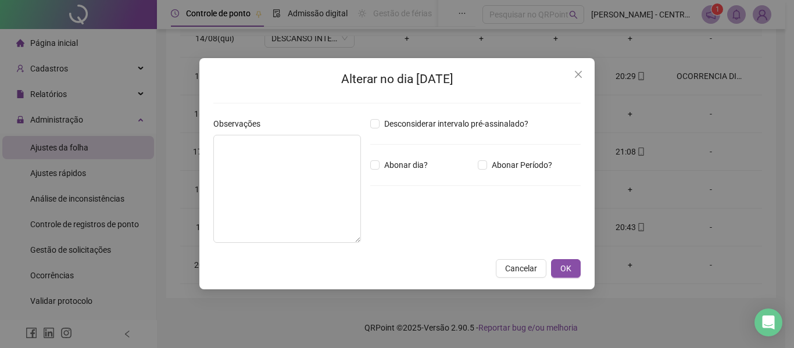
type textarea "**********"
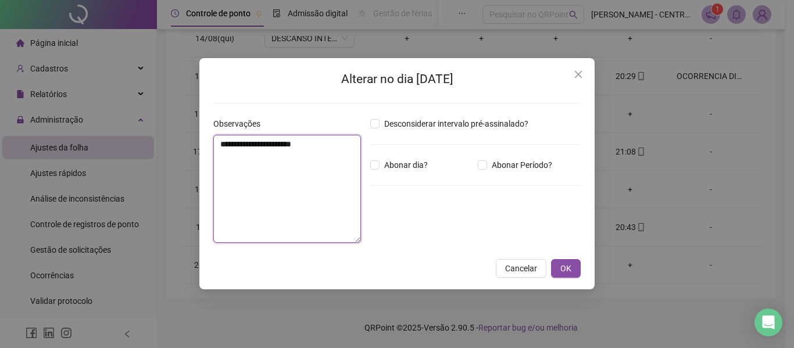
drag, startPoint x: 346, startPoint y: 142, endPoint x: 216, endPoint y: 136, distance: 129.7
click at [216, 136] on textarea "**********" at bounding box center [287, 189] width 148 height 108
drag, startPoint x: 577, startPoint y: 75, endPoint x: 604, endPoint y: 113, distance: 46.8
click at [578, 75] on icon "close" at bounding box center [578, 74] width 7 height 7
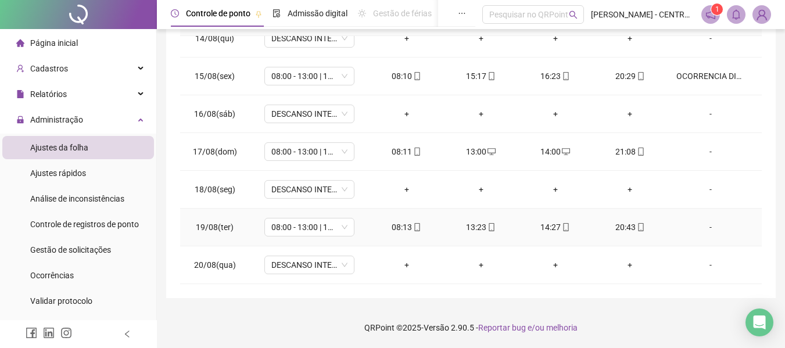
click at [705, 226] on div "-" at bounding box center [711, 227] width 69 height 13
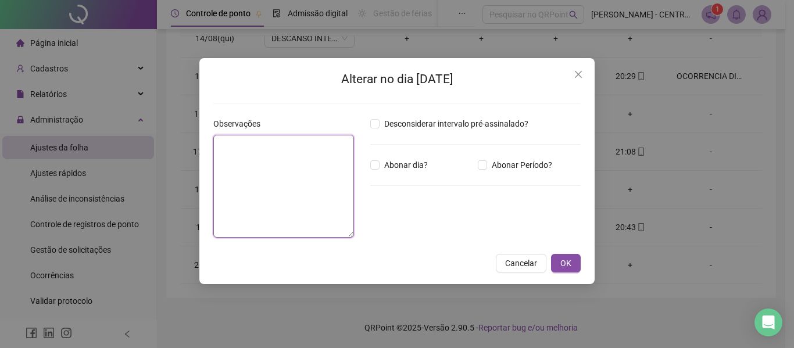
click at [312, 164] on textarea at bounding box center [283, 186] width 141 height 103
paste textarea "**********"
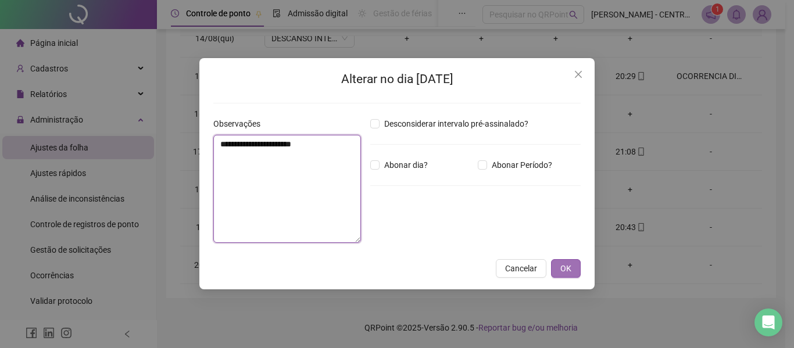
type textarea "**********"
click at [568, 276] on button "OK" at bounding box center [566, 268] width 30 height 19
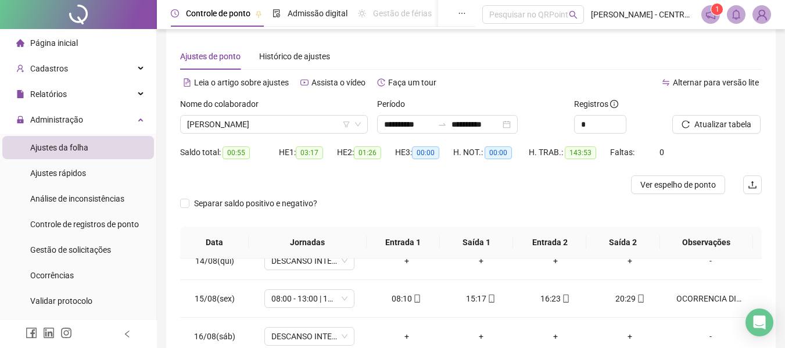
scroll to position [0, 0]
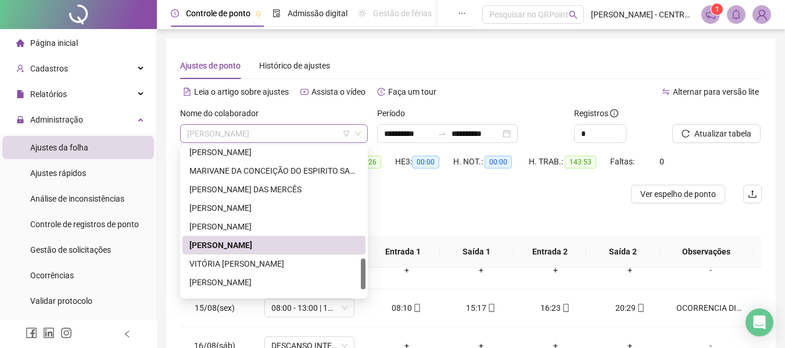
click at [303, 129] on span "[PERSON_NAME]" at bounding box center [274, 133] width 174 height 17
click at [244, 256] on div "VITÓRIA [PERSON_NAME]" at bounding box center [274, 264] width 183 height 19
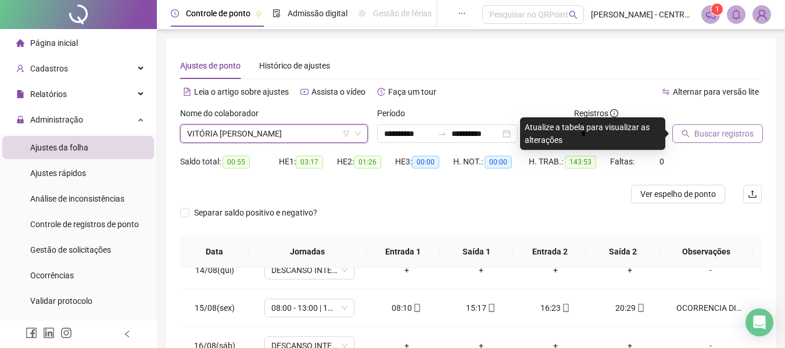
click at [678, 137] on button "Buscar registros" at bounding box center [717, 133] width 91 height 19
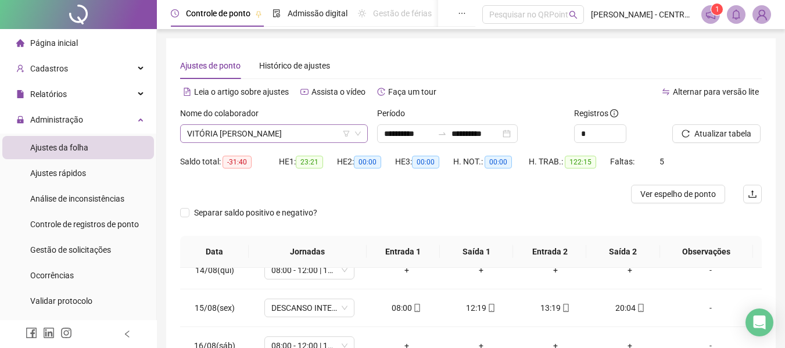
click at [272, 142] on span "VITÓRIA [PERSON_NAME]" at bounding box center [274, 133] width 174 height 17
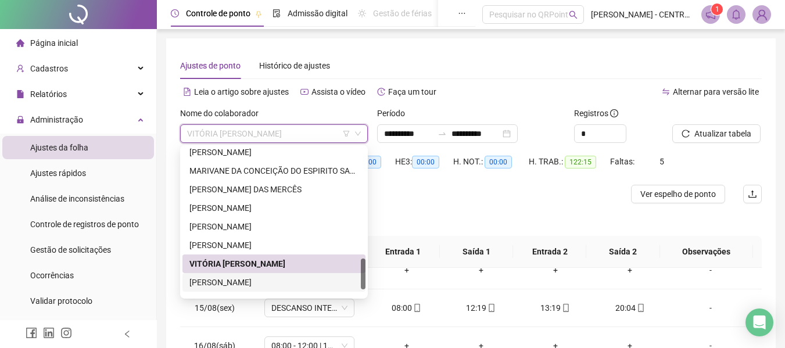
click at [249, 280] on div "[PERSON_NAME]" at bounding box center [273, 282] width 169 height 13
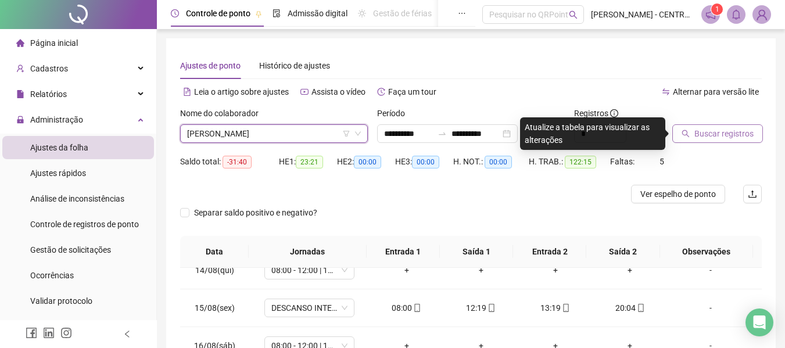
click at [745, 130] on span "Buscar registros" at bounding box center [724, 133] width 59 height 13
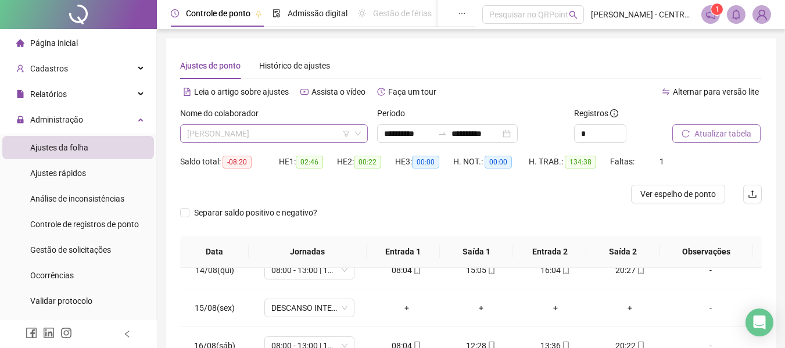
click at [263, 129] on span "[PERSON_NAME]" at bounding box center [274, 133] width 174 height 17
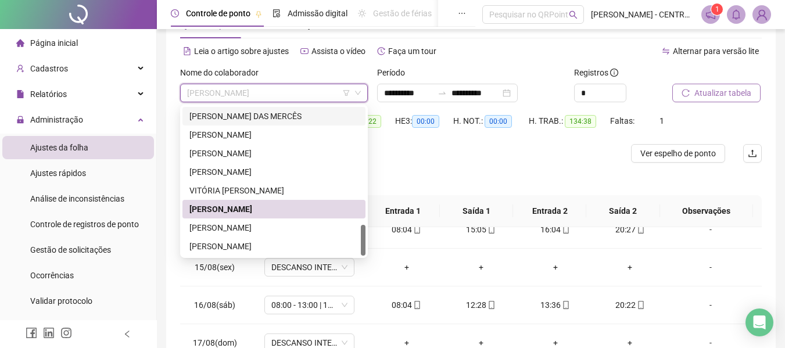
scroll to position [58, 0]
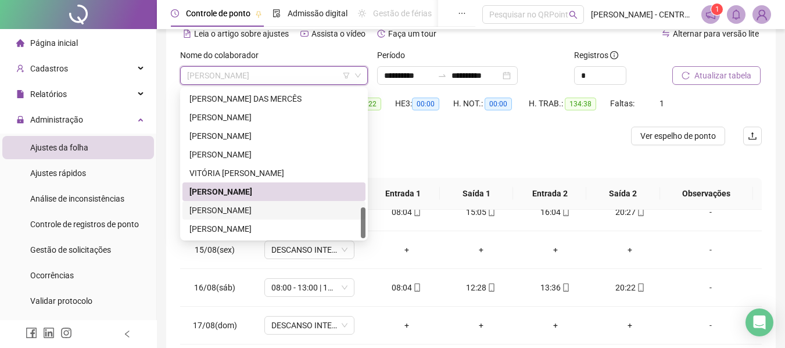
click at [263, 213] on div "[PERSON_NAME]" at bounding box center [273, 210] width 169 height 13
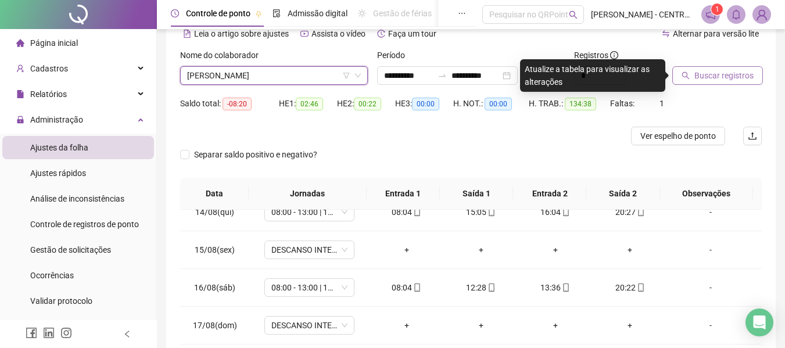
click at [693, 79] on button "Buscar registros" at bounding box center [717, 75] width 91 height 19
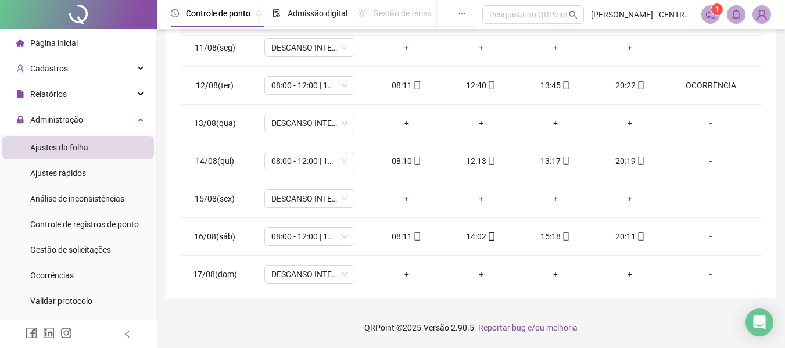
scroll to position [734, 0]
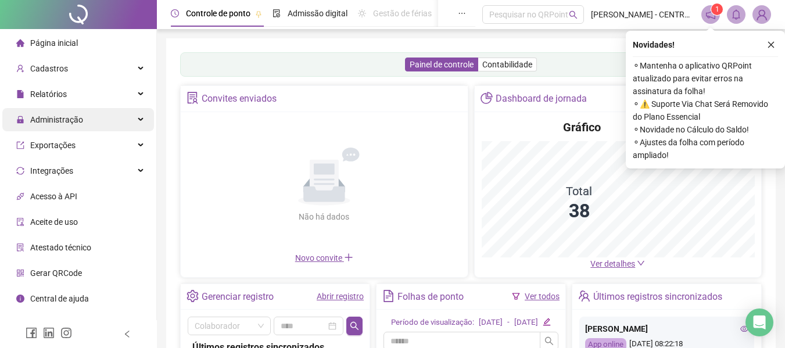
click at [73, 123] on span "Administração" at bounding box center [56, 119] width 53 height 9
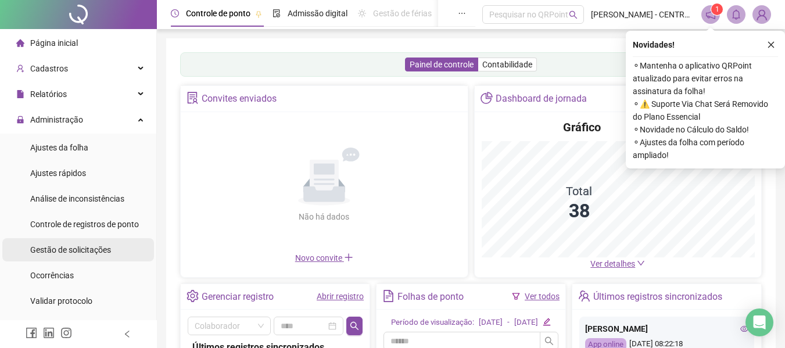
click at [85, 235] on ul "Ajustes da folha Ajustes rápidos Análise de inconsistências Controle de registr…" at bounding box center [78, 237] width 156 height 207
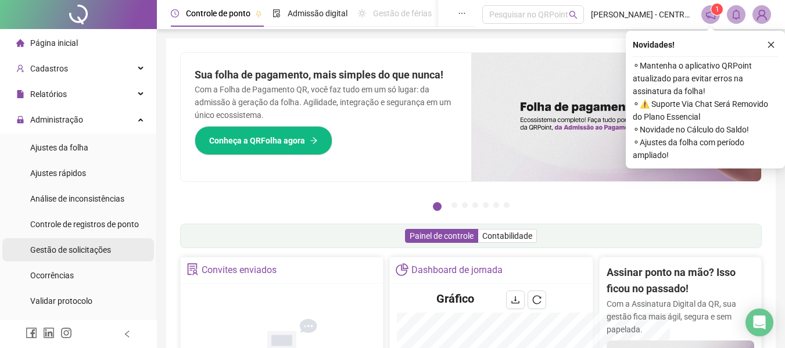
click at [91, 254] on span "Gestão de solicitações" at bounding box center [70, 249] width 81 height 9
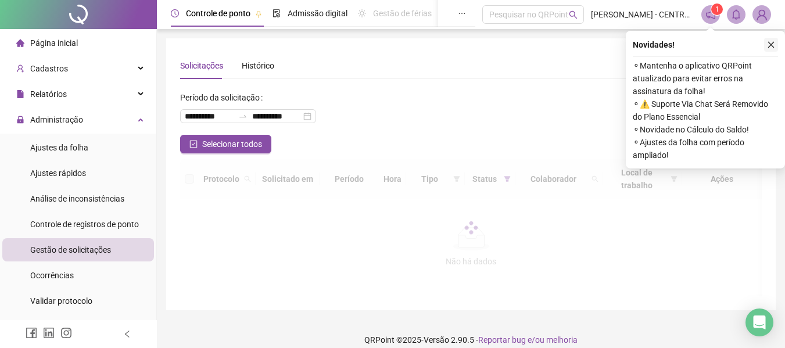
click at [771, 48] on button "button" at bounding box center [771, 45] width 14 height 14
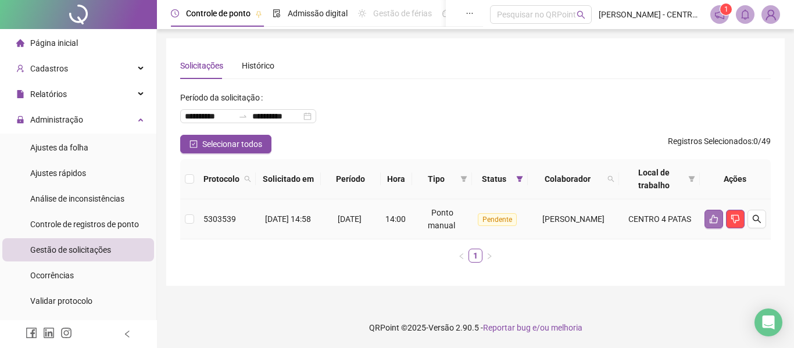
click at [708, 221] on button "button" at bounding box center [713, 219] width 19 height 19
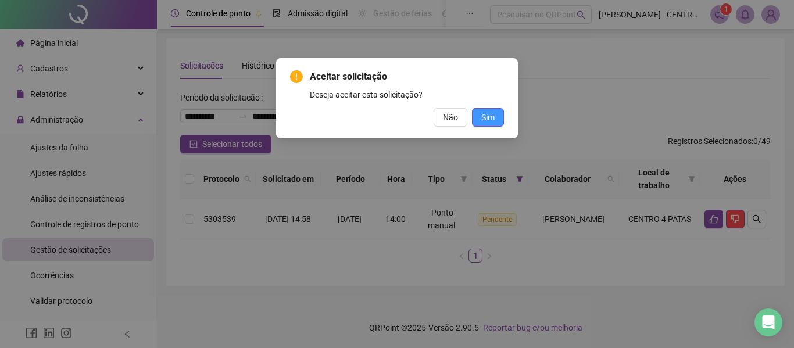
click at [500, 120] on button "Sim" at bounding box center [488, 117] width 32 height 19
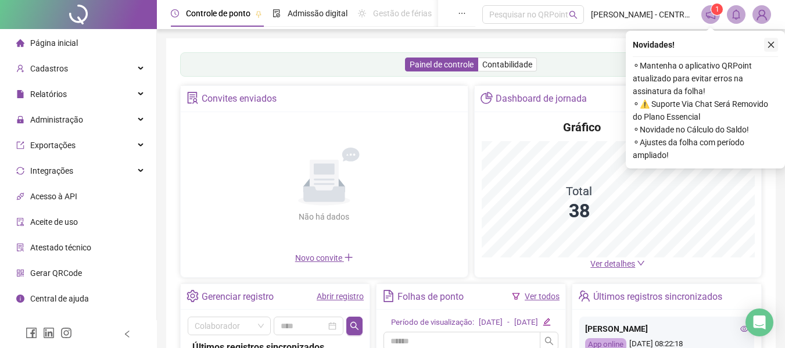
click at [770, 49] on button "button" at bounding box center [771, 45] width 14 height 14
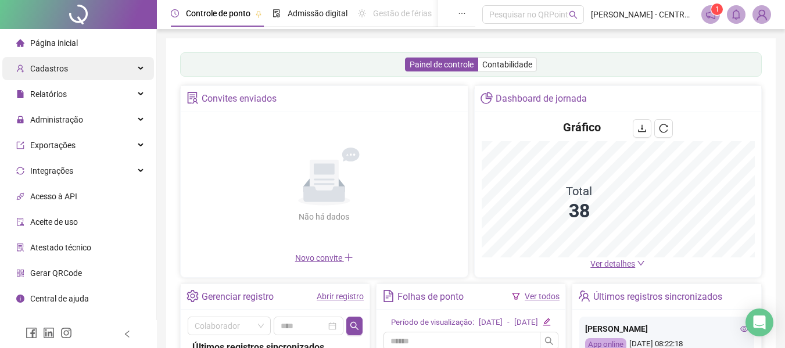
click at [108, 66] on div "Cadastros" at bounding box center [78, 68] width 152 height 23
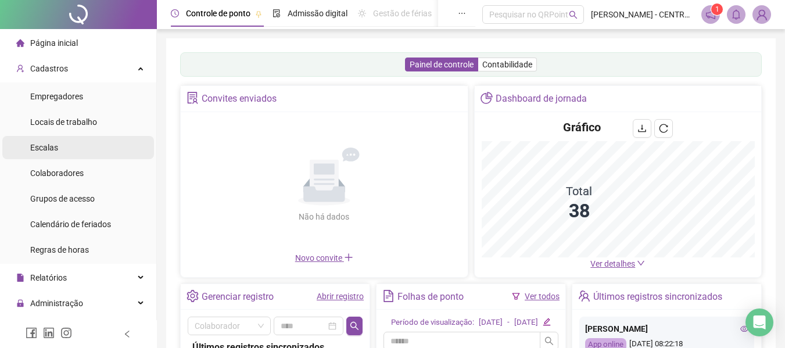
click at [89, 152] on li "Escalas" at bounding box center [78, 147] width 152 height 23
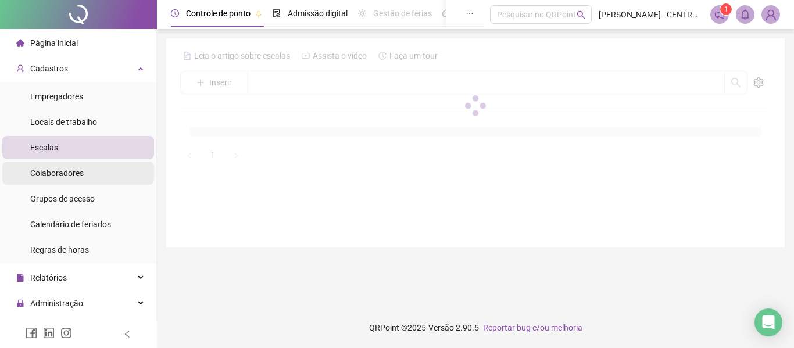
click at [84, 173] on li "Colaboradores" at bounding box center [78, 173] width 152 height 23
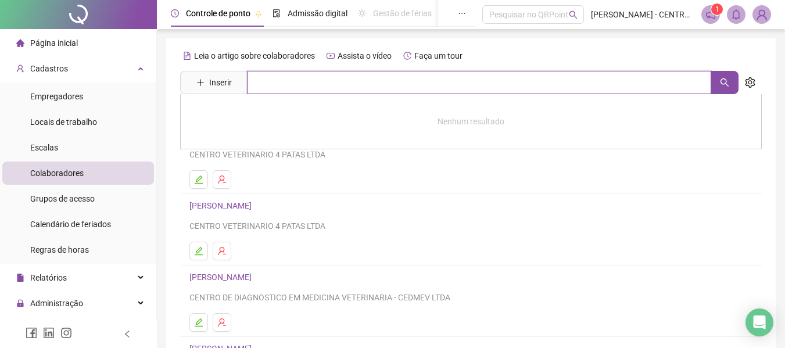
click at [289, 79] on input "text" at bounding box center [480, 82] width 464 height 23
type input "******"
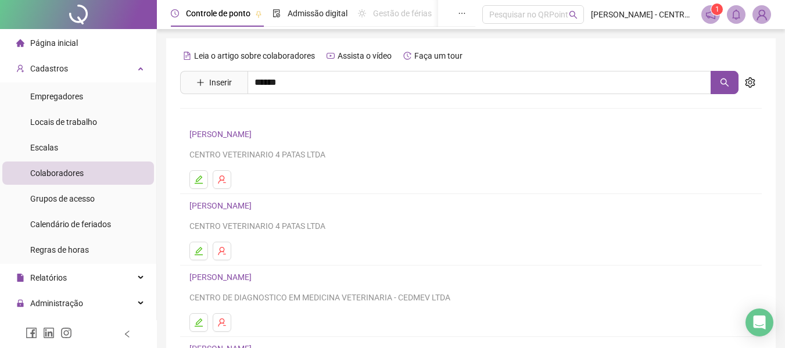
click at [283, 138] on link "VITÓRIA [PERSON_NAME]" at bounding box center [249, 141] width 95 height 9
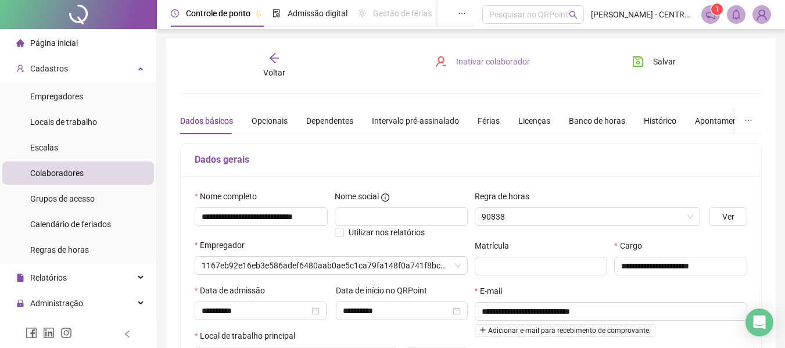
click at [503, 67] on span "Inativar colaborador" at bounding box center [493, 61] width 74 height 13
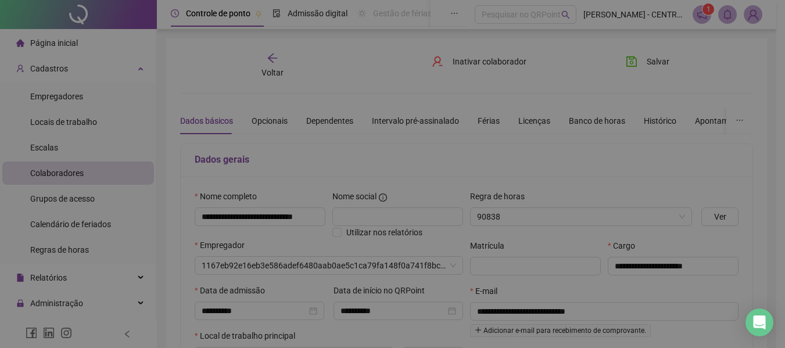
type input "**********"
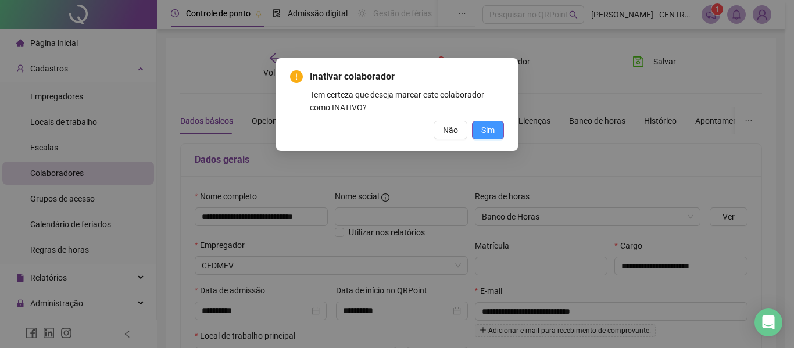
click at [482, 133] on span "Sim" at bounding box center [487, 130] width 13 height 13
